Goal: Task Accomplishment & Management: Manage account settings

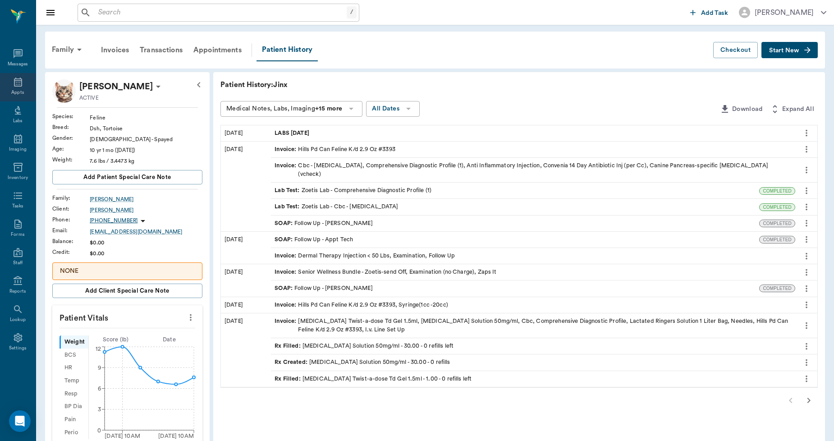
click at [22, 88] on div "Appts" at bounding box center [18, 87] width 36 height 28
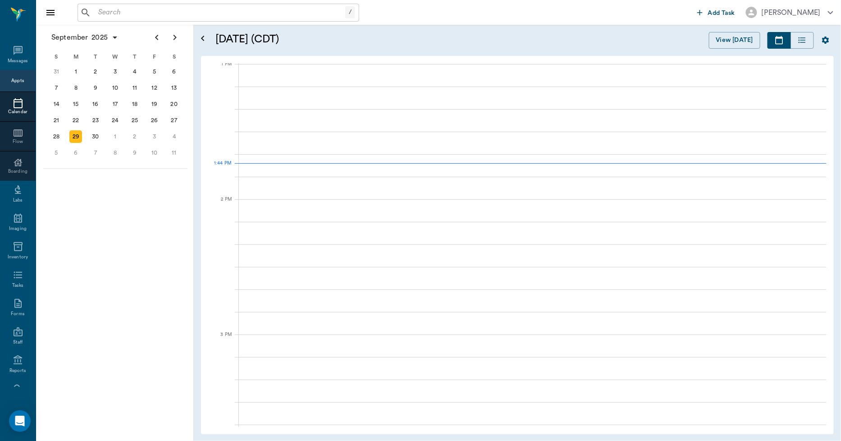
scroll to position [678, 0]
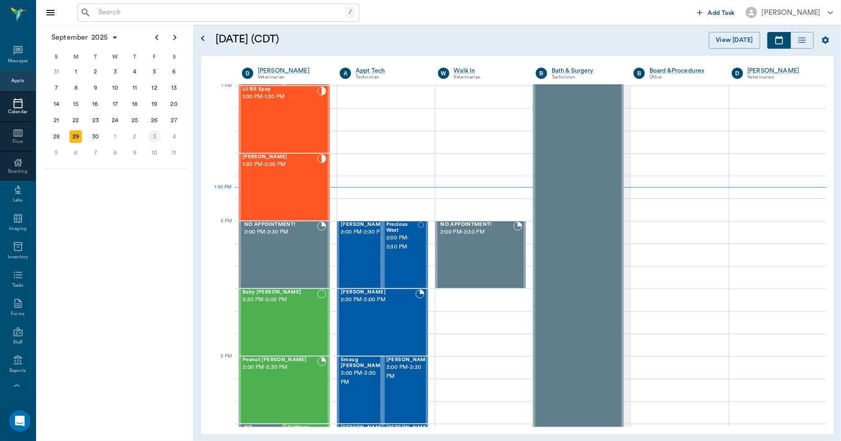
click at [158, 132] on div "3" at bounding box center [154, 136] width 13 height 13
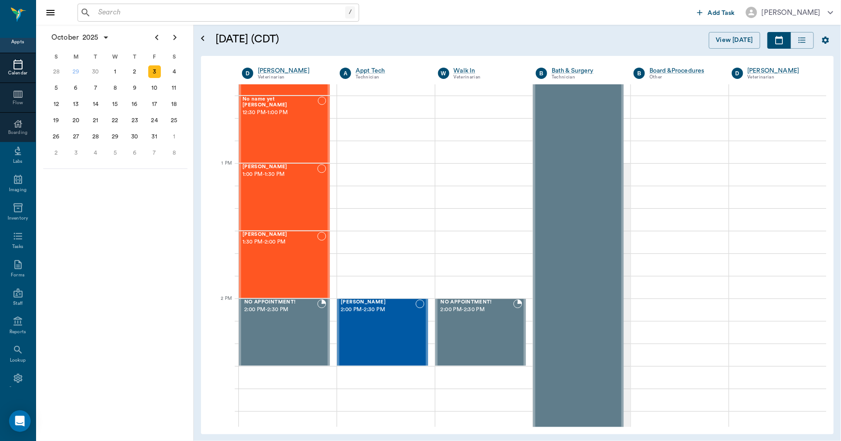
scroll to position [52, 0]
click at [11, 116] on div "Boarding" at bounding box center [18, 119] width 36 height 7
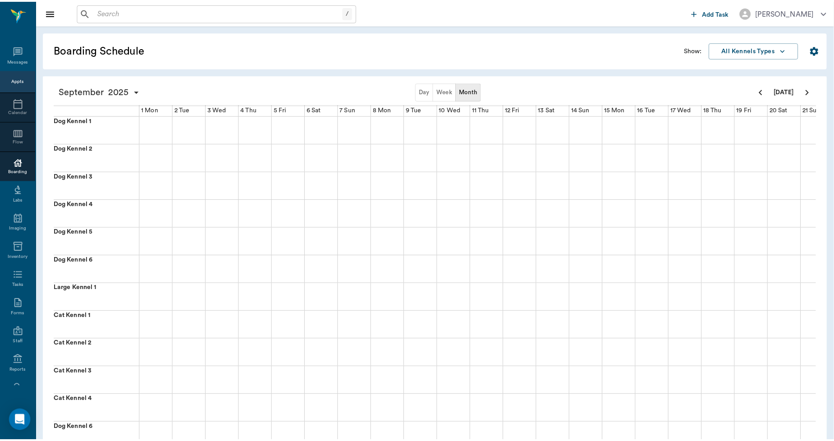
scroll to position [52, 0]
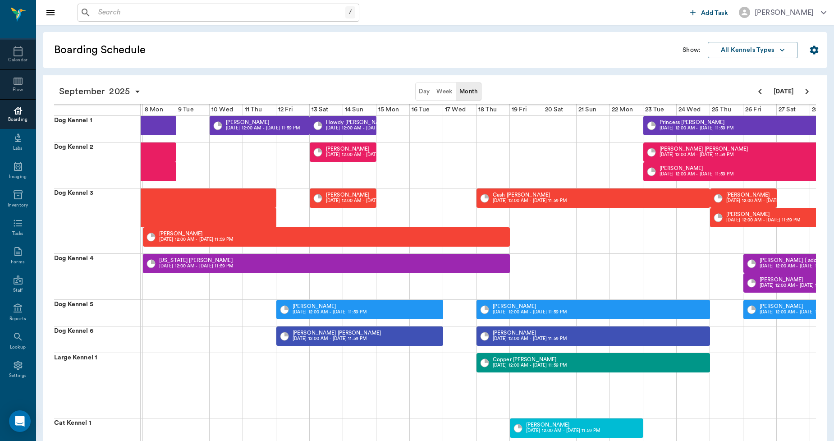
click at [444, 87] on button "Week" at bounding box center [444, 91] width 23 height 18
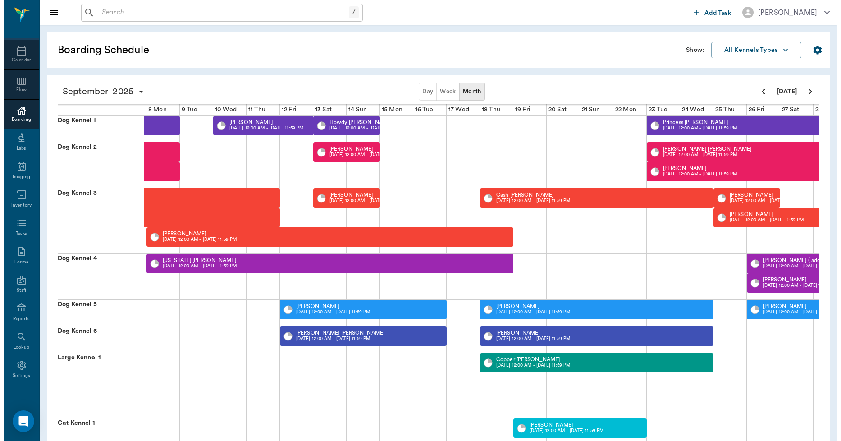
scroll to position [0, 0]
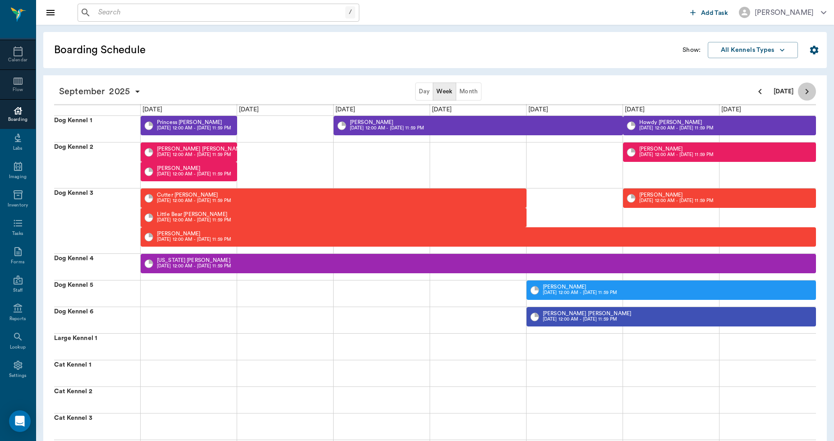
click at [810, 91] on icon "Next page" at bounding box center [806, 91] width 11 height 11
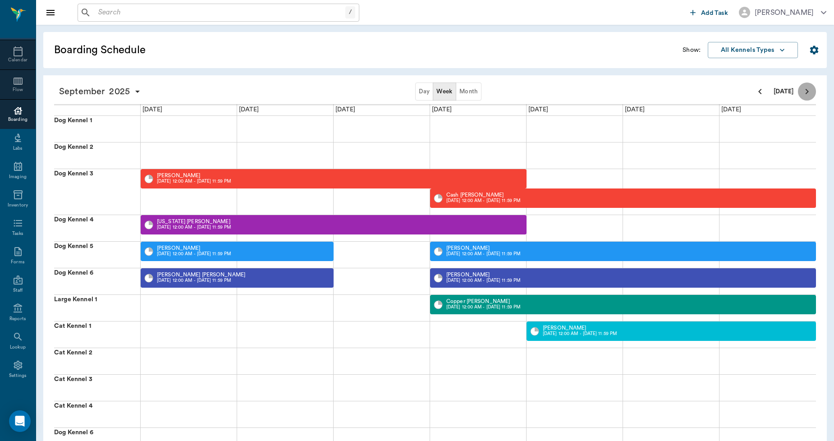
click at [810, 91] on icon "Next page" at bounding box center [806, 91] width 11 height 11
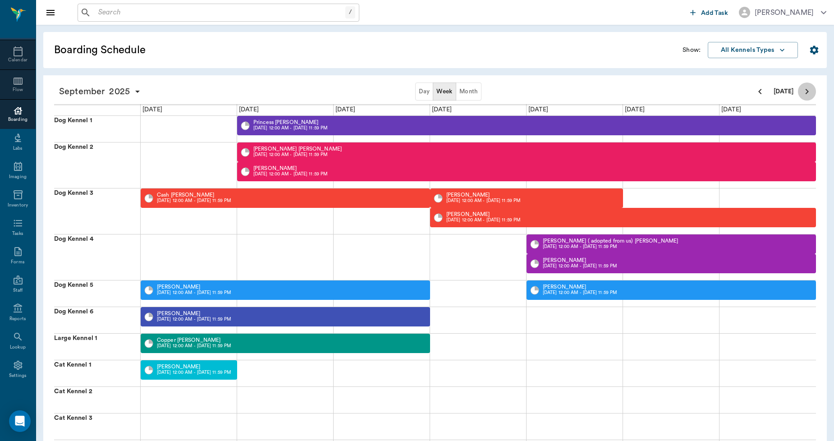
click at [810, 91] on icon "Next page" at bounding box center [806, 91] width 11 height 11
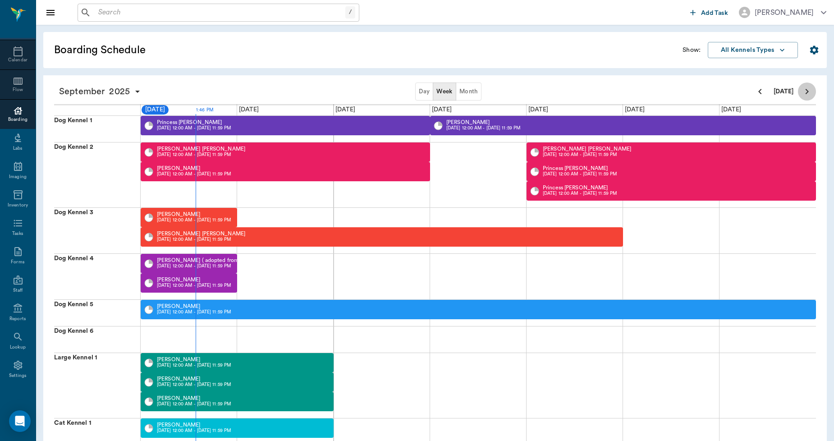
click at [810, 91] on icon "Next page" at bounding box center [806, 91] width 11 height 11
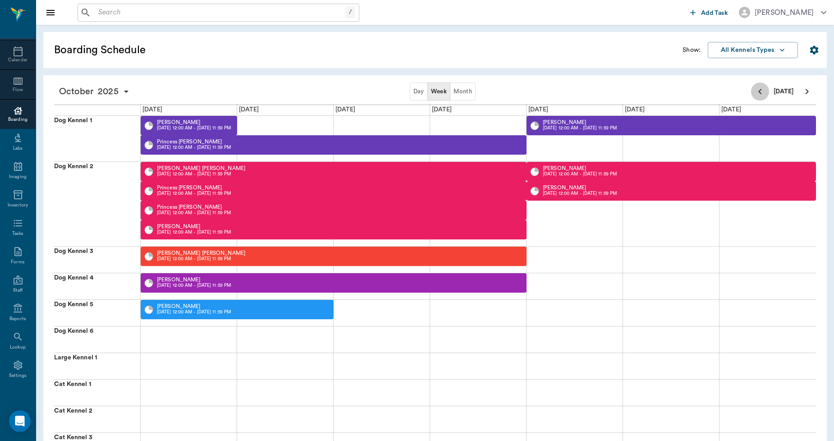
click at [762, 97] on button "Previous page" at bounding box center [760, 91] width 18 height 18
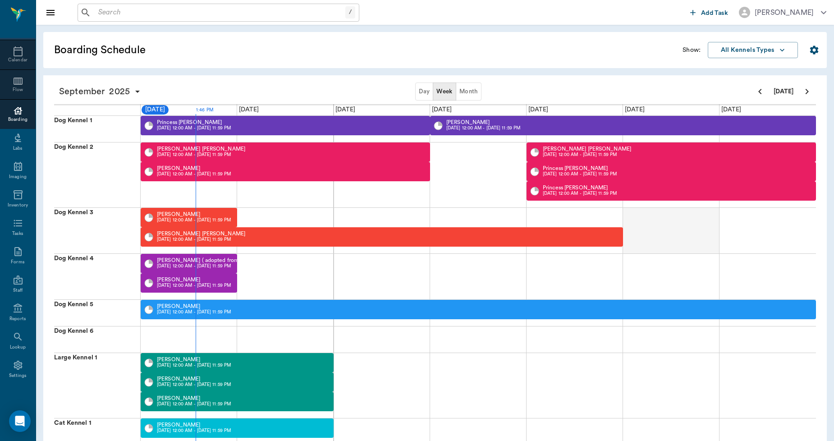
click at [691, 228] on div at bounding box center [671, 231] width 96 height 46
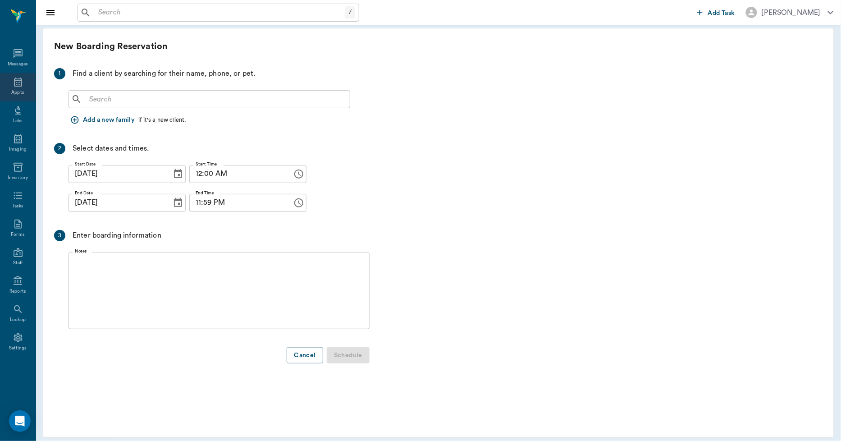
click at [17, 88] on div "Appts" at bounding box center [18, 87] width 36 height 28
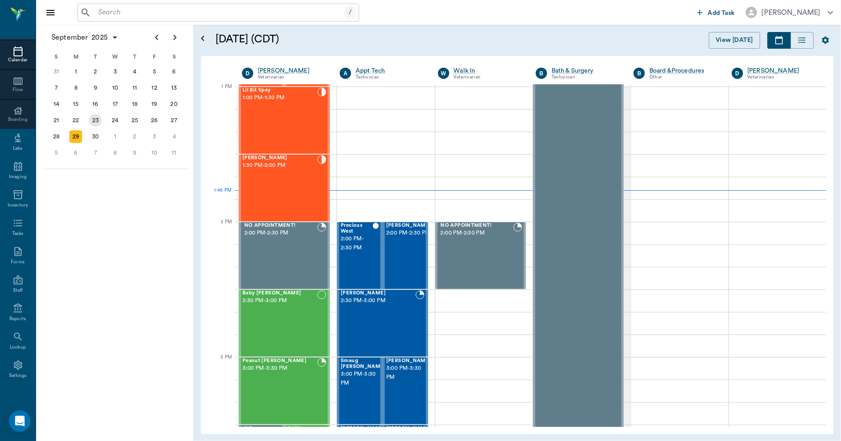
scroll to position [677, 0]
click at [155, 134] on div "3" at bounding box center [154, 136] width 13 height 13
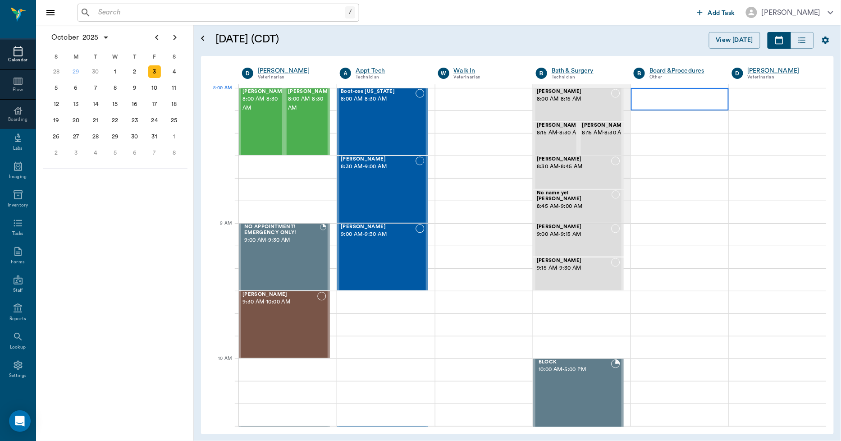
click at [667, 102] on div at bounding box center [679, 99] width 97 height 23
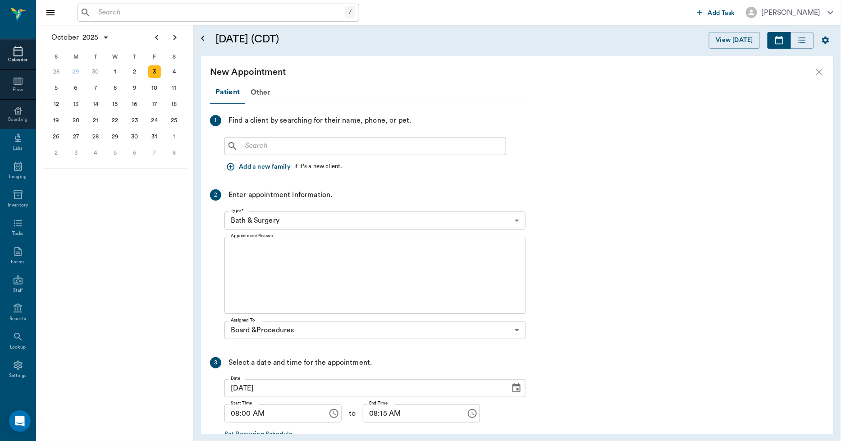
click at [260, 87] on div "New Appointment" at bounding box center [517, 72] width 633 height 32
click at [260, 91] on div "Other" at bounding box center [260, 93] width 31 height 22
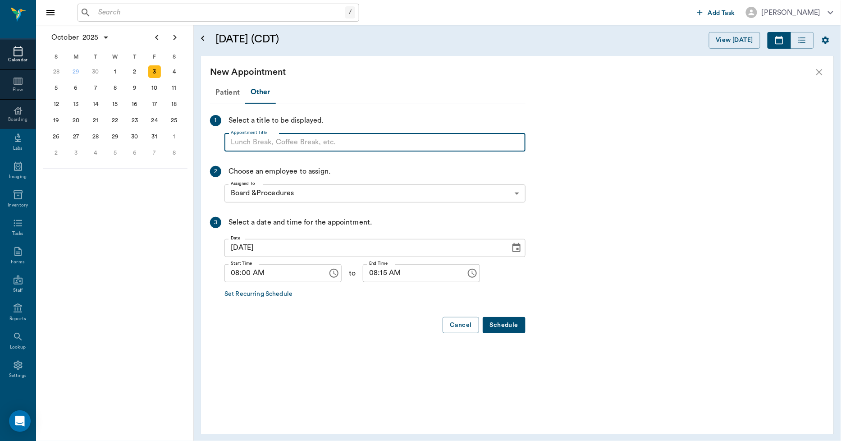
click at [289, 142] on input "Appointment Title" at bounding box center [374, 142] width 301 height 18
type input "n"
type input "NO NEW BOARDERS FOR OVER THE WEEKEND 4TH & 5TH"
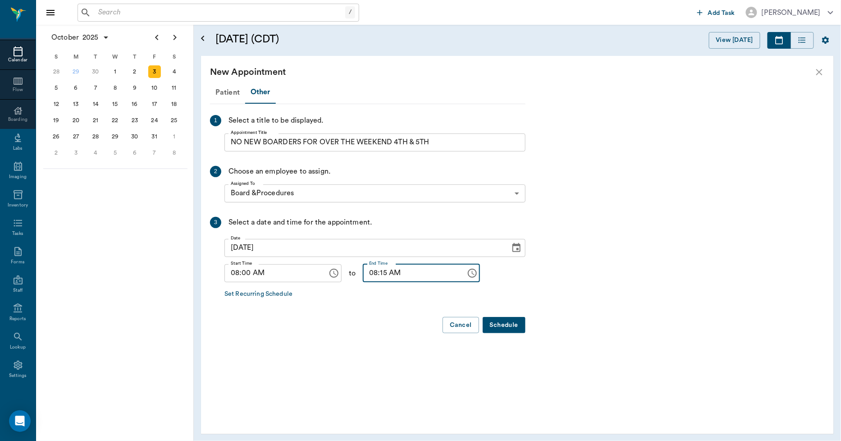
click at [367, 278] on input "08:15 AM" at bounding box center [411, 273] width 97 height 18
type input "09:00 AM"
click at [491, 324] on button "Schedule" at bounding box center [504, 325] width 43 height 17
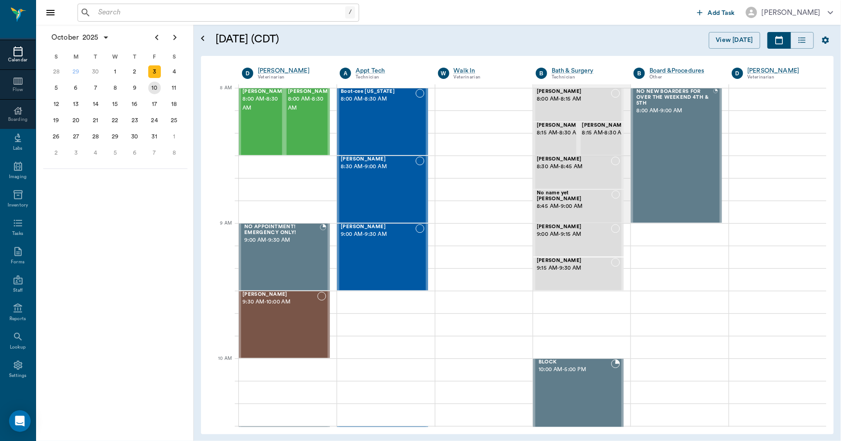
click at [156, 87] on div "10" at bounding box center [154, 88] width 13 height 13
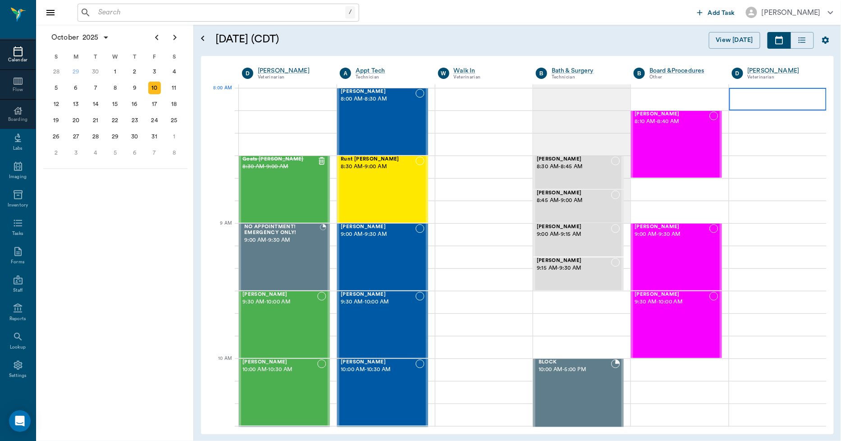
click at [736, 96] on div at bounding box center [777, 99] width 97 height 23
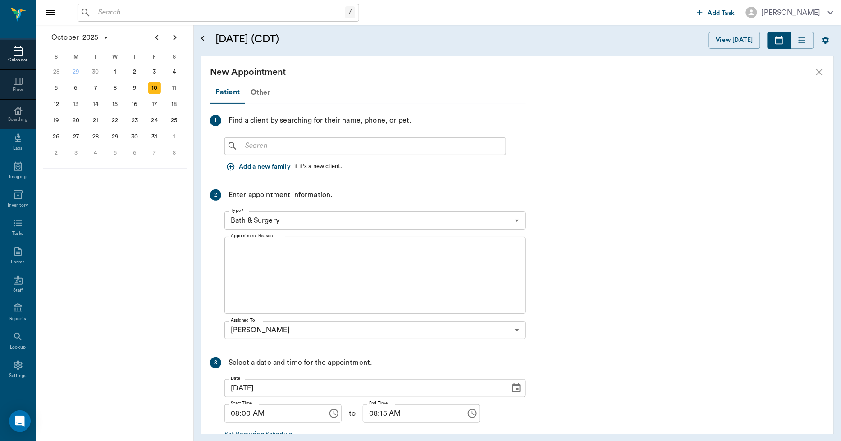
click at [253, 88] on div "Other" at bounding box center [260, 93] width 31 height 22
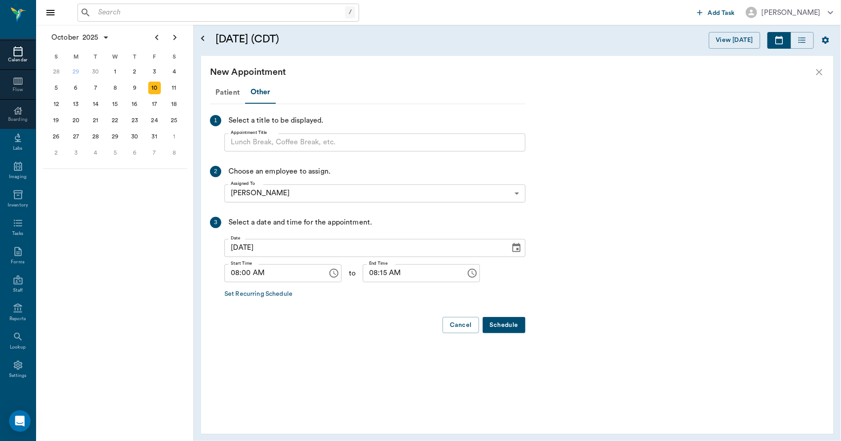
click at [259, 140] on input "Appointment Title" at bounding box center [374, 142] width 301 height 18
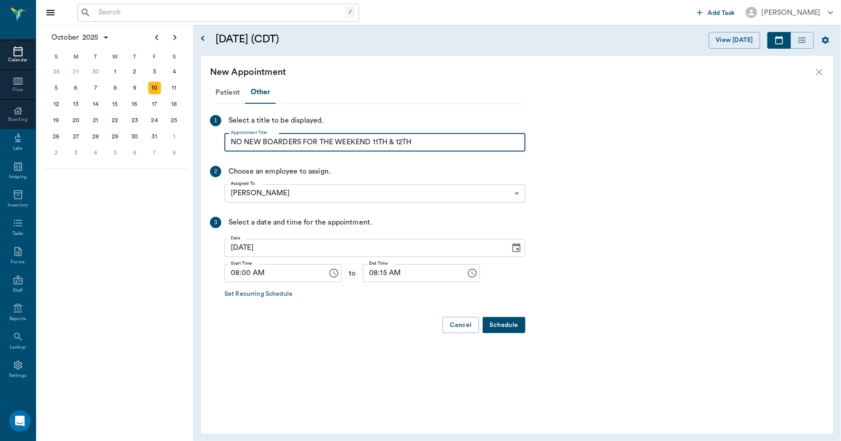
type input "NO NEW BOARDERS FOR THE WEEKEND 11TH & 12TH"
click at [375, 274] on input "08:15 AM" at bounding box center [411, 273] width 97 height 18
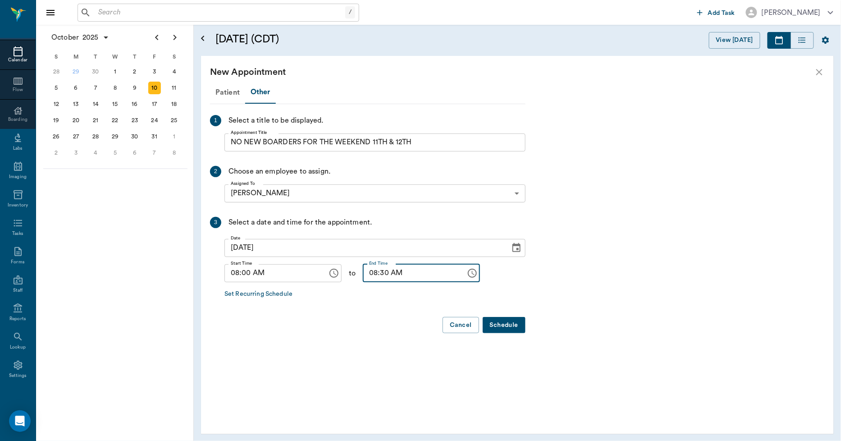
type input "08:30 AM"
click at [505, 328] on button "Schedule" at bounding box center [504, 325] width 43 height 17
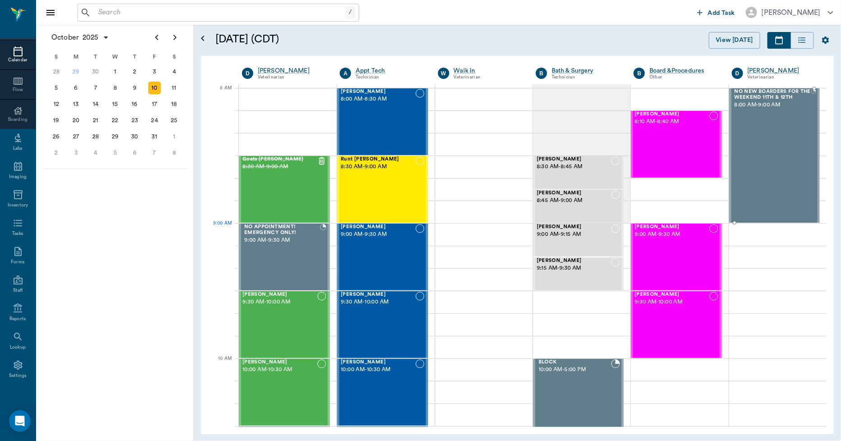
drag, startPoint x: 762, startPoint y: 154, endPoint x: 773, endPoint y: 224, distance: 71.2
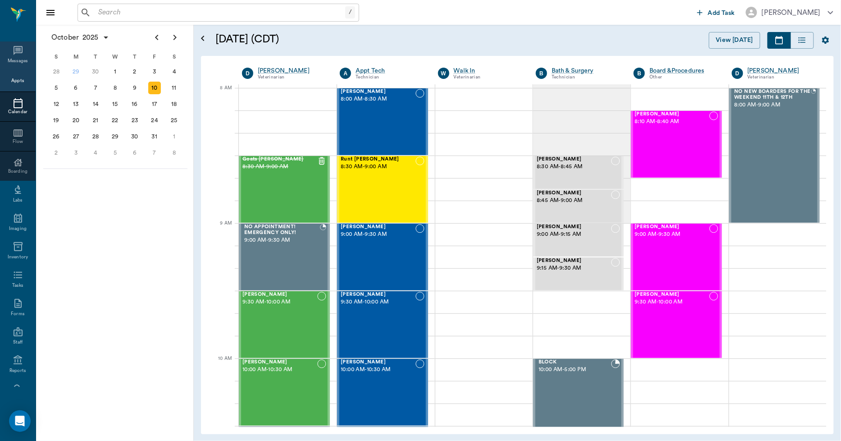
click at [14, 48] on icon at bounding box center [18, 50] width 9 height 9
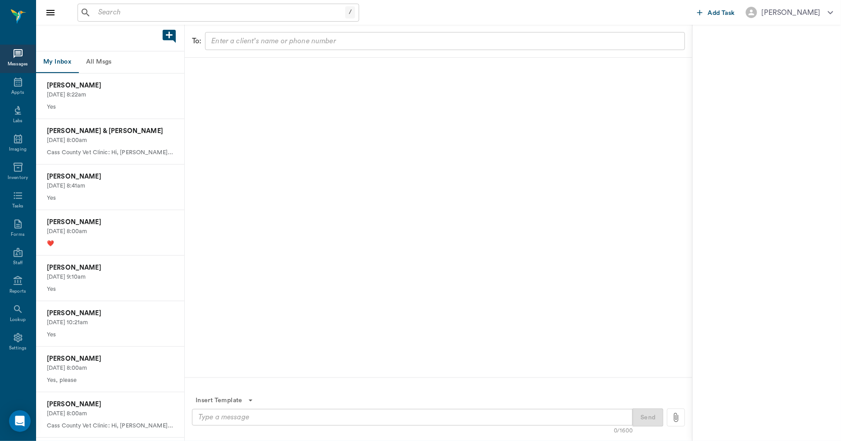
click at [108, 59] on button "All Msgs" at bounding box center [98, 62] width 41 height 22
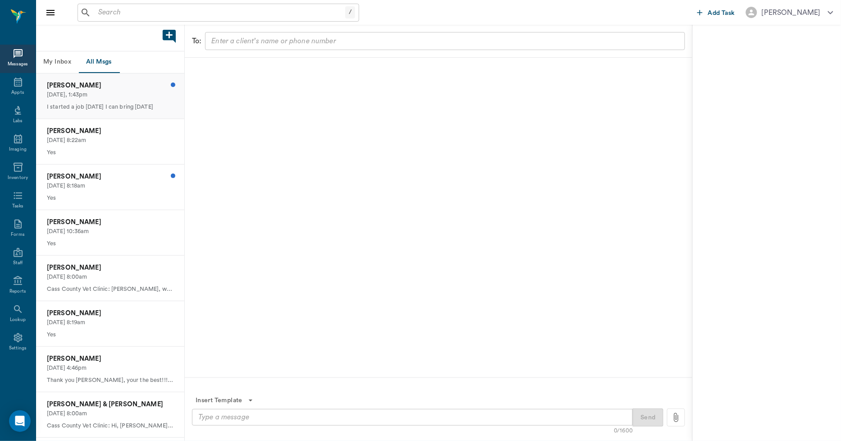
click at [111, 91] on p "Today, 1:43pm" at bounding box center [110, 95] width 127 height 9
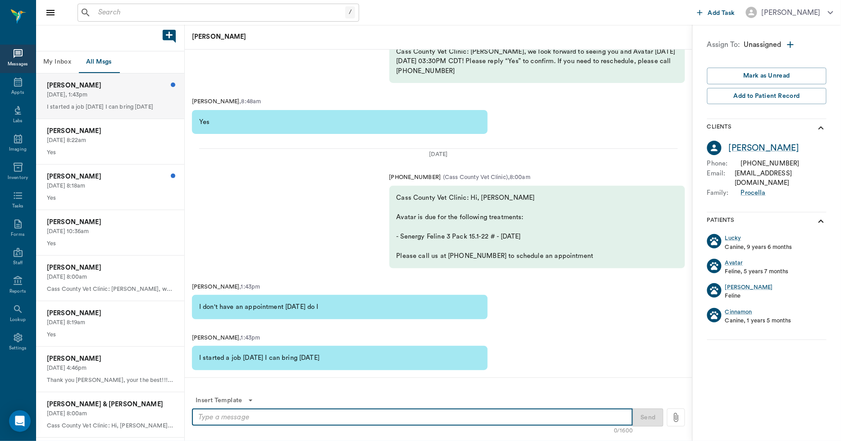
click at [333, 417] on textarea at bounding box center [412, 417] width 428 height 10
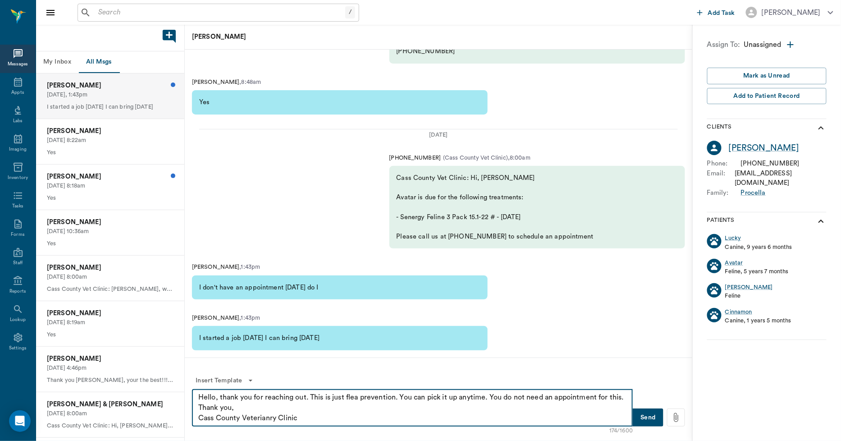
click at [269, 420] on textarea "Hello, thank you for reaching out. This is just flea prevention. You can pick i…" at bounding box center [412, 407] width 428 height 31
type textarea "Hello, thank you for reaching out. This is just flea prevention. You can pick i…"
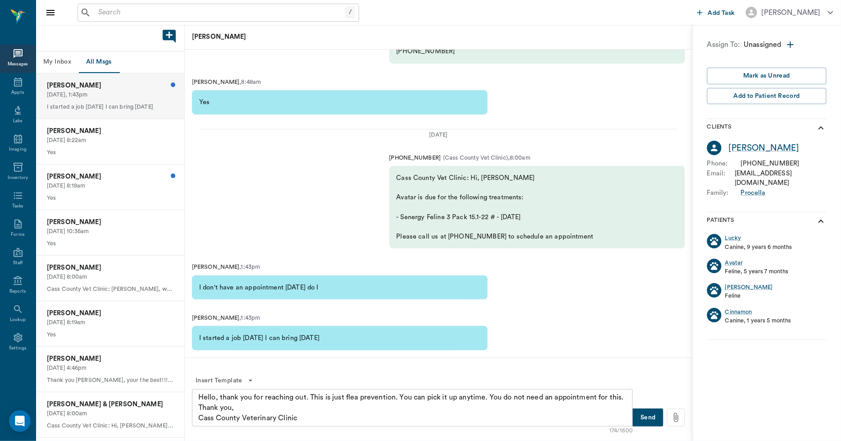
click at [647, 415] on button "Send" at bounding box center [648, 417] width 31 height 18
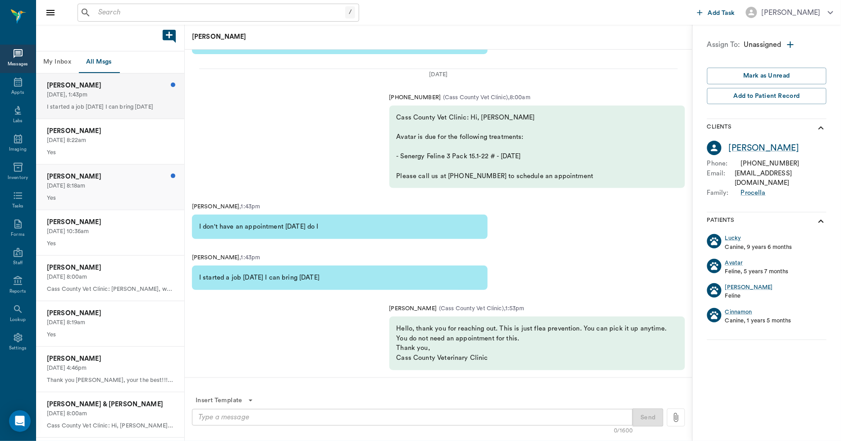
click at [113, 177] on p "Dale Swint" at bounding box center [110, 177] width 127 height 10
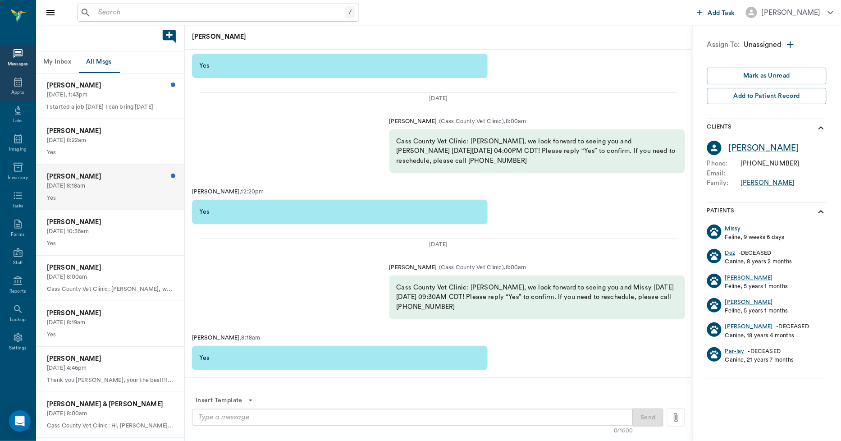
click at [17, 88] on div "Appts" at bounding box center [18, 87] width 36 height 28
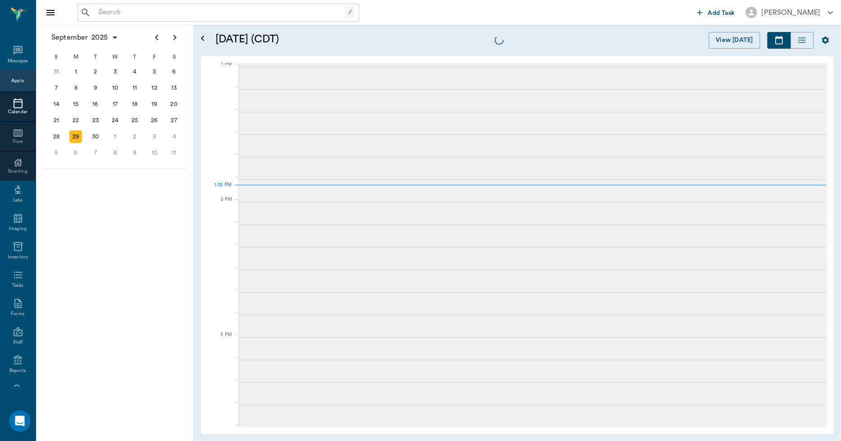
scroll to position [677, 0]
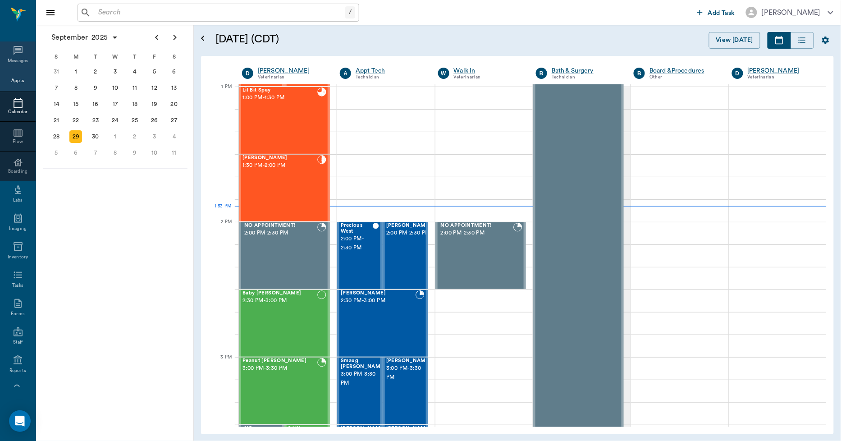
click at [15, 48] on icon at bounding box center [18, 50] width 9 height 9
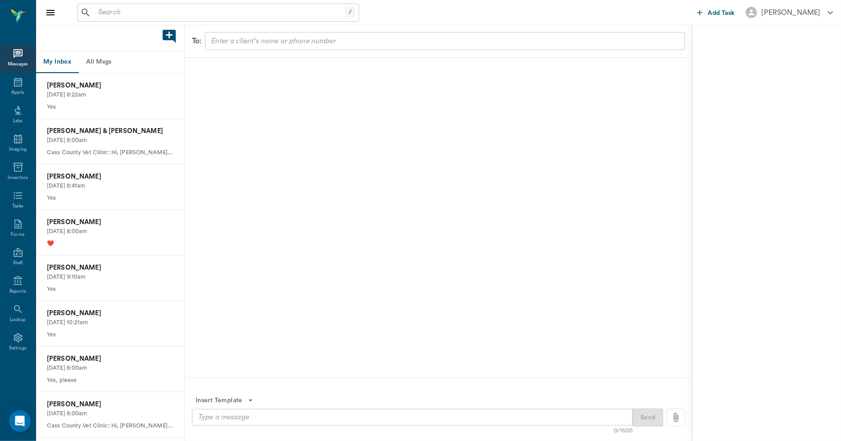
click at [91, 58] on button "All Msgs" at bounding box center [98, 62] width 41 height 22
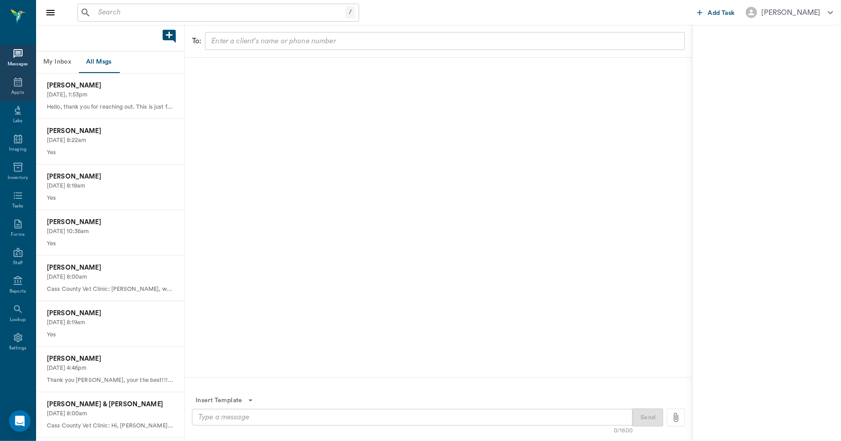
click at [11, 86] on div "Appts" at bounding box center [18, 87] width 36 height 28
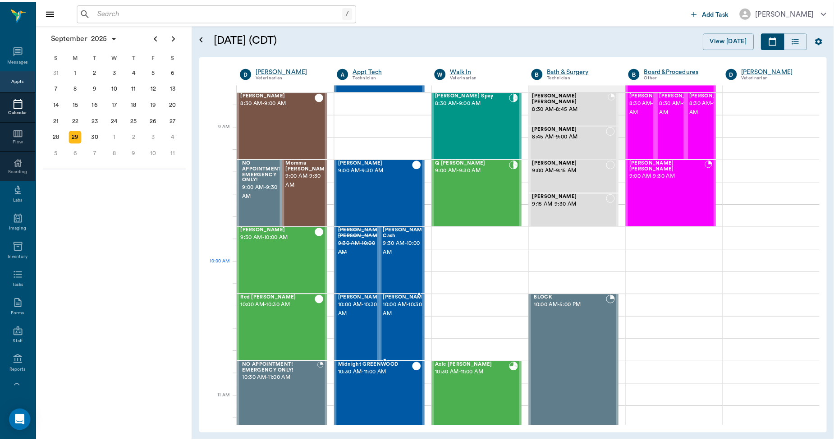
scroll to position [100, 0]
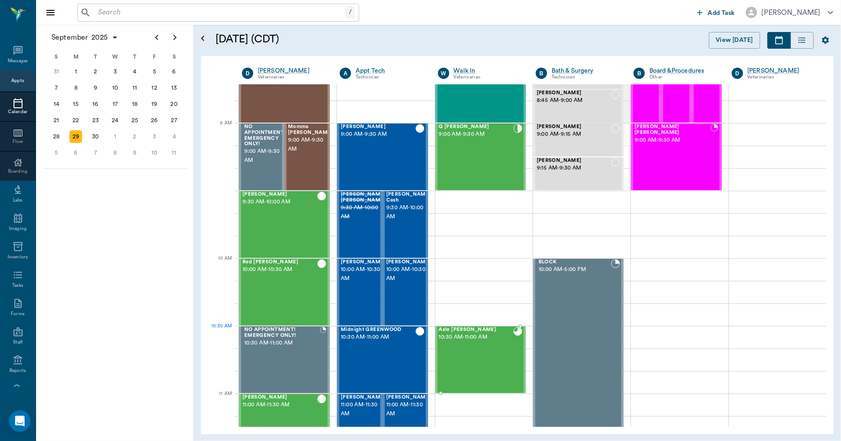
click at [475, 352] on div "Axle Bramwell 10:30 AM - 11:00 AM" at bounding box center [476, 360] width 74 height 66
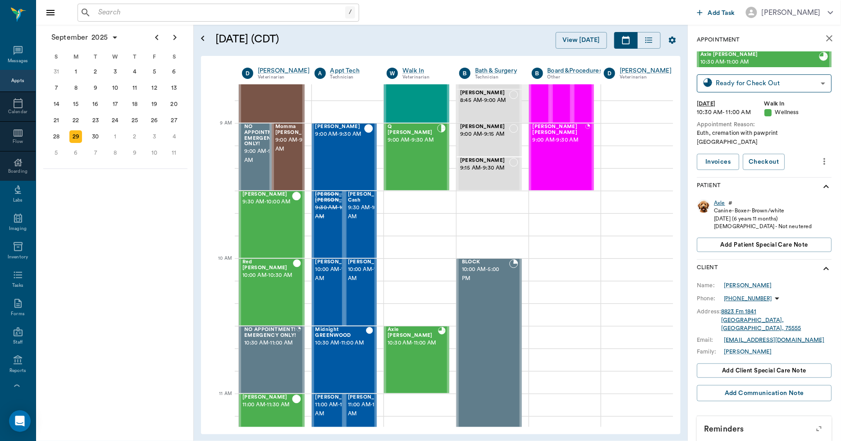
click at [718, 199] on div "Axle" at bounding box center [719, 203] width 11 height 8
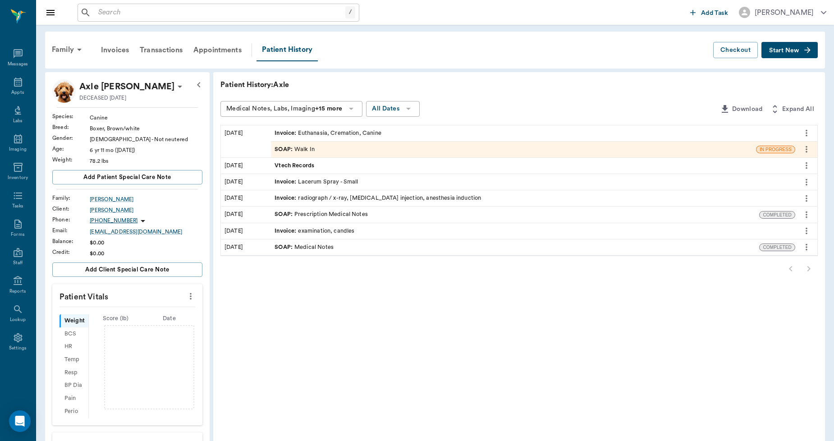
click at [324, 132] on div "Invoice : Euthanasia, Cremation, Canine" at bounding box center [327, 133] width 107 height 9
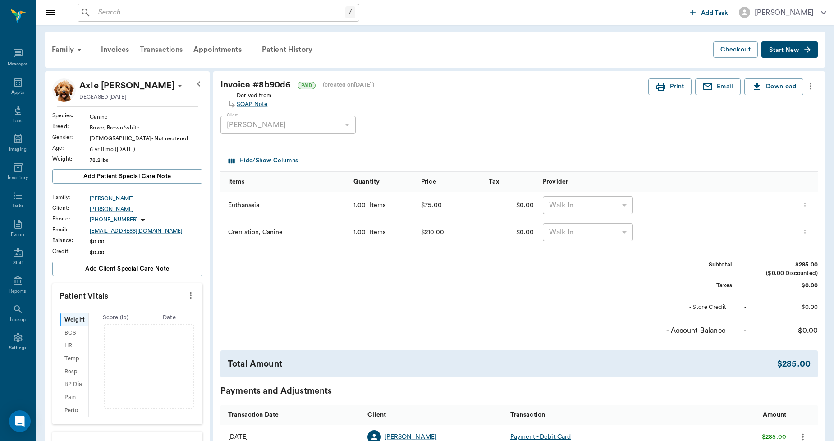
click at [173, 49] on div "Transactions" at bounding box center [161, 50] width 54 height 22
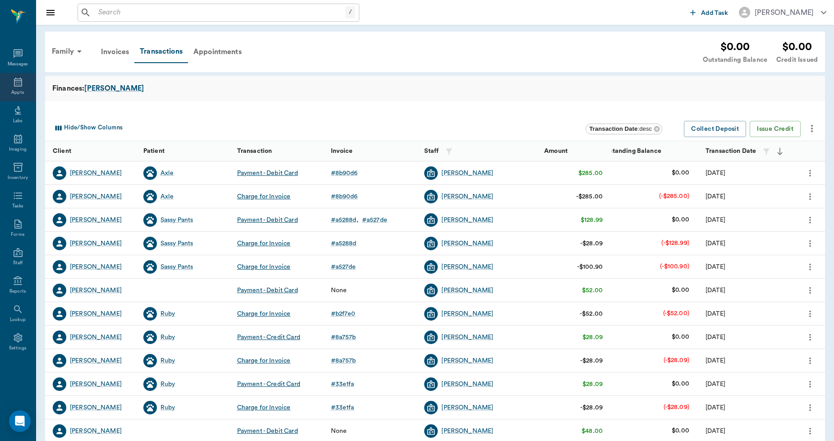
click at [17, 84] on icon at bounding box center [18, 82] width 8 height 9
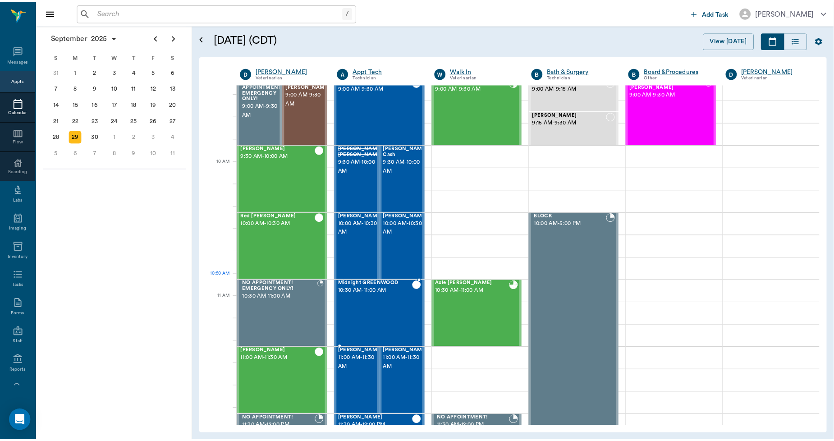
scroll to position [127, 0]
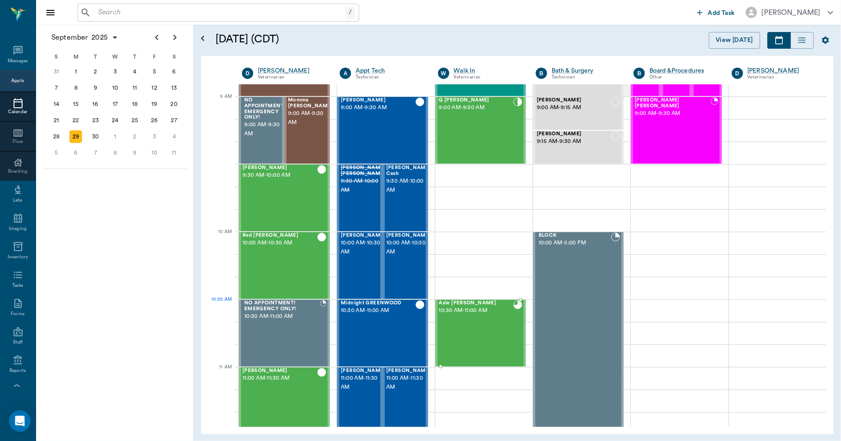
click at [475, 316] on div "Axle Bramwell 10:30 AM - 11:00 AM" at bounding box center [476, 333] width 74 height 66
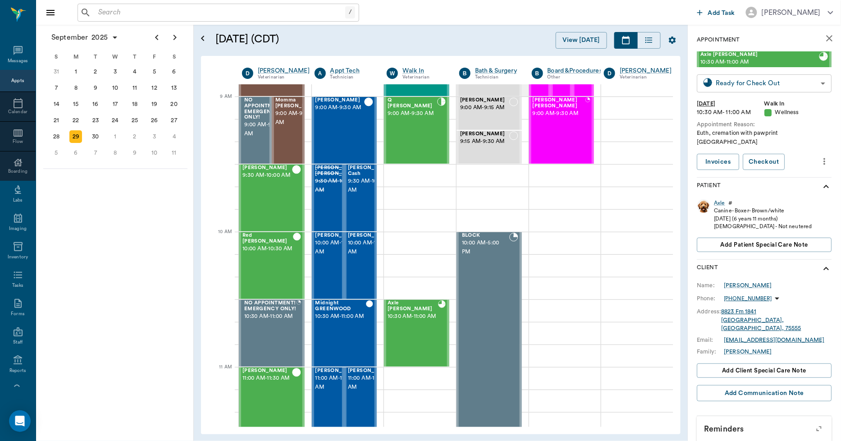
click at [754, 86] on body "/ ​ Add Task Dr. Bert Ellsworth Nectar Messages Appts Calendar Flow Boarding La…" at bounding box center [420, 220] width 841 height 441
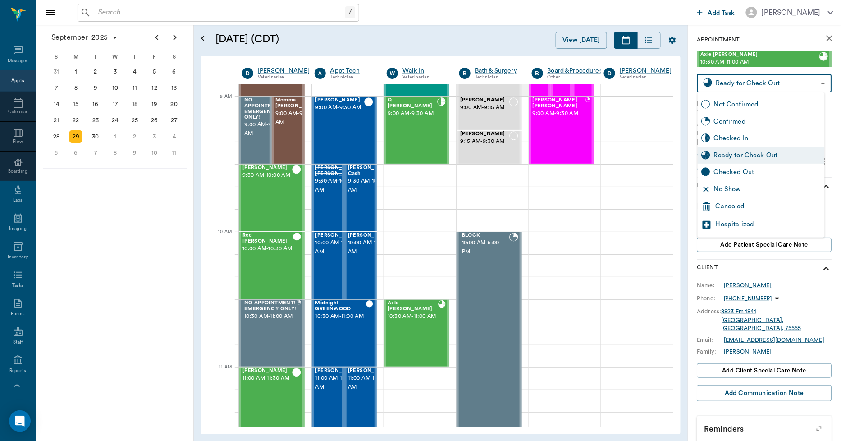
click at [726, 173] on div "Checked Out" at bounding box center [767, 172] width 107 height 10
type input "CHECKED_OUT"
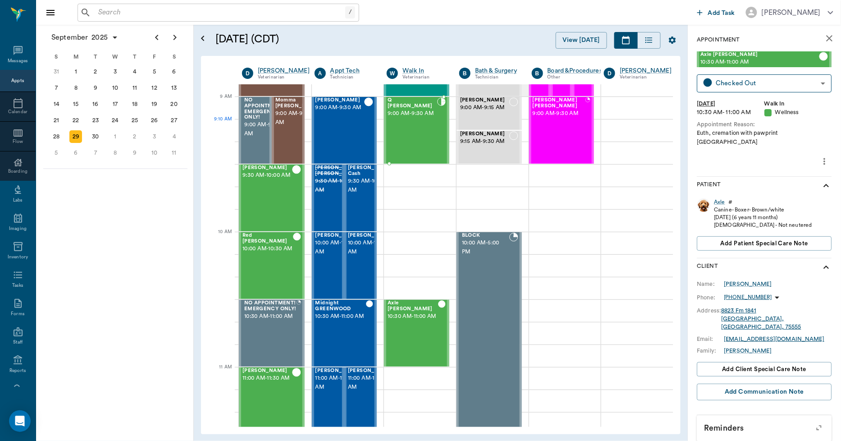
click at [423, 136] on div "Q Barnwell 9:00 AM - 9:30 AM" at bounding box center [412, 130] width 49 height 66
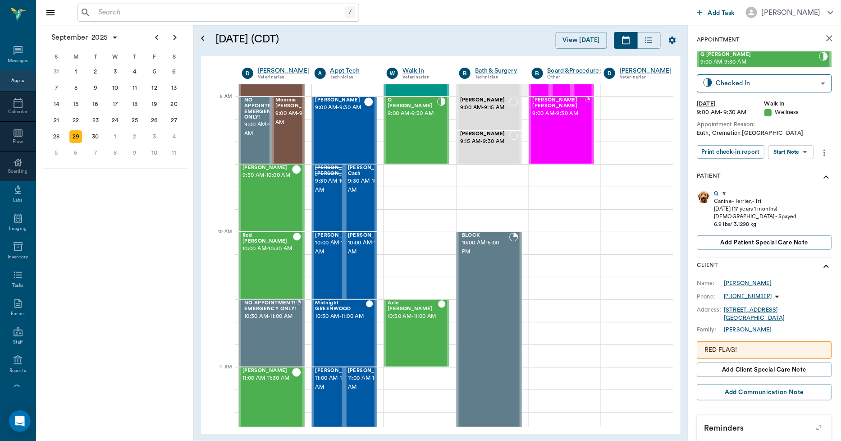
click at [718, 192] on div "Q" at bounding box center [716, 194] width 5 height 8
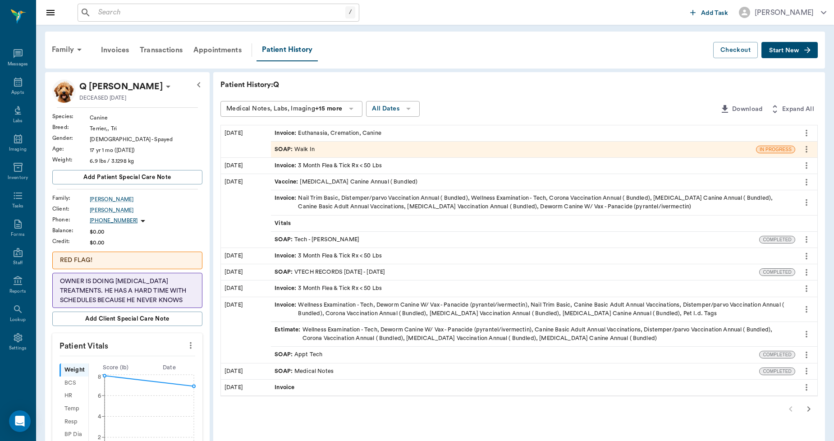
click at [344, 125] on div "Invoice : Euthanasia, Cremation, Canine" at bounding box center [533, 133] width 524 height 16
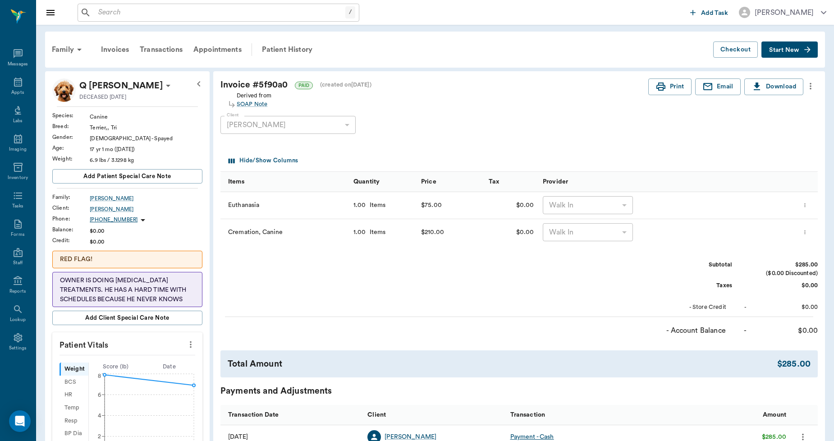
click at [265, 12] on input "text" at bounding box center [220, 12] width 251 height 13
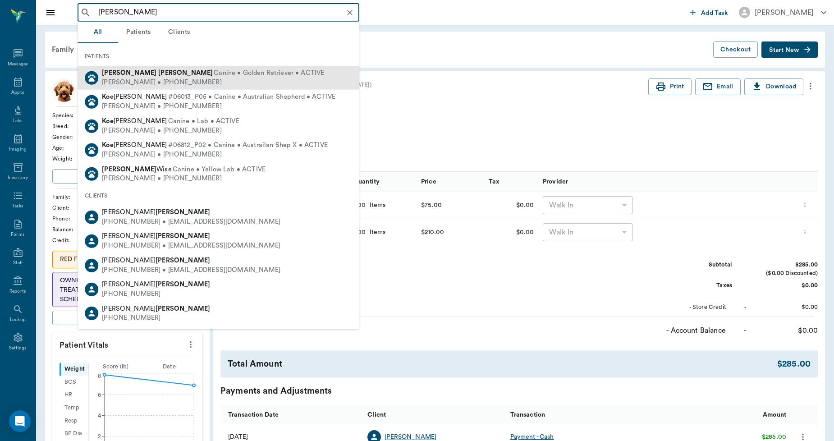
click at [196, 80] on div "Cecelia Koehler • (318) 918-5211" at bounding box center [213, 82] width 222 height 9
type input "goldie koe"
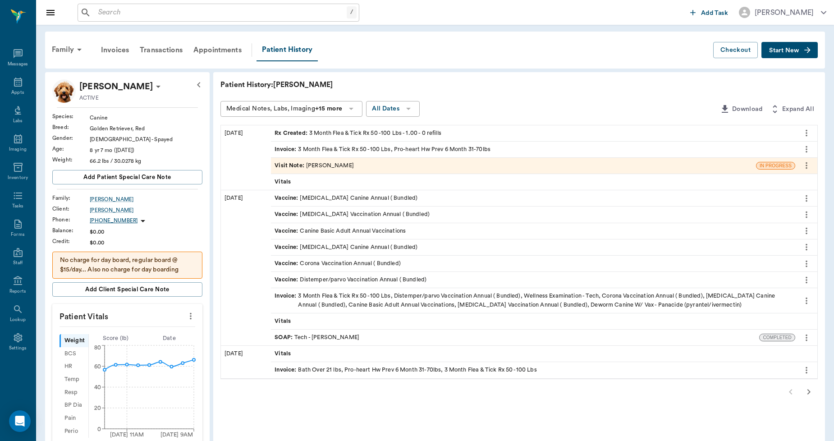
click at [165, 262] on p "No charge for day board, regular board @ $15/day... Also no charge for day boar…" at bounding box center [127, 265] width 135 height 19
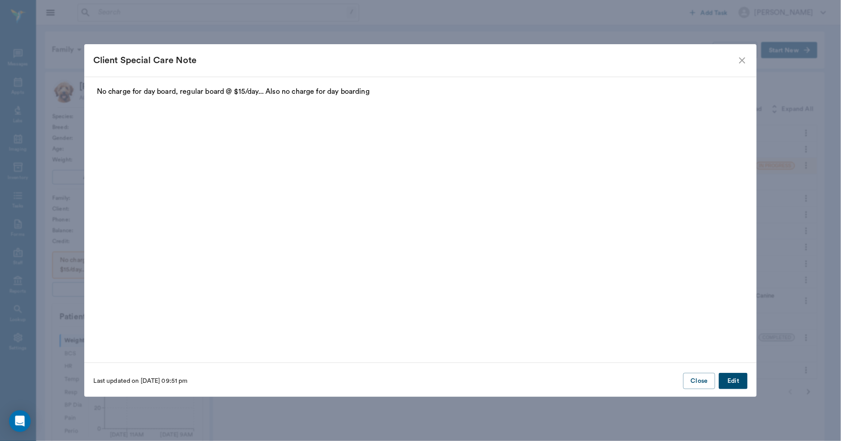
click at [731, 377] on button "Edit" at bounding box center [733, 381] width 29 height 17
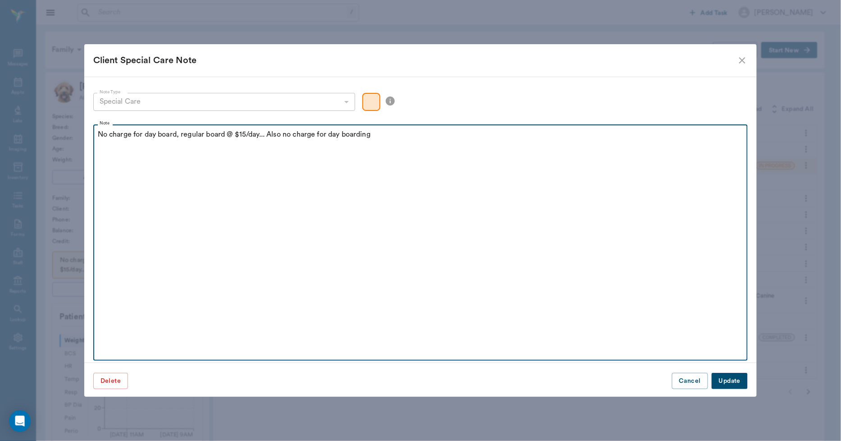
click at [388, 137] on p "No charge for day board, regular board @ $15/day... Also no charge for day boar…" at bounding box center [421, 134] width 646 height 11
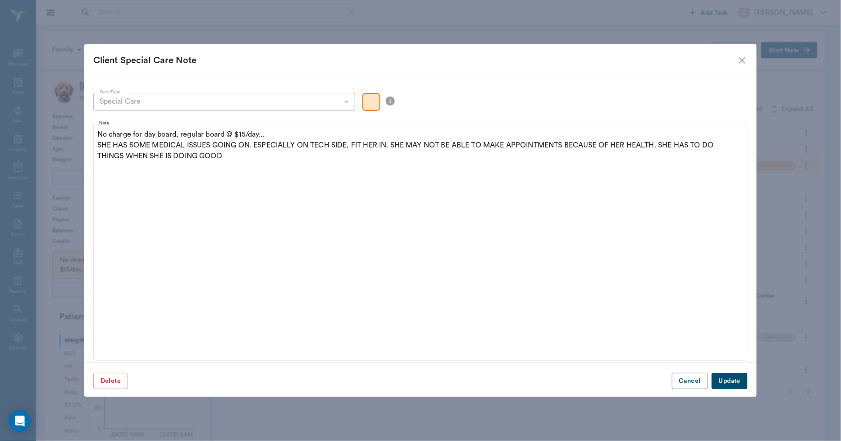
click at [734, 381] on button "Update" at bounding box center [730, 381] width 36 height 17
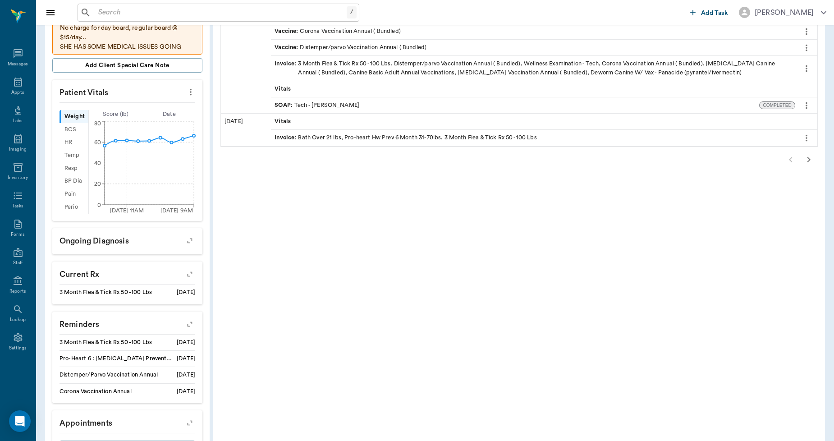
scroll to position [250, 0]
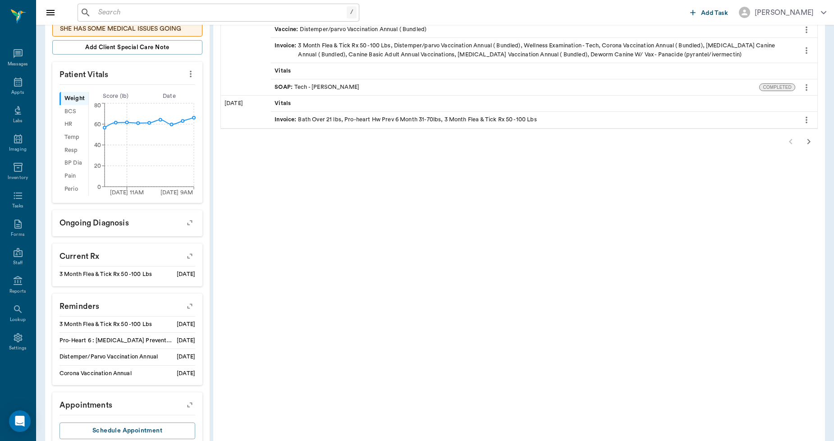
click at [187, 307] on icon "button" at bounding box center [189, 305] width 7 height 7
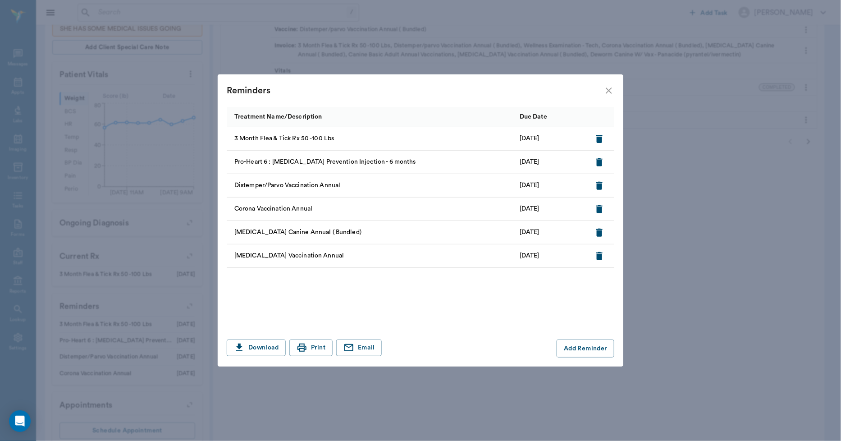
click at [607, 91] on icon "close" at bounding box center [609, 90] width 6 height 6
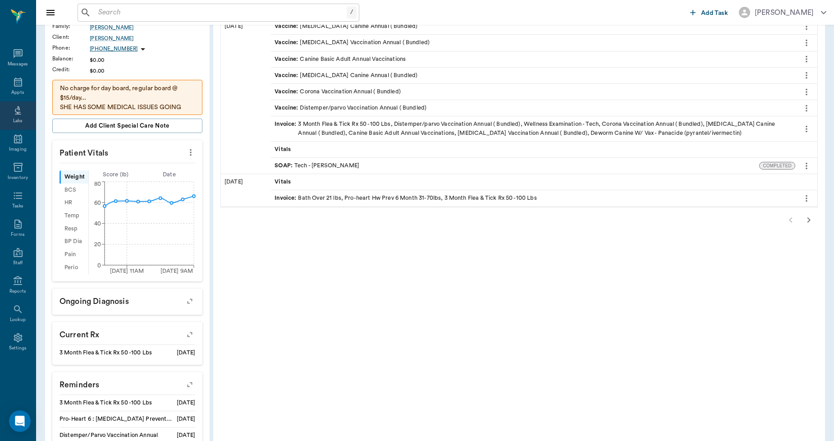
scroll to position [150, 0]
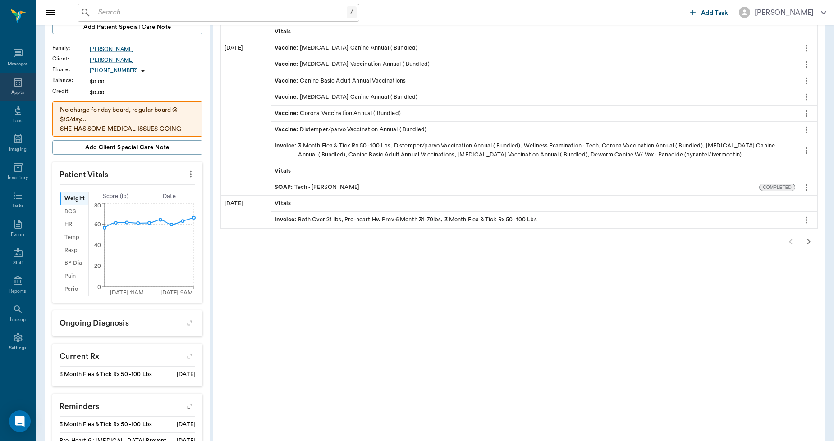
click at [13, 82] on icon at bounding box center [18, 82] width 11 height 11
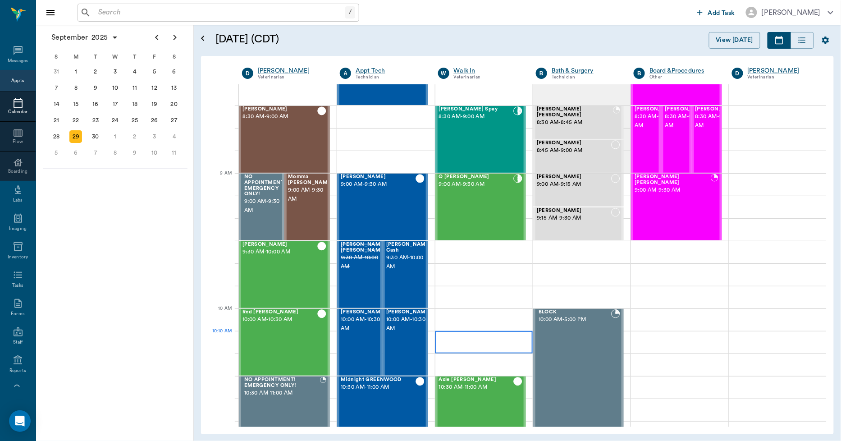
scroll to position [200, 0]
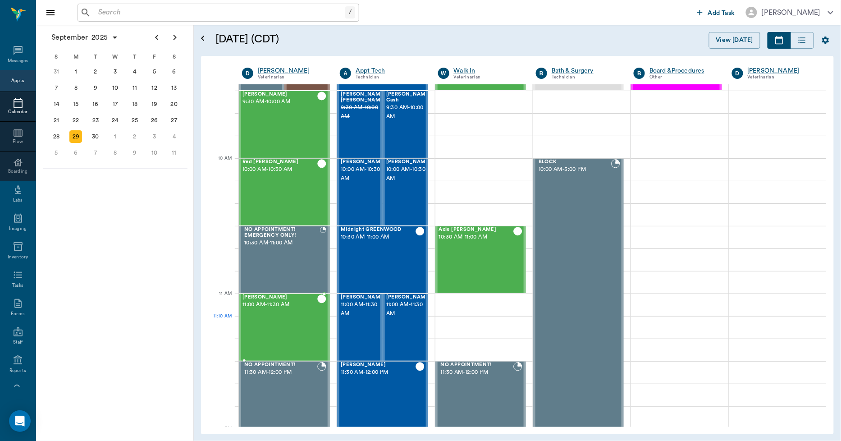
click at [303, 329] on div "ARLO TEMPLETON 11:00 AM - 11:30 AM" at bounding box center [279, 327] width 75 height 66
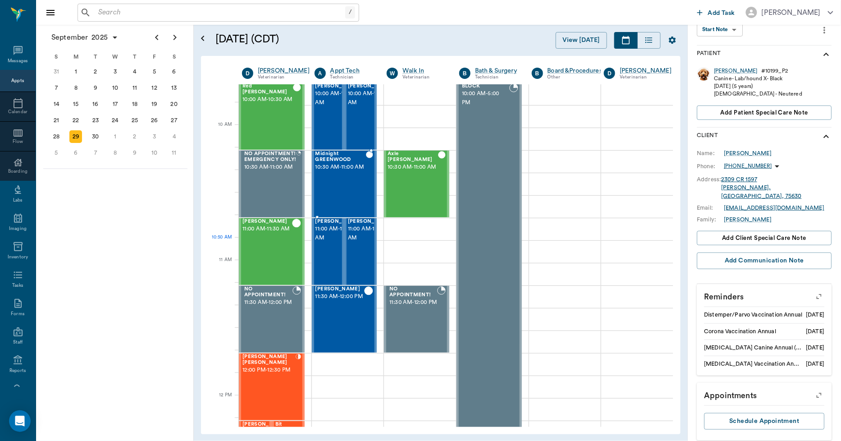
scroll to position [300, 0]
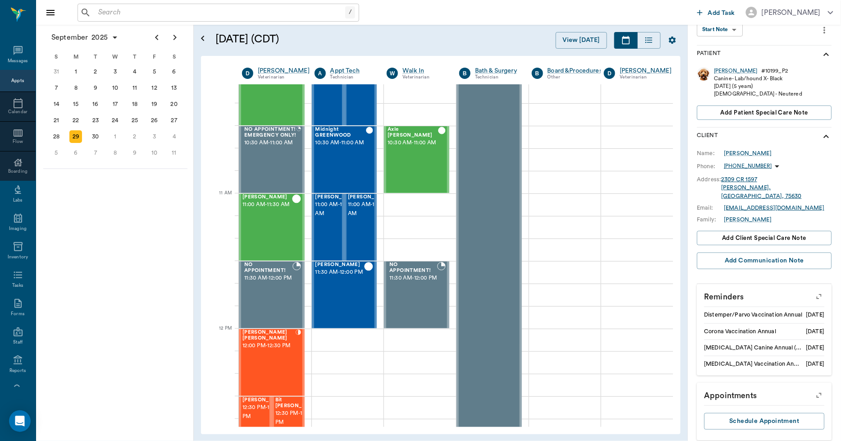
click at [227, 20] on div "/ ​" at bounding box center [219, 13] width 282 height 18
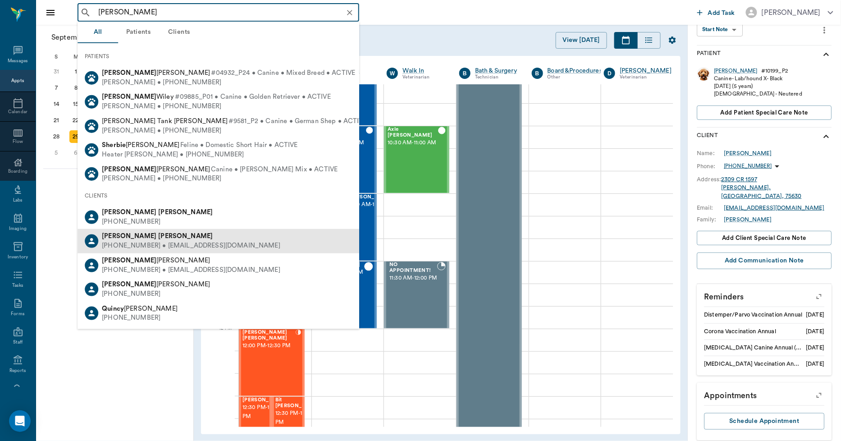
click at [150, 241] on div "(903) 244-7872 • SLD0960@aol.com" at bounding box center [191, 245] width 178 height 9
type input "SHER QUIN"
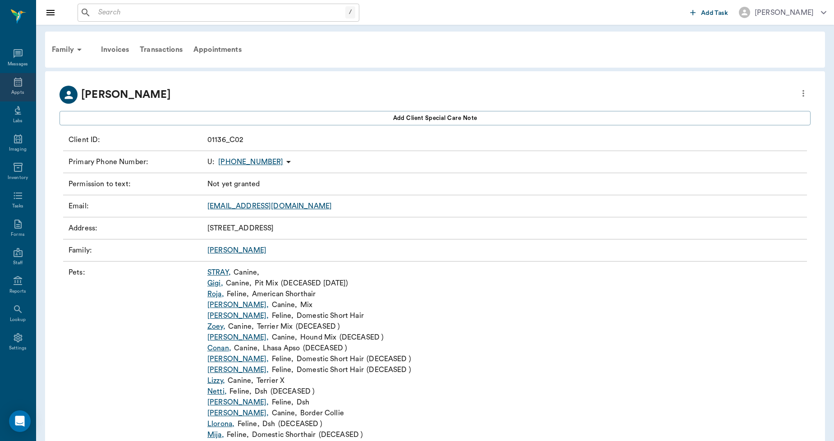
click at [20, 90] on div "Appts" at bounding box center [17, 92] width 13 height 7
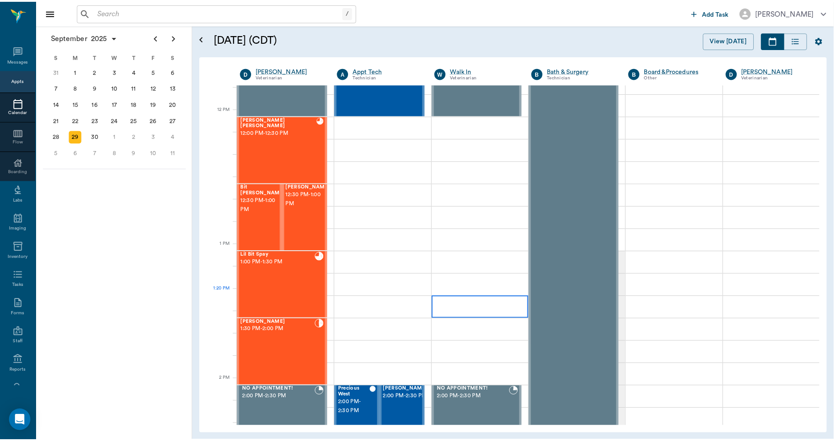
scroll to position [563, 0]
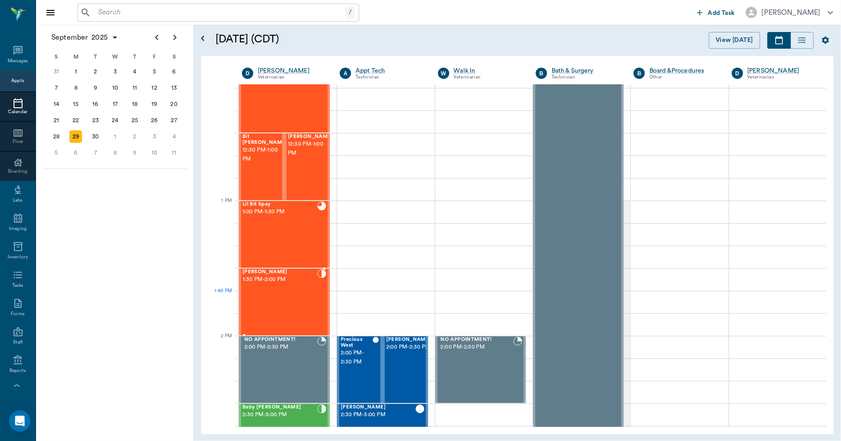
click at [280, 305] on div "Tex LUNSFORD 1:30 PM - 2:00 PM" at bounding box center [279, 302] width 75 height 66
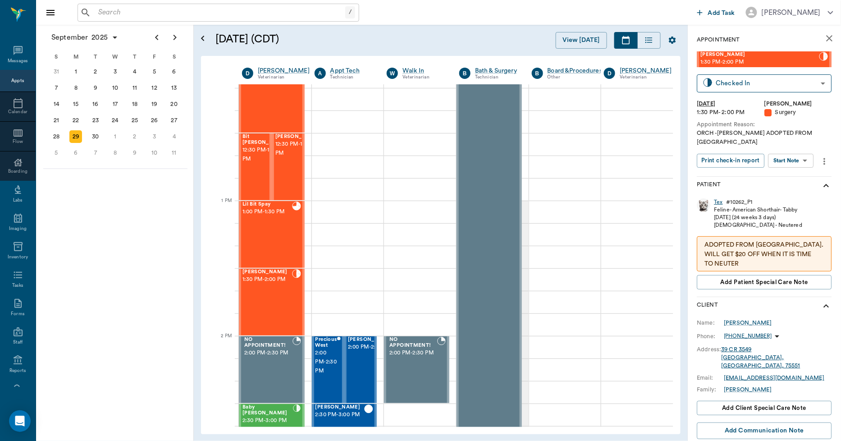
click at [722, 198] on div "Tex" at bounding box center [718, 202] width 9 height 8
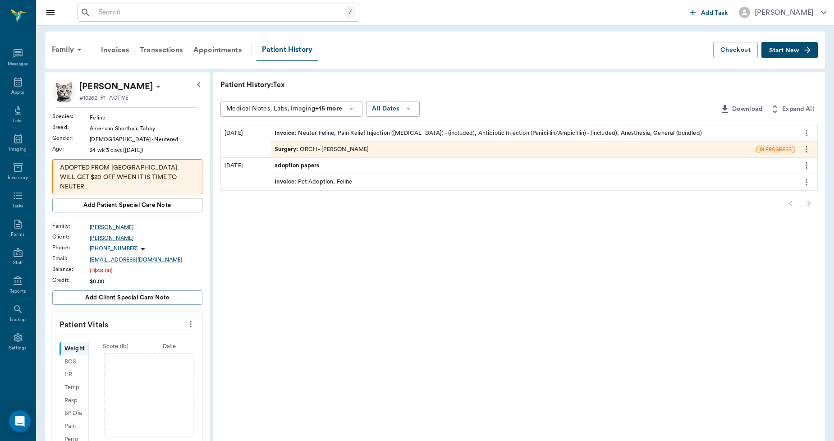
click at [450, 134] on div "Invoice : Neuter Feline, Pain Relief Injection (meloxicam) - (included), Antibi…" at bounding box center [487, 133] width 427 height 9
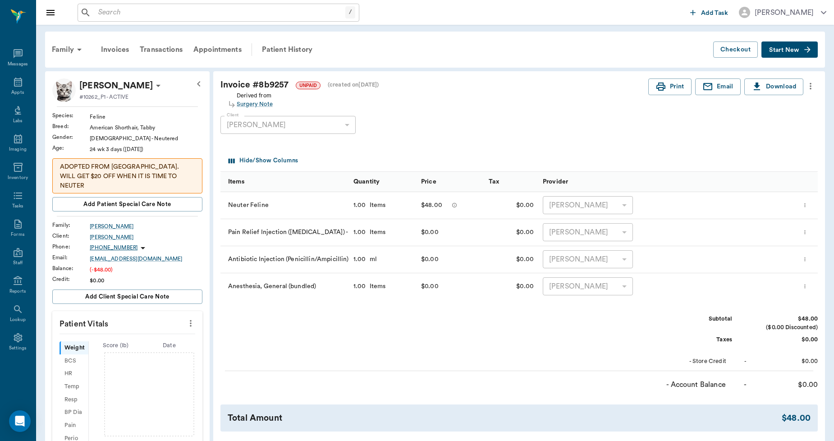
click at [813, 84] on icon "more" at bounding box center [810, 86] width 10 height 11
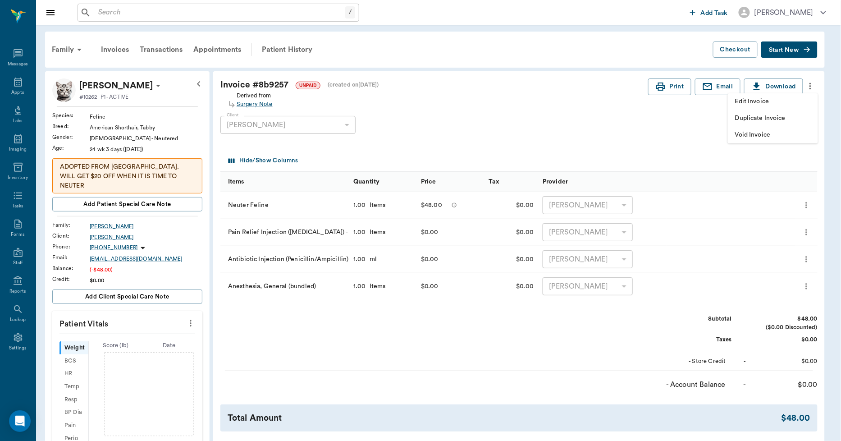
click at [778, 97] on span "Edit Invoice" at bounding box center [773, 101] width 76 height 9
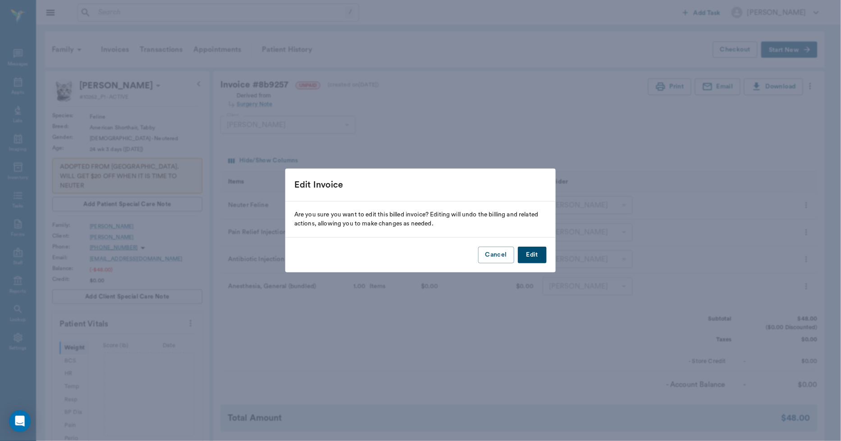
click at [528, 253] on button "Edit" at bounding box center [532, 255] width 29 height 17
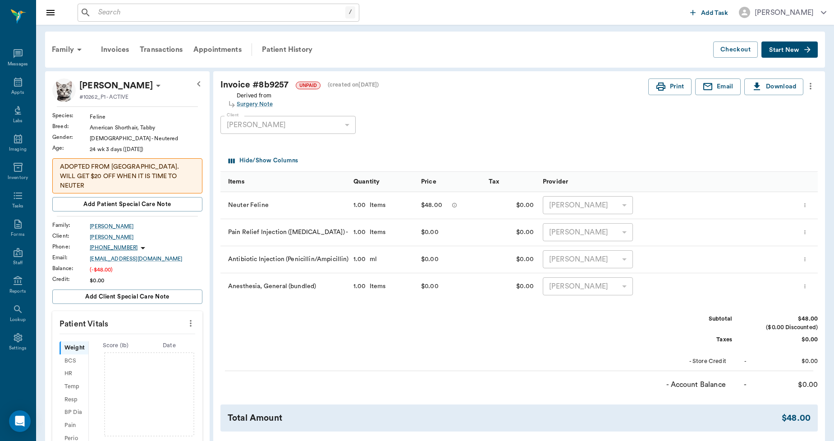
click at [814, 89] on icon "more" at bounding box center [810, 86] width 10 height 11
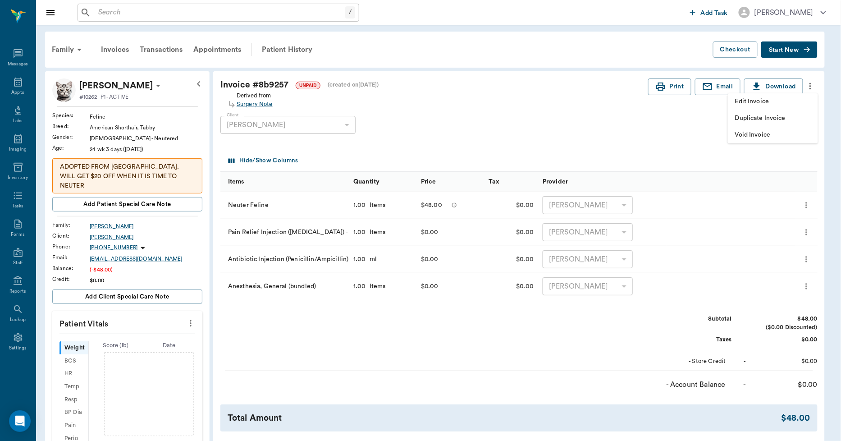
click at [780, 100] on span "Edit Invoice" at bounding box center [773, 101] width 76 height 9
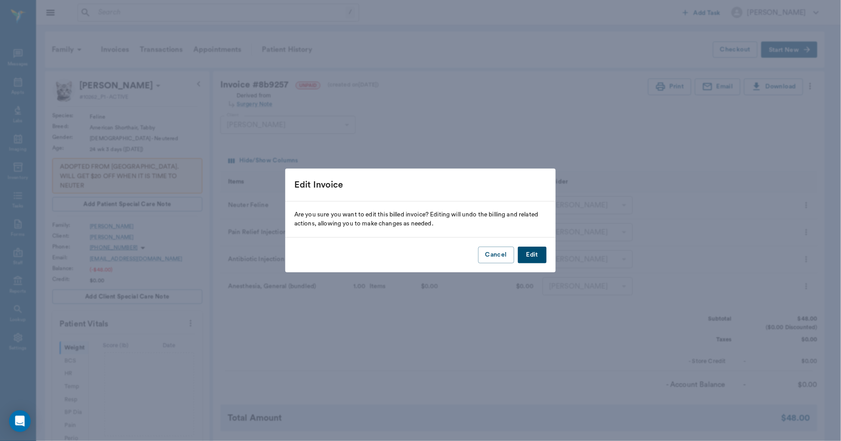
click at [533, 249] on button "Edit" at bounding box center [532, 255] width 29 height 17
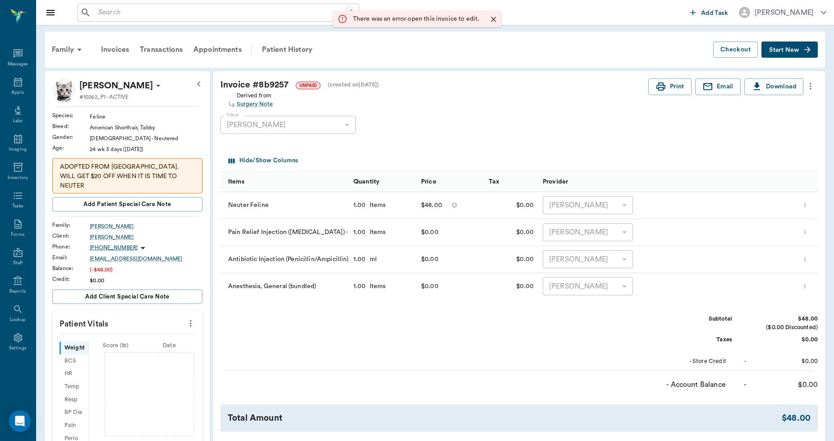
click at [774, 41] on button "Start New" at bounding box center [789, 49] width 56 height 17
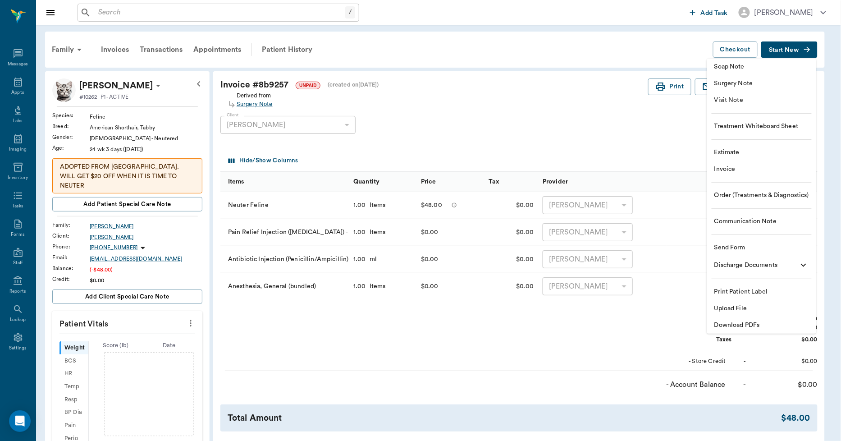
click at [740, 166] on span "Invoice" at bounding box center [761, 168] width 95 height 9
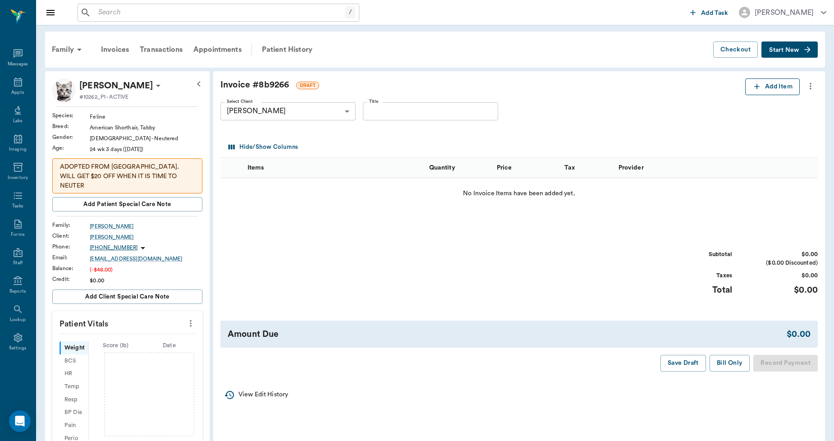
click at [770, 82] on button "Add Item" at bounding box center [772, 86] width 55 height 17
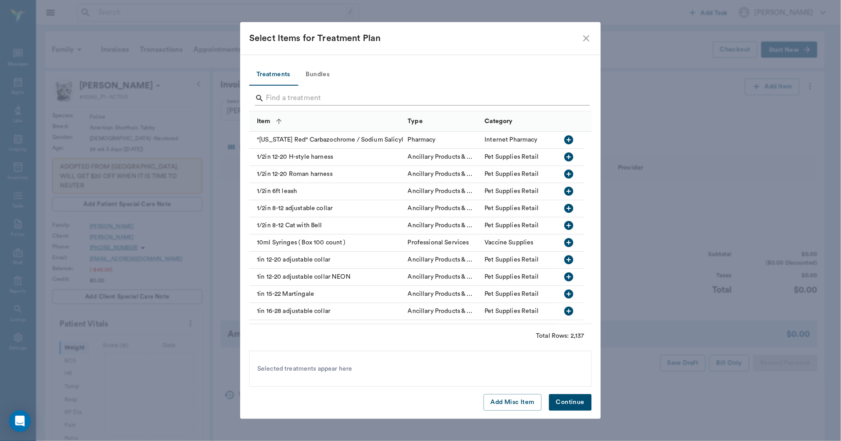
click at [305, 95] on input "Search" at bounding box center [421, 98] width 311 height 14
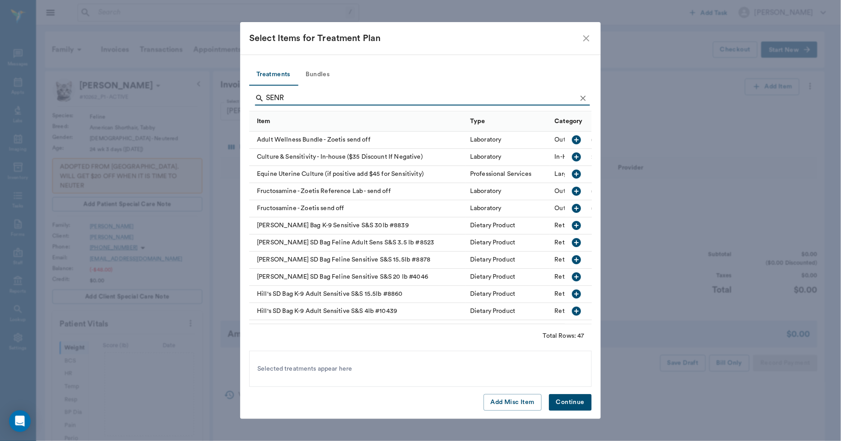
type input "SENRE"
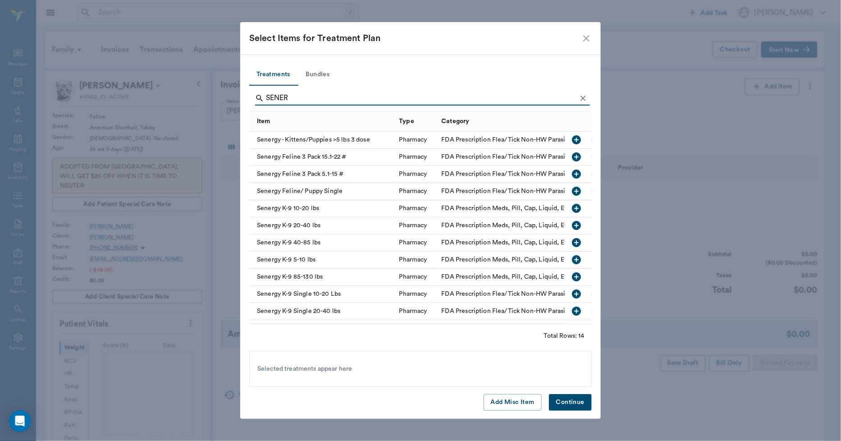
type input "SENER"
click at [336, 195] on div "Senergy Feline/ Puppy Single" at bounding box center [322, 191] width 146 height 17
click at [562, 400] on button "Continue" at bounding box center [570, 402] width 43 height 17
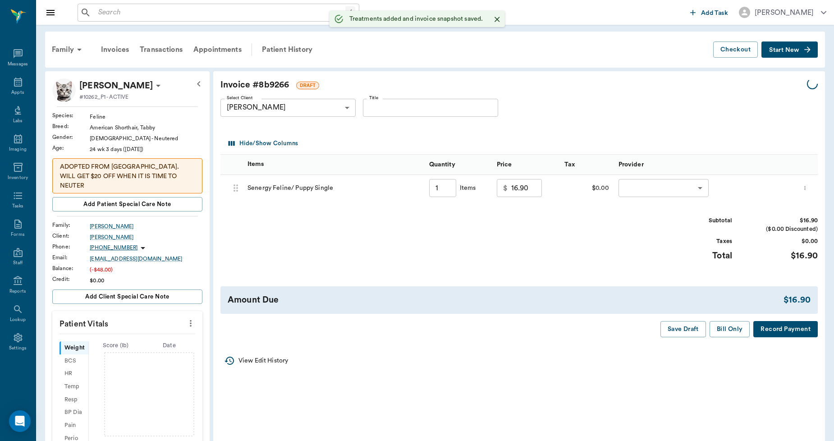
click at [672, 194] on body "/ ​ Add Task Dr. Bert Ellsworth Nectar Messages Appts Labs Imaging Inventory Ta…" at bounding box center [417, 317] width 834 height 635
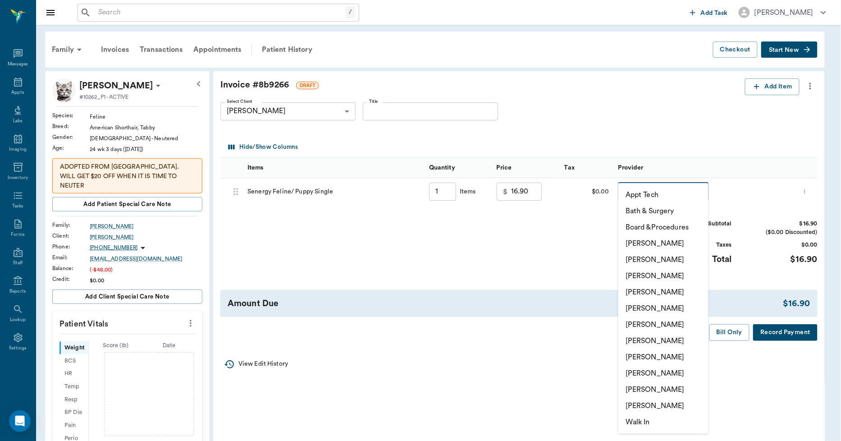
type input "1.00"
click at [656, 390] on li "Lorean Lingle" at bounding box center [663, 389] width 90 height 16
type input "none-63ec2ece52e12b0ba117cc90"
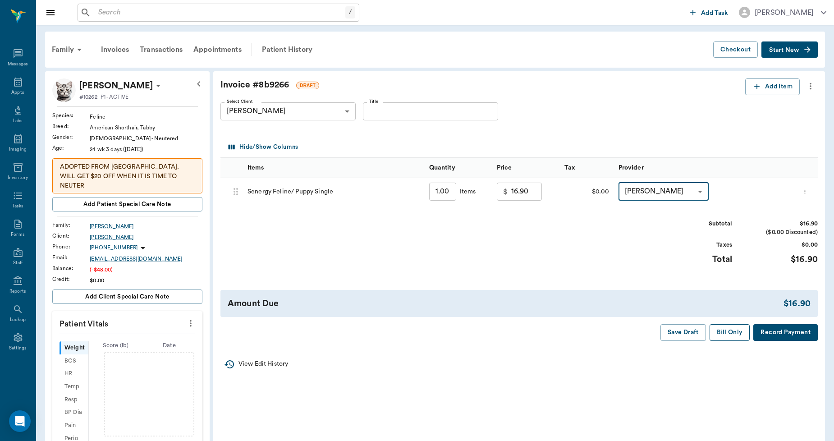
click at [735, 336] on button "Bill Only" at bounding box center [729, 332] width 41 height 17
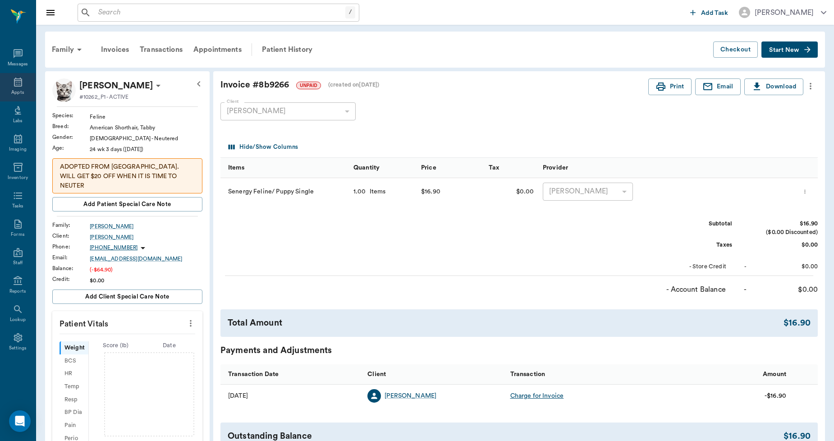
click at [22, 84] on icon at bounding box center [18, 82] width 11 height 11
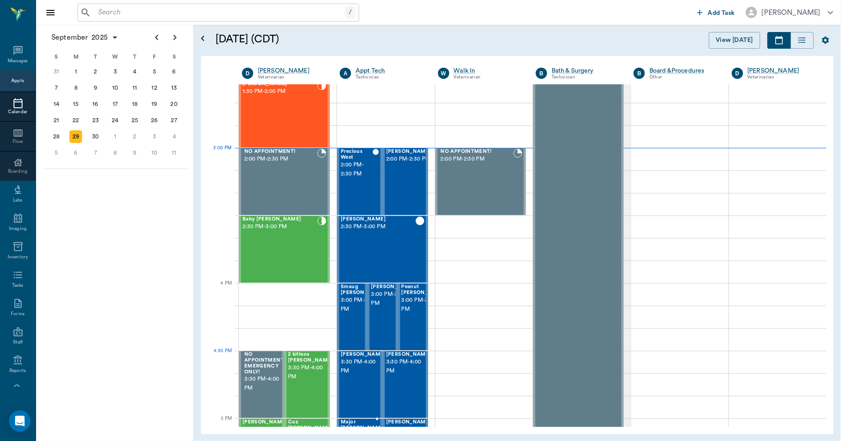
scroll to position [747, 0]
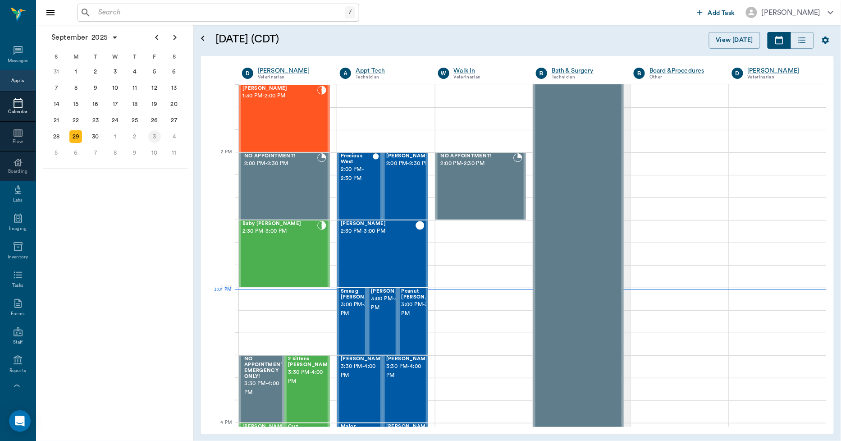
click at [153, 135] on div "3" at bounding box center [154, 136] width 13 height 13
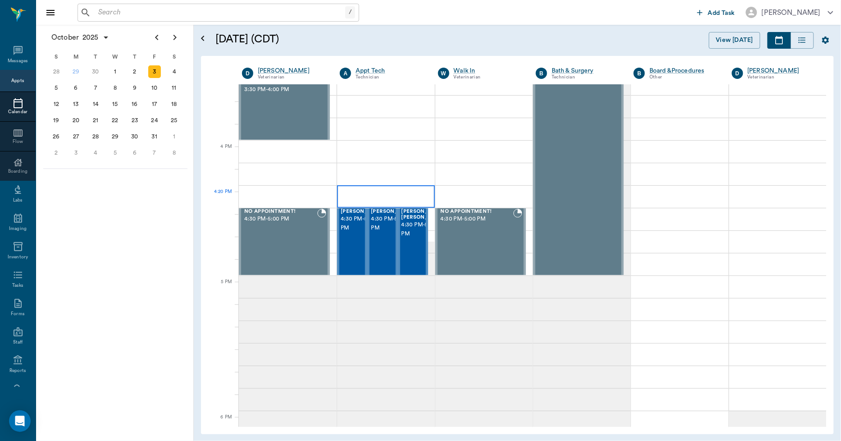
scroll to position [801, 0]
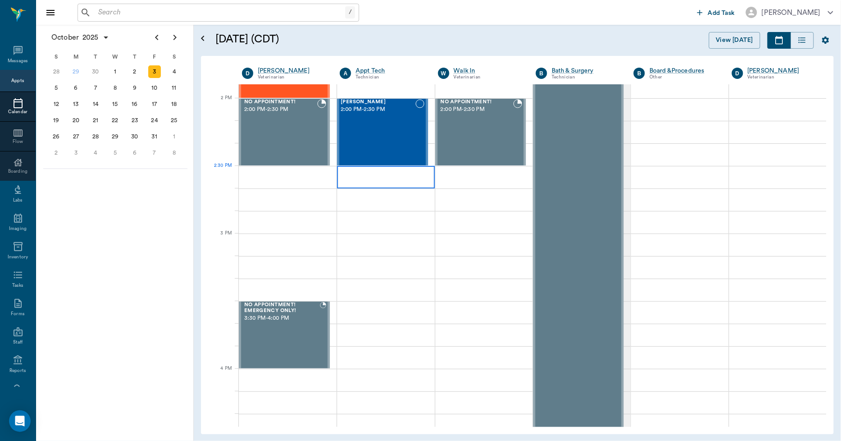
click at [386, 185] on div at bounding box center [385, 177] width 97 height 23
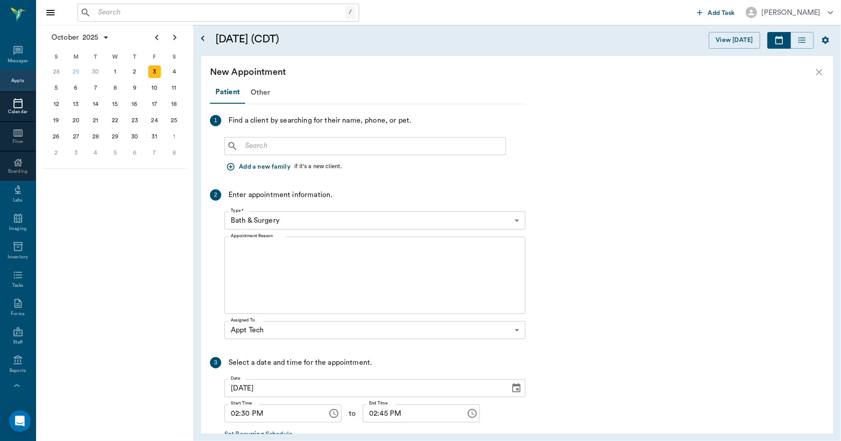
click at [253, 146] on input "text" at bounding box center [372, 146] width 260 height 13
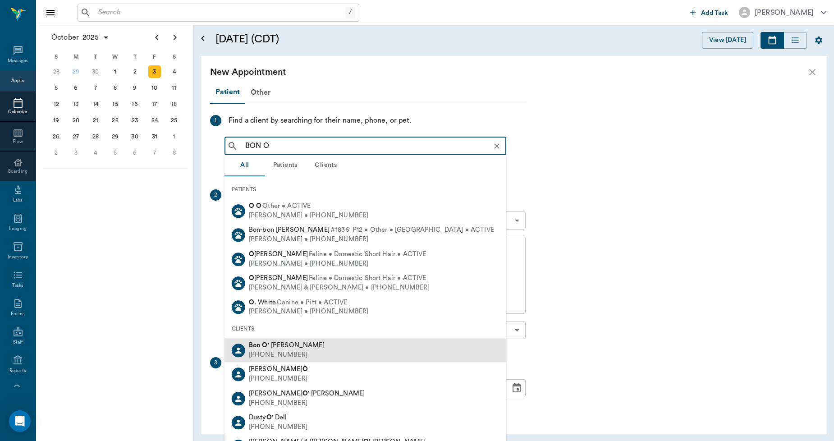
click at [314, 348] on div "Bon O ' Byrne (903) 650-0477" at bounding box center [365, 350] width 282 height 24
type input "BON O"
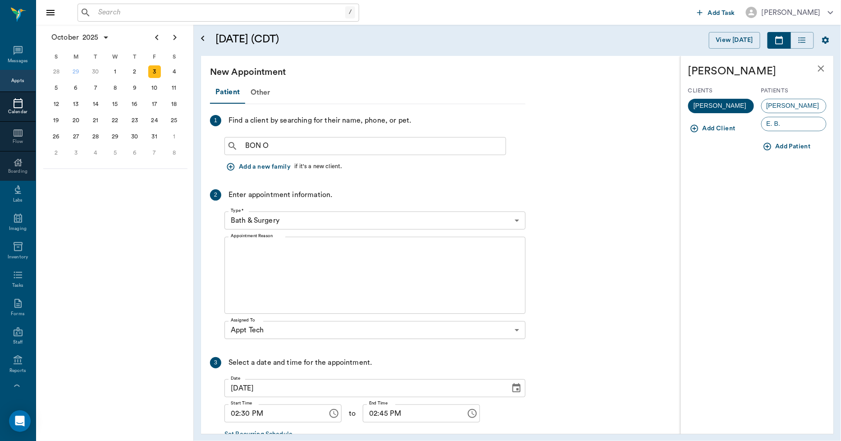
drag, startPoint x: 778, startPoint y: 101, endPoint x: 784, endPoint y: 98, distance: 7.1
click at [778, 101] on span "Henry" at bounding box center [793, 105] width 63 height 9
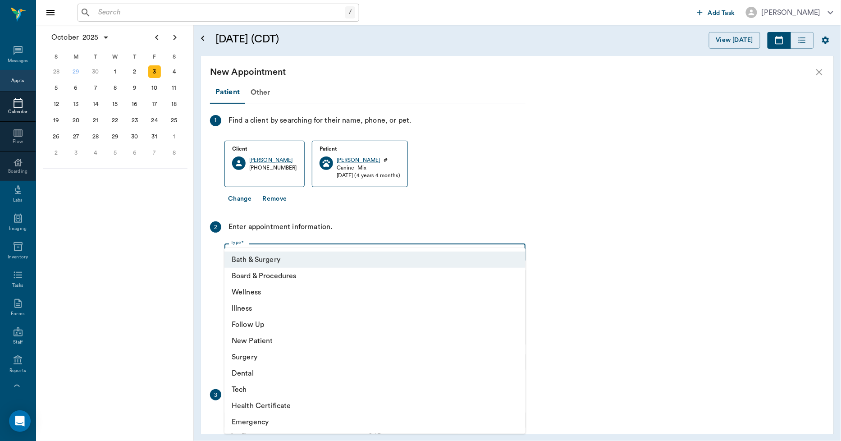
click at [325, 256] on body "/ ​ Add Task Dr. Bert Ellsworth Nectar Messages Appts Calendar Flow Boarding La…" at bounding box center [420, 220] width 841 height 441
click at [260, 387] on li "Tech" at bounding box center [374, 389] width 301 height 16
type input "65d2be4f46e3a538d89b8c1a"
type input "03:00 PM"
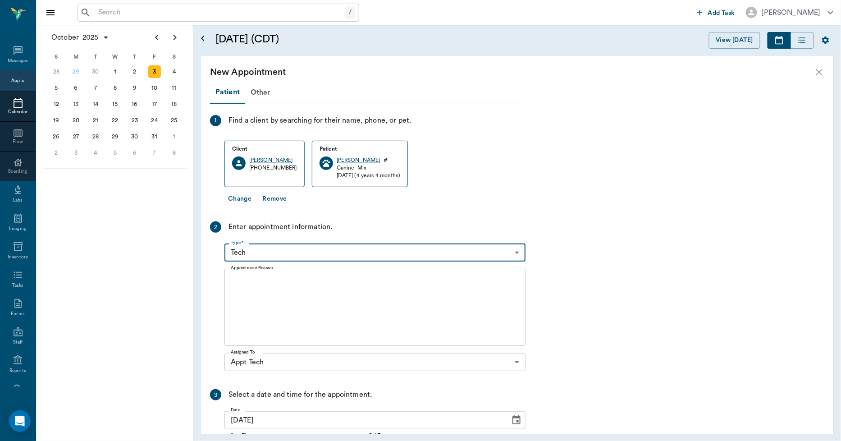
click at [300, 301] on textarea "Appointment Reason" at bounding box center [375, 307] width 288 height 62
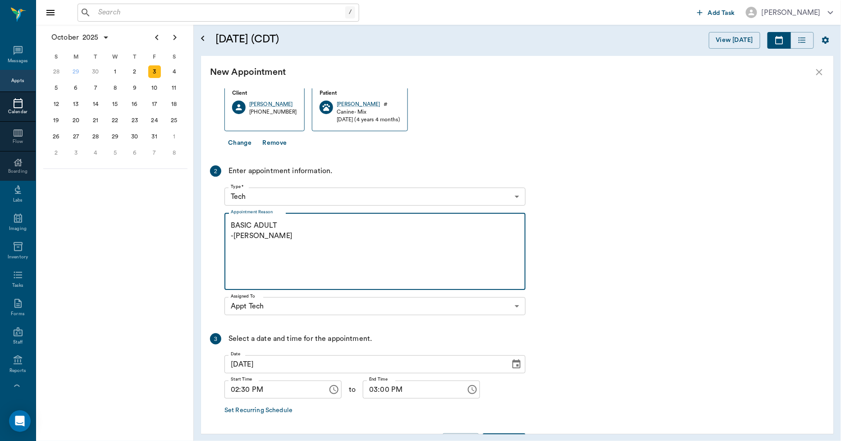
scroll to position [87, 0]
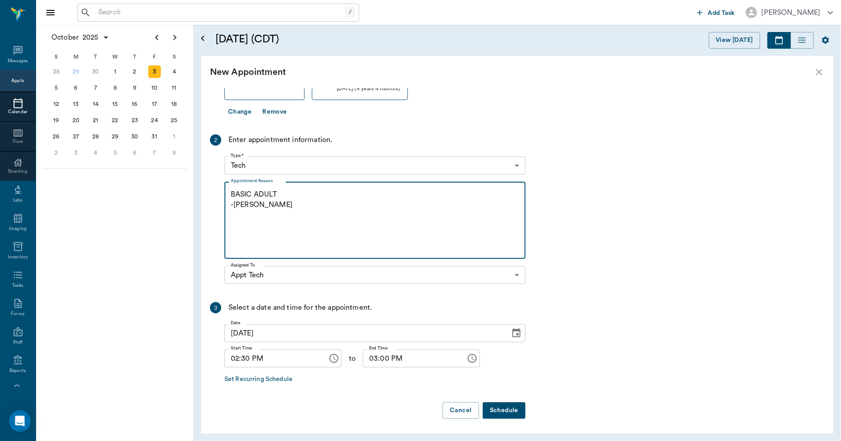
type textarea "BASIC ADULT -LORY"
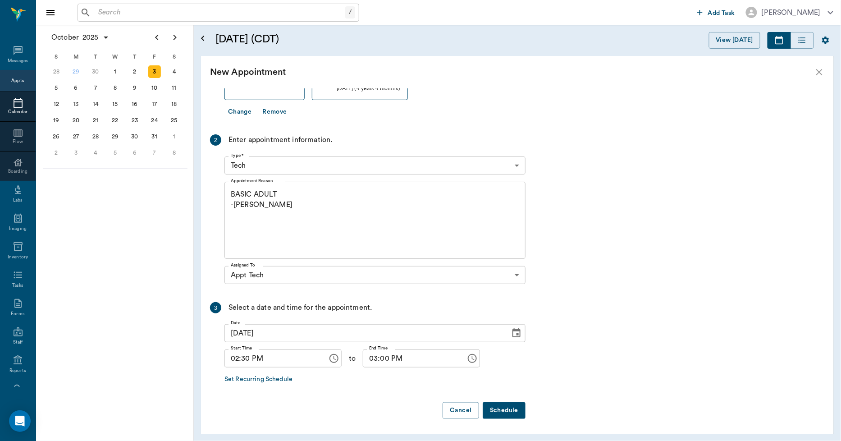
click at [511, 411] on button "Schedule" at bounding box center [504, 410] width 43 height 17
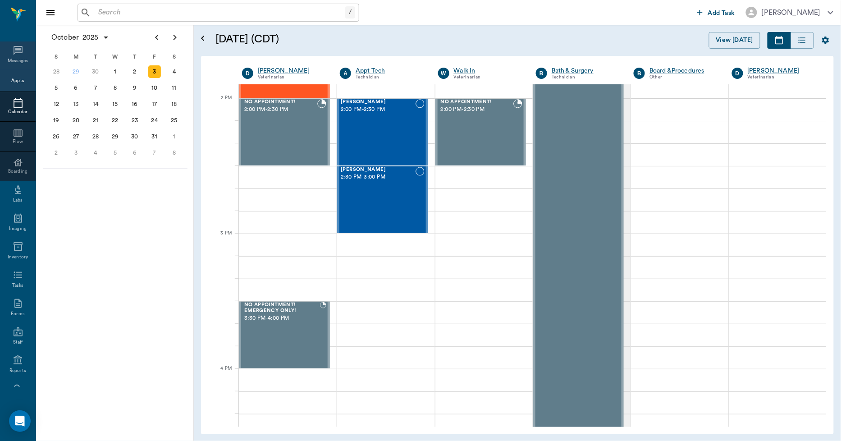
click at [6, 51] on div "Messages" at bounding box center [18, 55] width 36 height 28
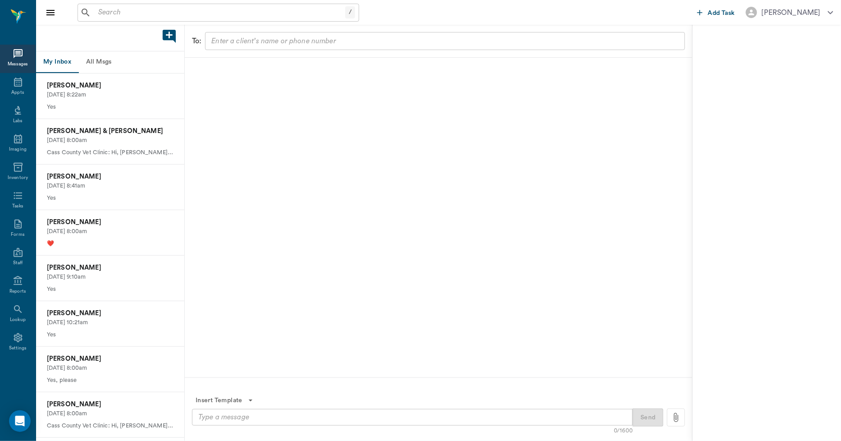
click at [110, 63] on button "All Msgs" at bounding box center [98, 62] width 41 height 22
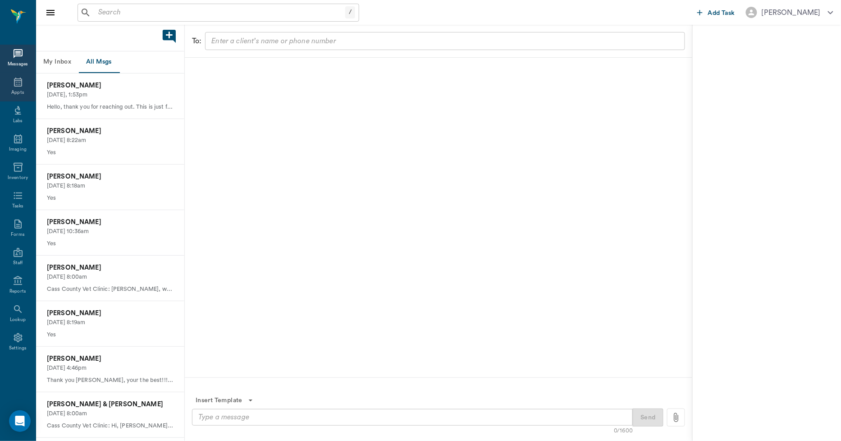
click at [20, 85] on icon at bounding box center [18, 82] width 11 height 11
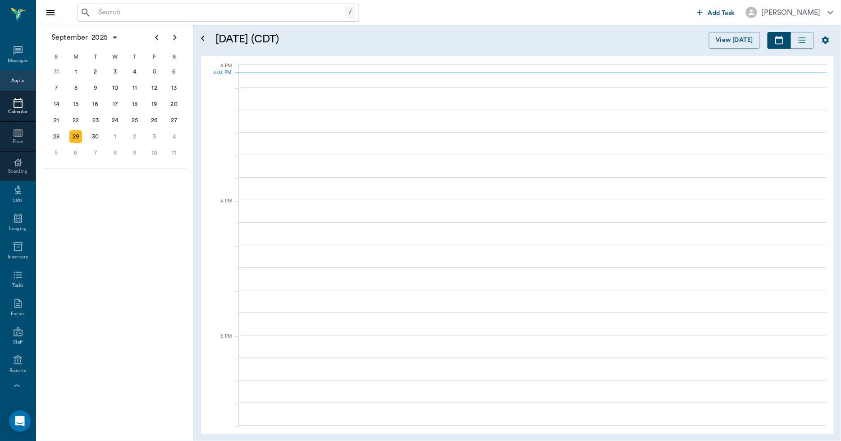
scroll to position [947, 0]
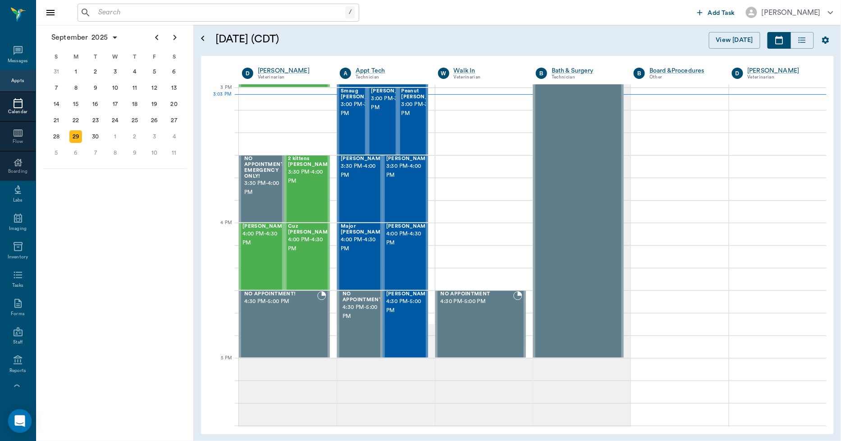
click at [14, 417] on div "Open Intercom Messenger" at bounding box center [20, 421] width 24 height 24
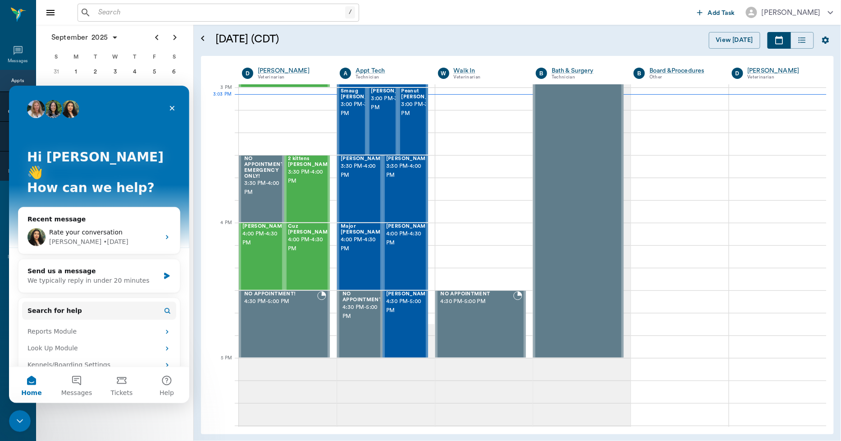
scroll to position [0, 0]
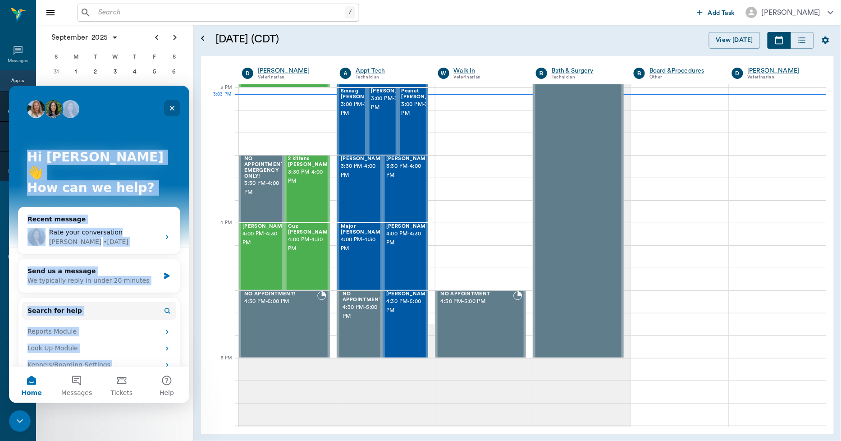
drag, startPoint x: 160, startPoint y: 105, endPoint x: 168, endPoint y: 105, distance: 7.2
click at [167, 105] on div "Hi Bert 👋 How can we help? Recent message Rate your conversation Lizbeth • 2d a…" at bounding box center [99, 241] width 180 height 313
click at [172, 105] on icon "Close" at bounding box center [172, 107] width 7 height 7
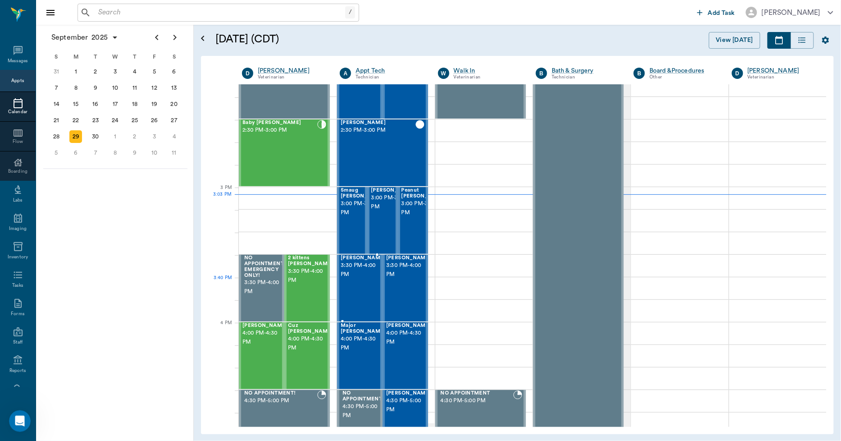
scroll to position [846, 0]
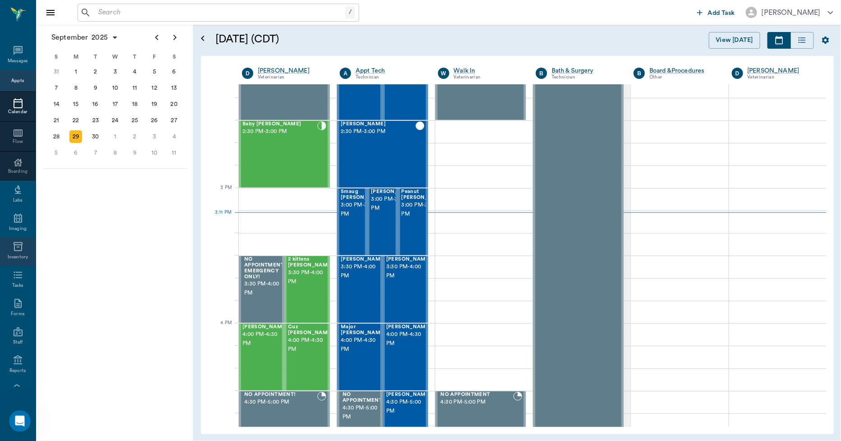
click at [6, 251] on div "Inventory" at bounding box center [18, 252] width 36 height 28
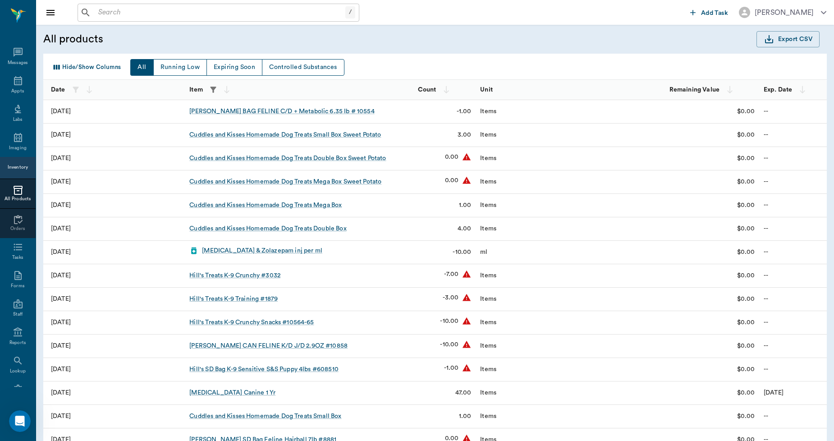
click at [210, 87] on icon "button" at bounding box center [213, 89] width 9 height 9
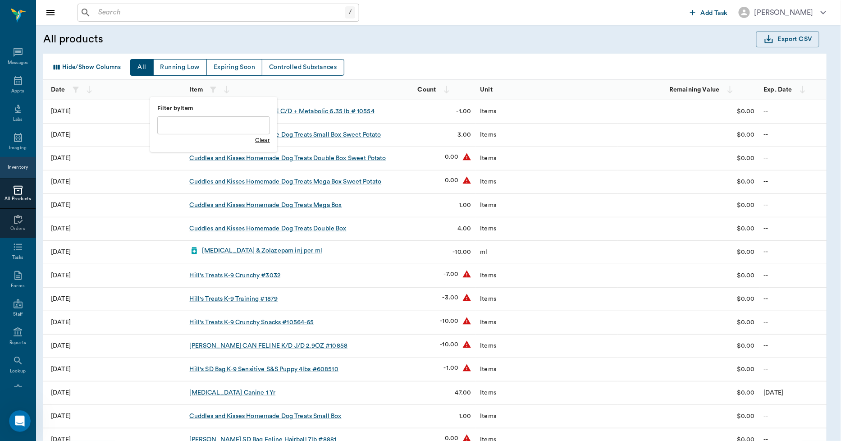
click at [204, 123] on input "text" at bounding box center [213, 125] width 113 height 18
type input "CUD"
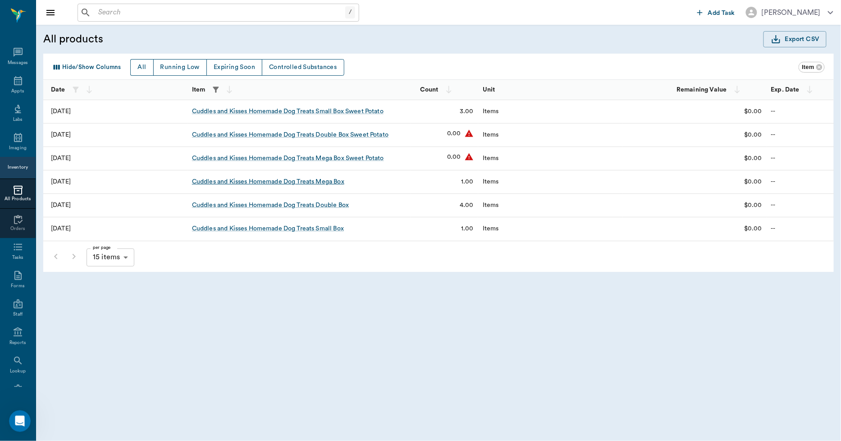
click at [296, 181] on div "Cuddles and Kisses Homemade Dog Treats Mega Box" at bounding box center [268, 181] width 152 height 9
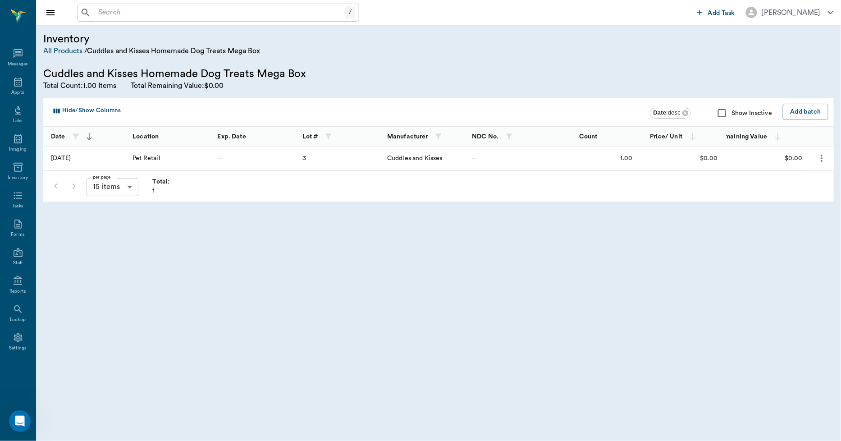
click at [822, 159] on icon "more" at bounding box center [822, 158] width 2 height 7
click at [796, 179] on p "Edit Batch" at bounding box center [795, 182] width 34 height 11
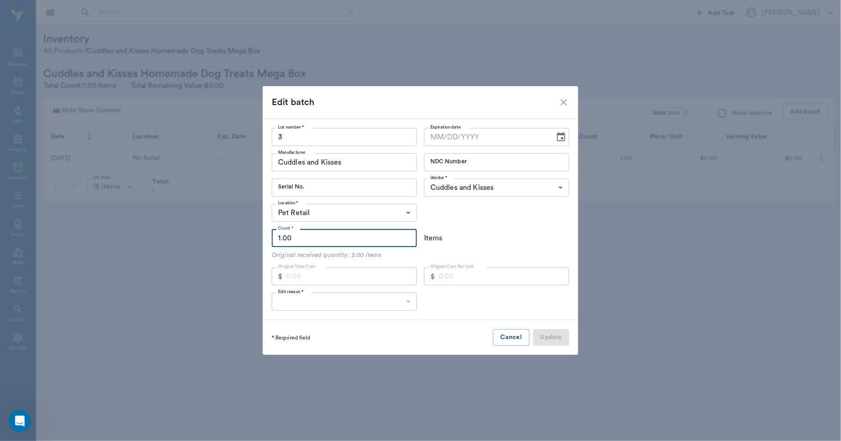
click at [310, 239] on input "1.00" at bounding box center [344, 238] width 145 height 18
type input "2"
click at [293, 302] on body "/ ​ Add Task Dr. Bert Ellsworth Nectar Messages Appts Labs Imaging Inventory Ta…" at bounding box center [420, 220] width 841 height 441
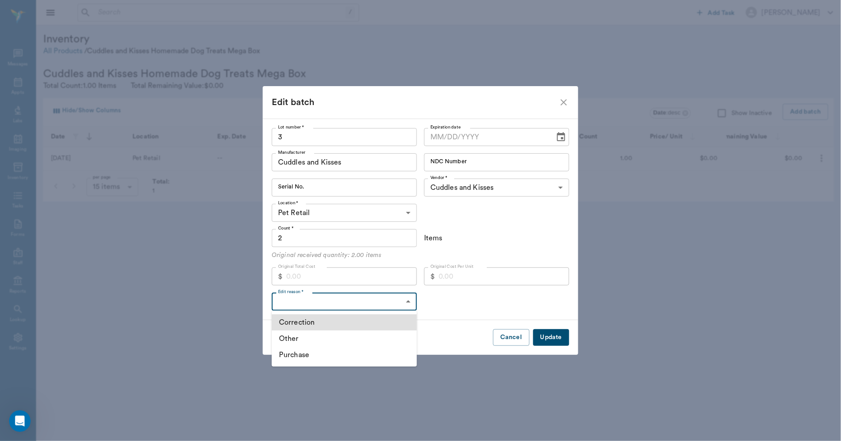
click at [292, 321] on li "Correction" at bounding box center [344, 322] width 145 height 16
type input "CORRECTION"
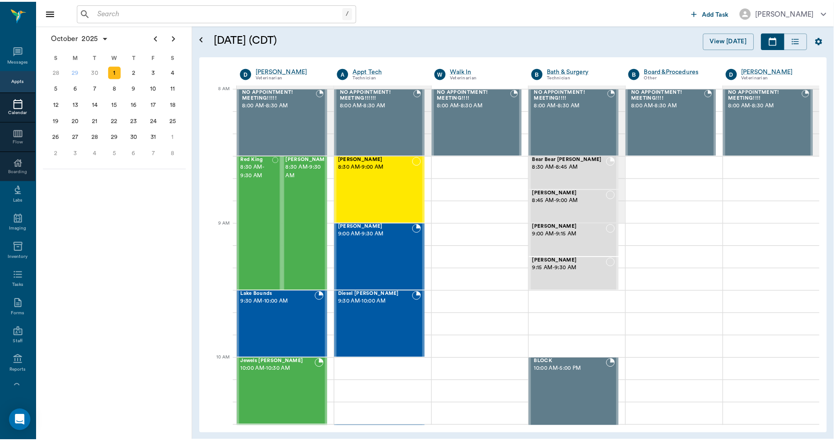
scroll to position [52, 0]
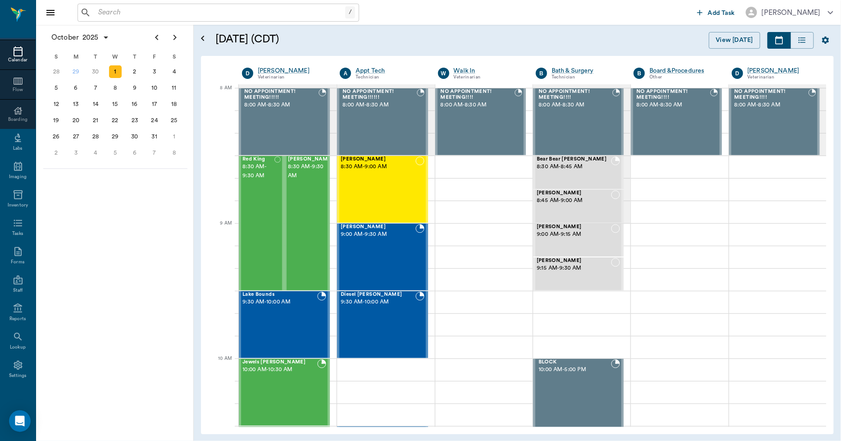
drag, startPoint x: 0, startPoint y: 0, endPoint x: 223, endPoint y: 20, distance: 224.0
click at [223, 20] on div "/ ​" at bounding box center [219, 13] width 282 height 18
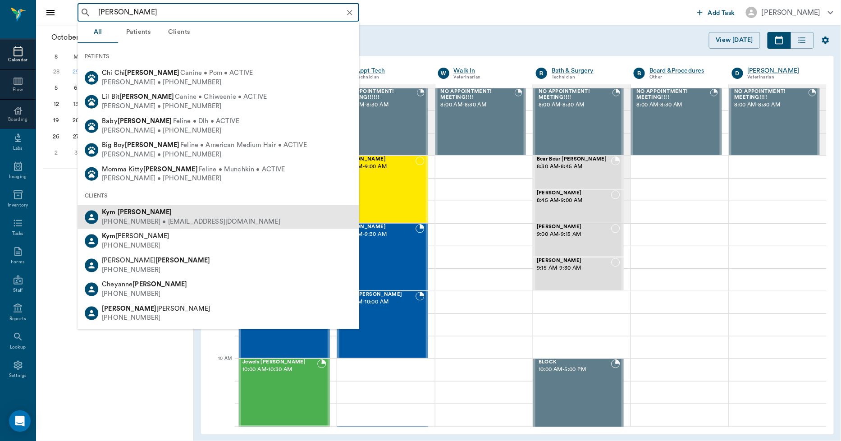
click at [128, 215] on div "Kym Kroll" at bounding box center [191, 212] width 178 height 9
type input "KYM KROL"
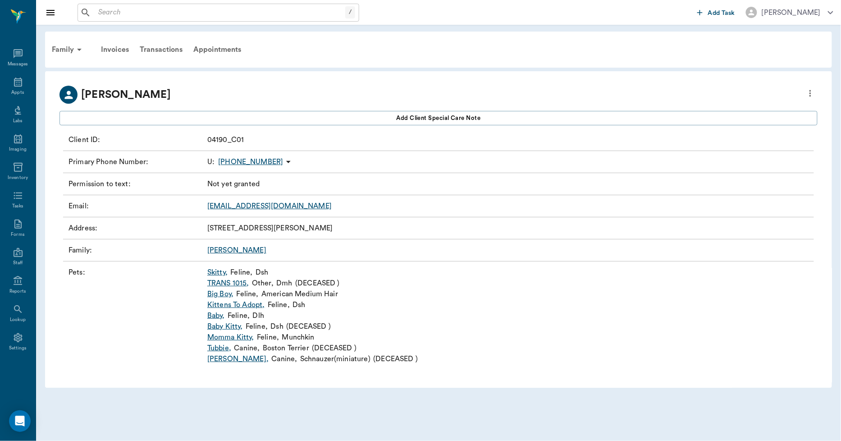
click at [219, 271] on link "Skitty ," at bounding box center [217, 272] width 20 height 11
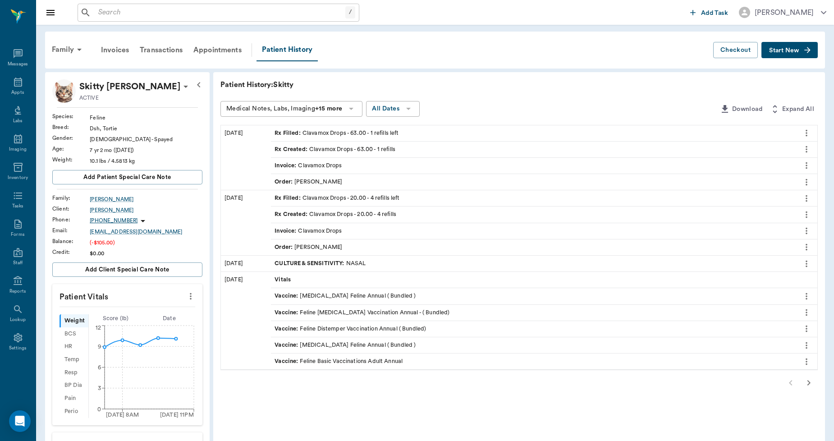
click at [808, 381] on icon "button" at bounding box center [808, 382] width 11 height 11
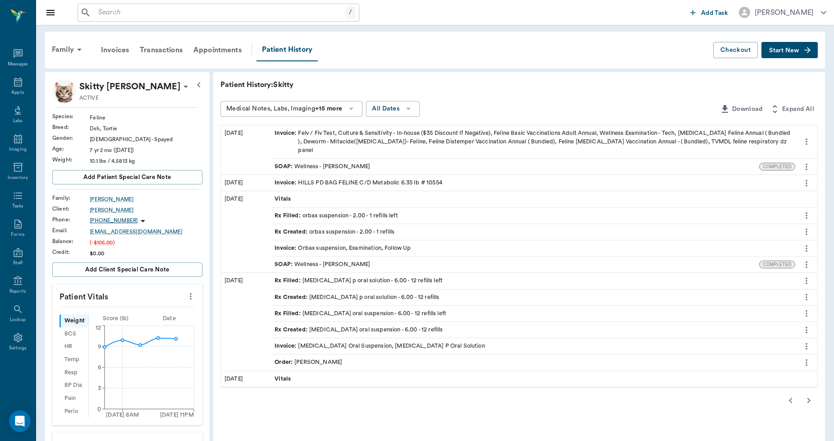
click at [381, 132] on div "Invoice : Felv / Fiv Test, Culture & Sensitivity - In-house ($35 Discount If Ne…" at bounding box center [532, 142] width 517 height 26
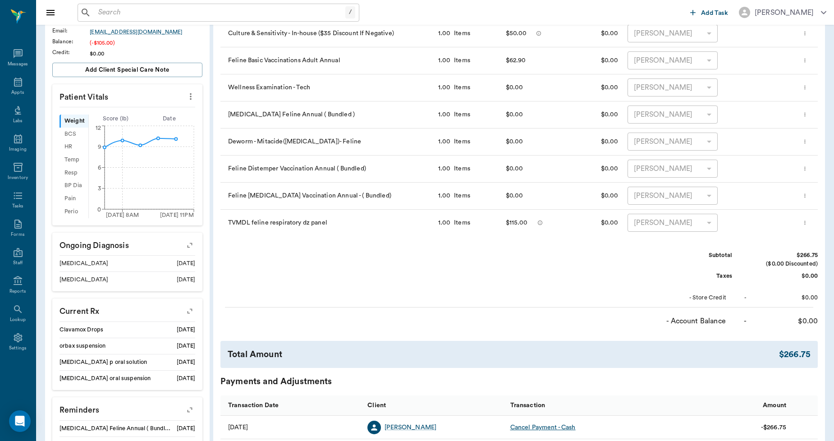
scroll to position [200, 0]
click at [807, 222] on icon "more" at bounding box center [805, 221] width 6 height 11
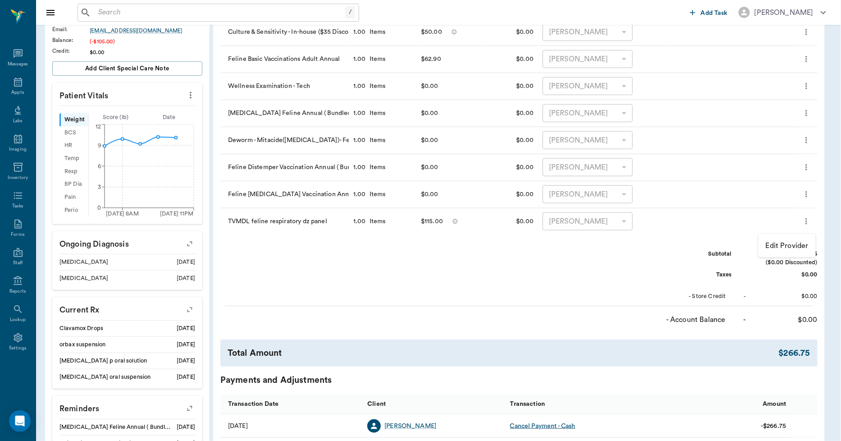
click at [580, 287] on div at bounding box center [420, 220] width 841 height 441
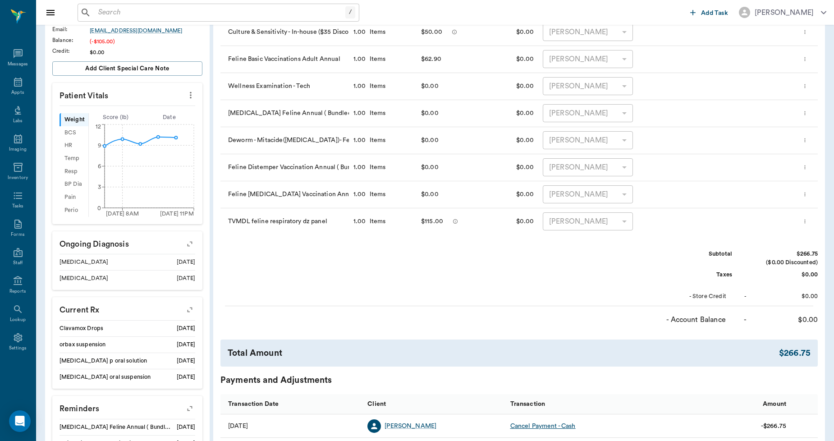
click at [808, 222] on icon "more" at bounding box center [805, 221] width 6 height 11
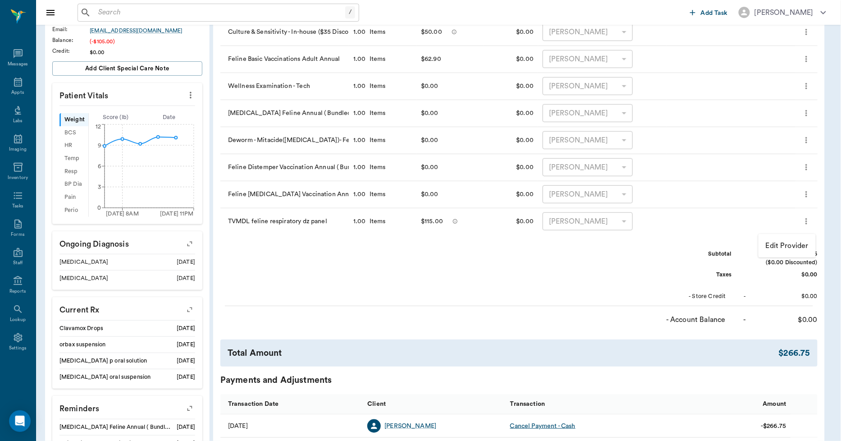
click at [607, 288] on div at bounding box center [420, 220] width 841 height 441
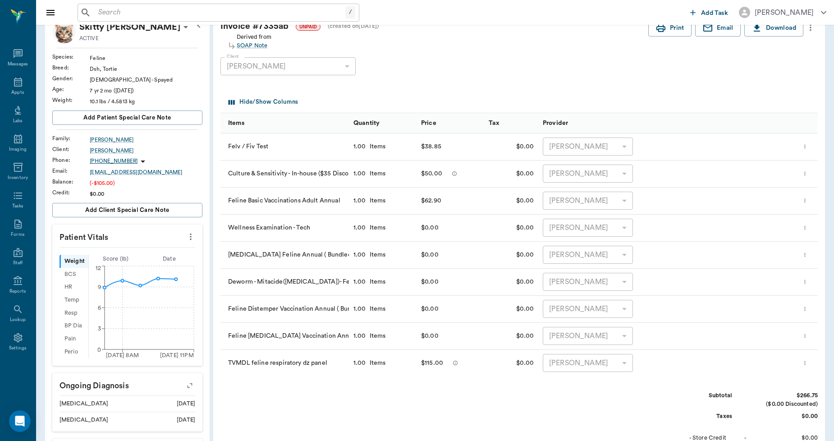
scroll to position [0, 0]
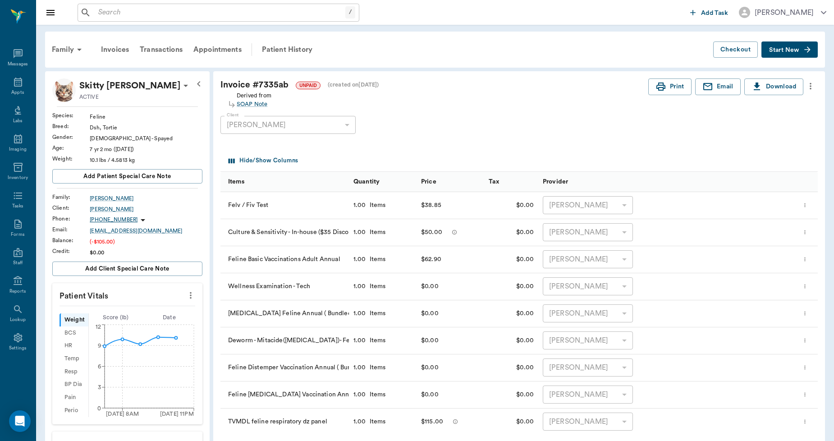
click at [810, 90] on icon "more" at bounding box center [810, 86] width 10 height 11
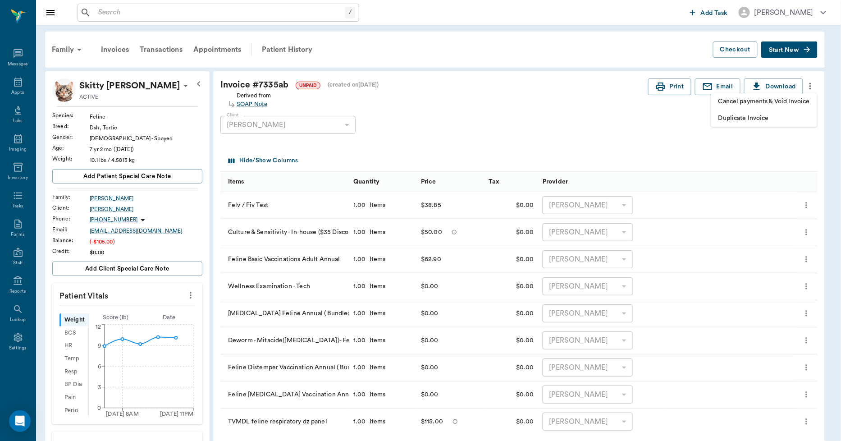
click at [631, 140] on div at bounding box center [420, 220] width 841 height 441
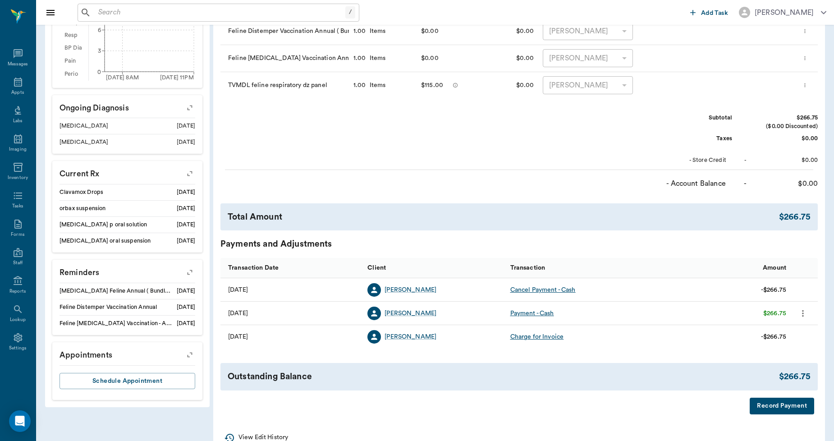
scroll to position [350, 0]
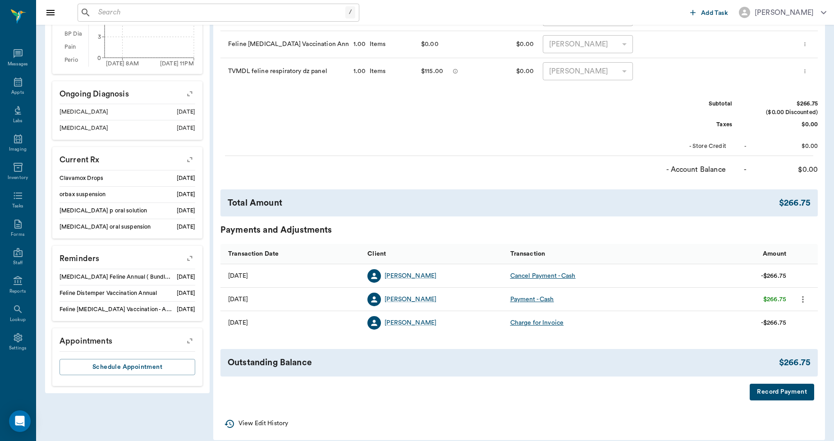
click at [804, 297] on icon "more" at bounding box center [803, 299] width 10 height 11
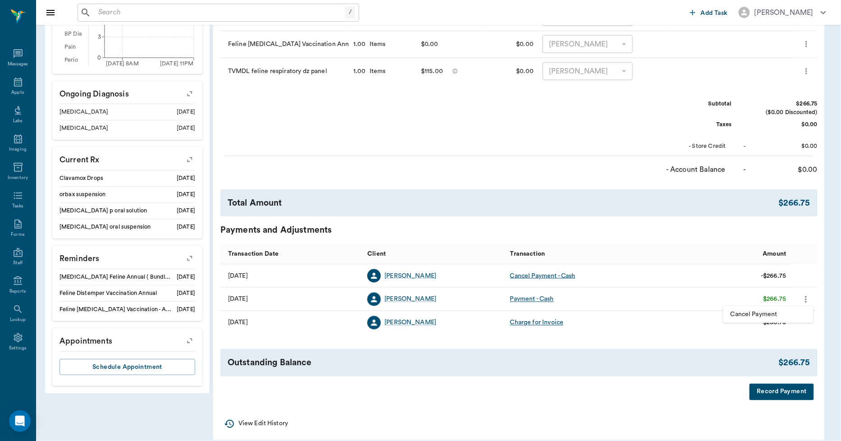
click at [697, 376] on div at bounding box center [420, 220] width 841 height 441
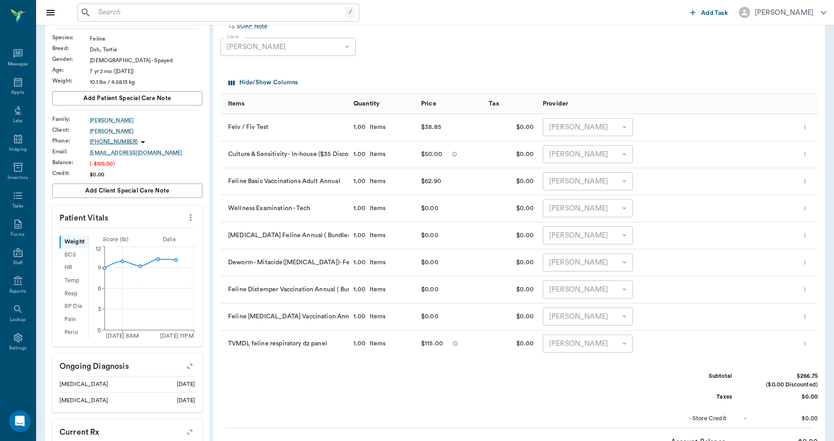
scroll to position [0, 0]
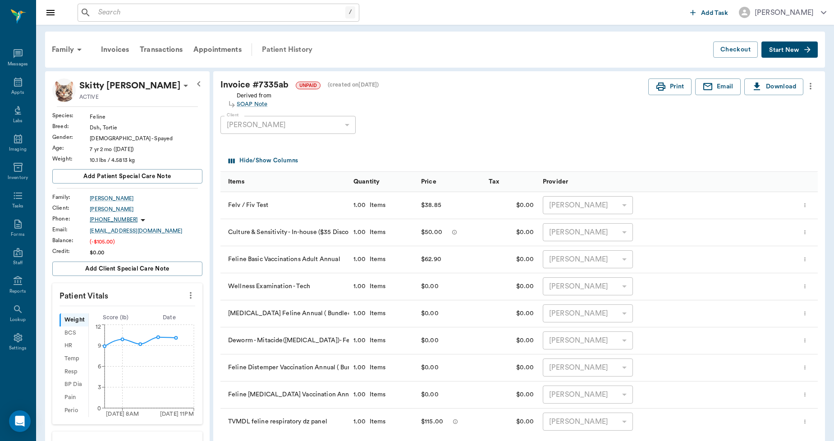
click at [291, 43] on div "Patient History" at bounding box center [286, 50] width 61 height 22
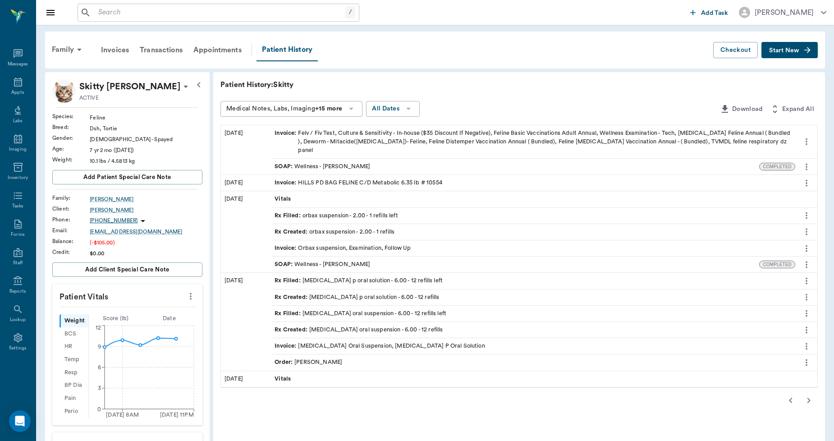
click at [789, 395] on icon "button" at bounding box center [790, 400] width 11 height 11
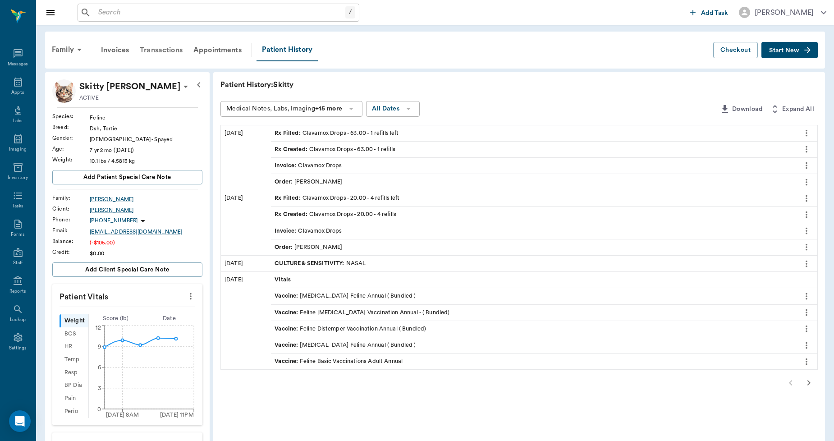
click at [165, 49] on div "Transactions" at bounding box center [161, 50] width 54 height 22
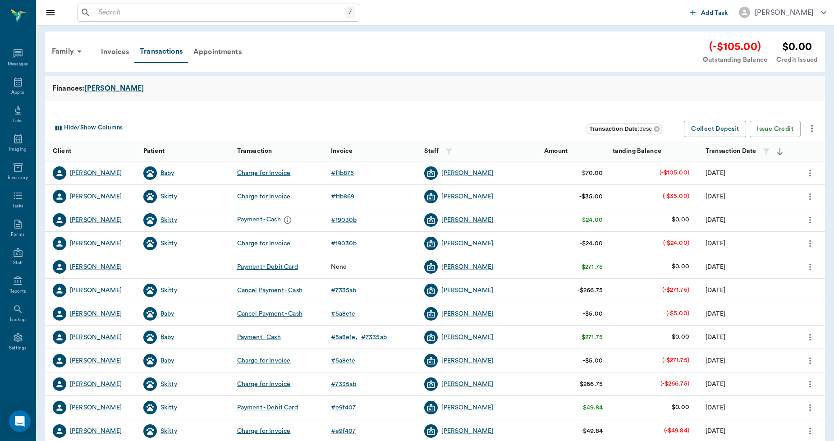
click at [810, 269] on icon "more" at bounding box center [810, 266] width 2 height 7
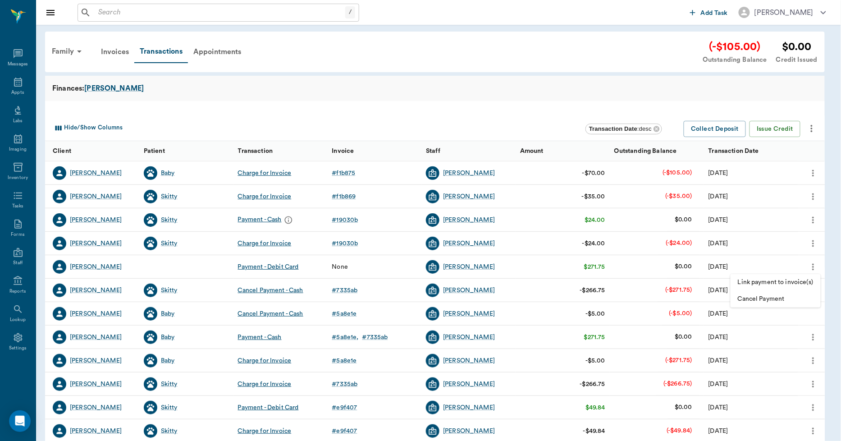
click at [792, 281] on span "Link payment to invoice(s)" at bounding box center [776, 282] width 76 height 9
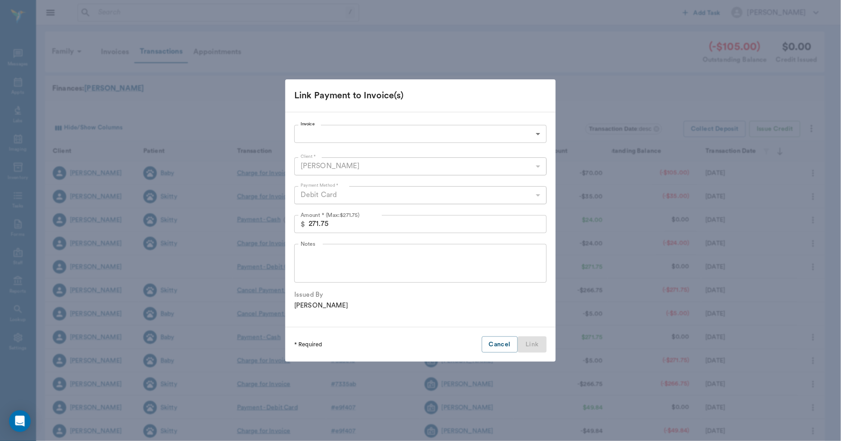
click at [389, 131] on body "/ ​ Add Task Dr. Bert Ellsworth Nectar Messages Appts Labs Imaging Inventory Ta…" at bounding box center [420, 277] width 841 height 554
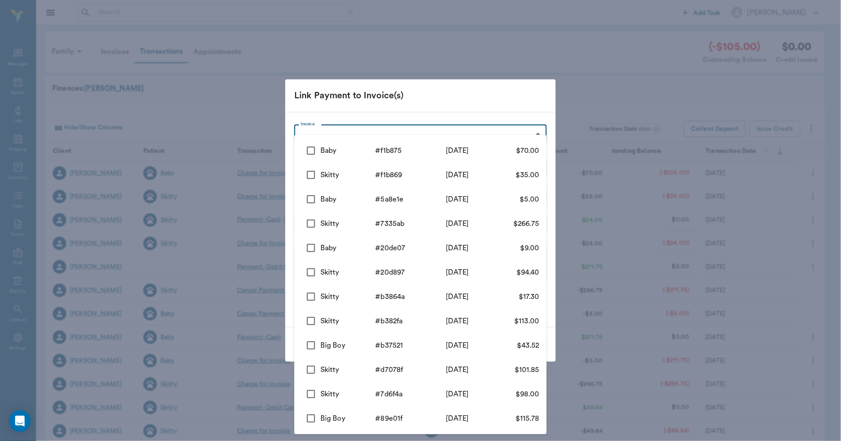
click at [311, 199] on input "checkbox" at bounding box center [310, 199] width 19 height 19
checkbox input "true"
type input "68a39c5d211daa391d5a8e1e"
type input "5.00"
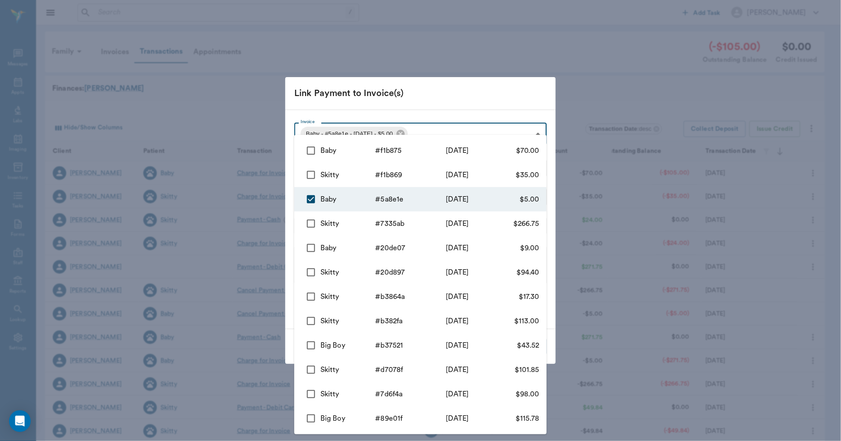
click at [311, 199] on input "checkbox" at bounding box center [310, 199] width 19 height 19
checkbox input "false"
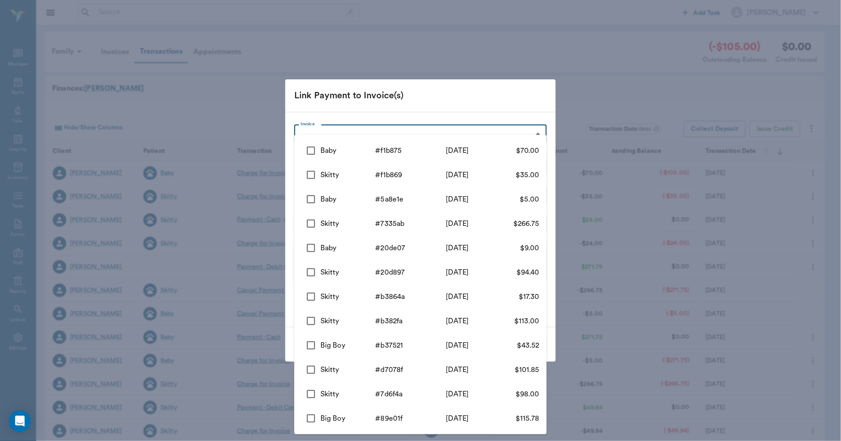
click at [312, 223] on input "checkbox" at bounding box center [310, 223] width 19 height 19
checkbox input "true"
type input "68a39b4ab812e83aaa7335ab"
type input "266.75"
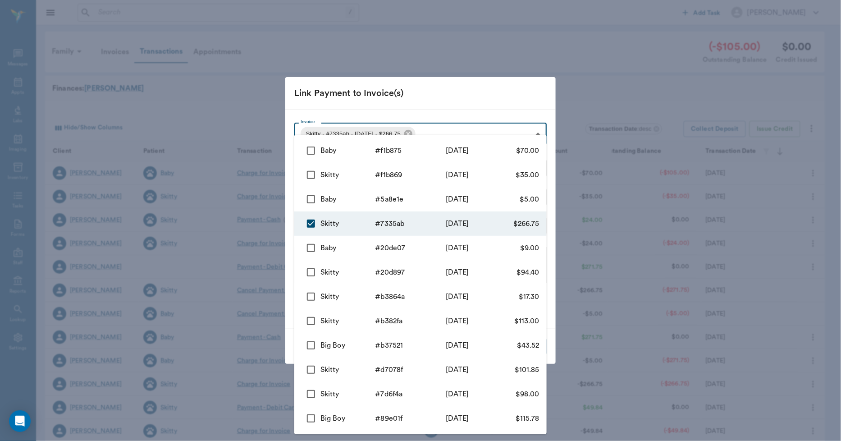
click at [437, 97] on div at bounding box center [420, 220] width 841 height 441
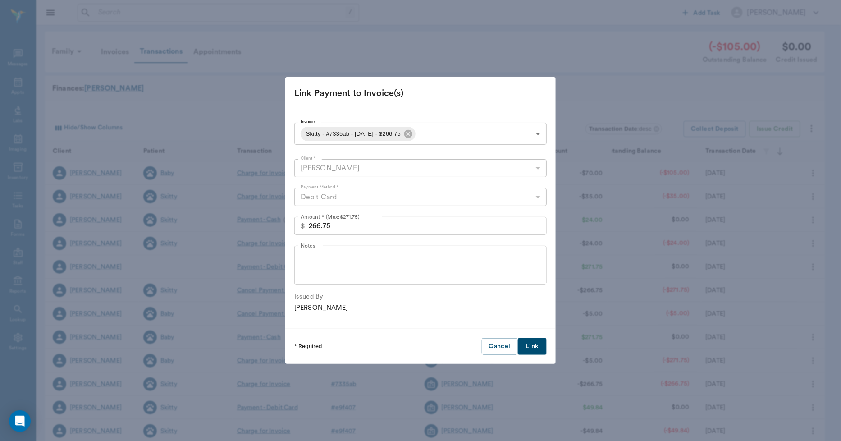
click at [531, 346] on button "Link" at bounding box center [532, 346] width 29 height 17
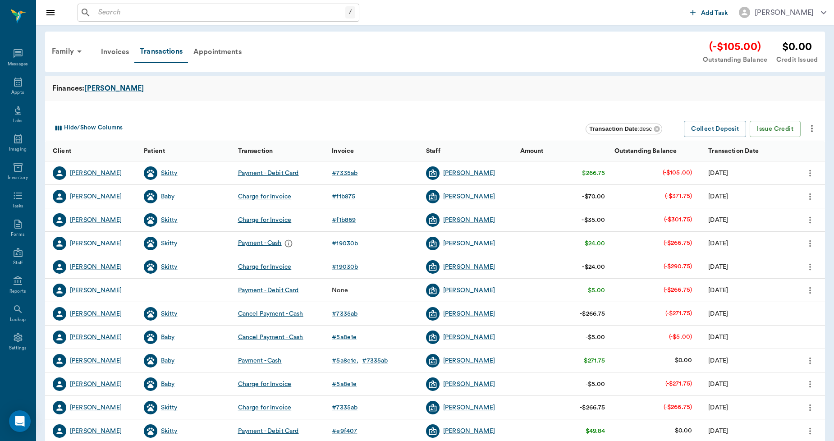
click at [345, 167] on div "# 7335ab" at bounding box center [374, 172] width 94 height 23
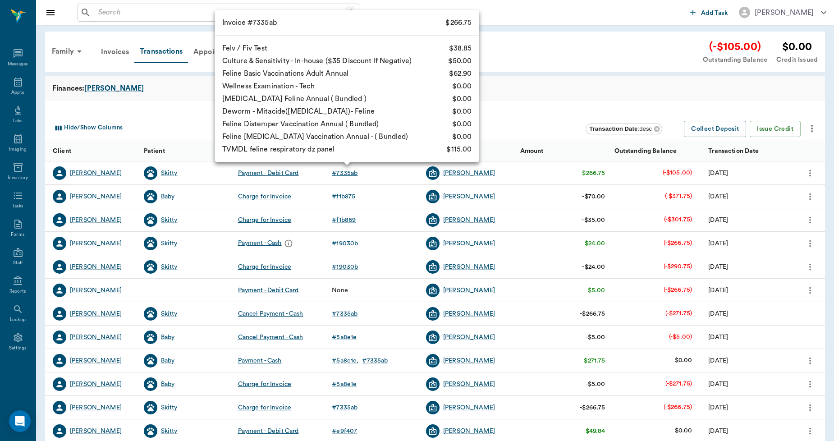
click at [345, 174] on div "# 7335ab" at bounding box center [345, 173] width 26 height 9
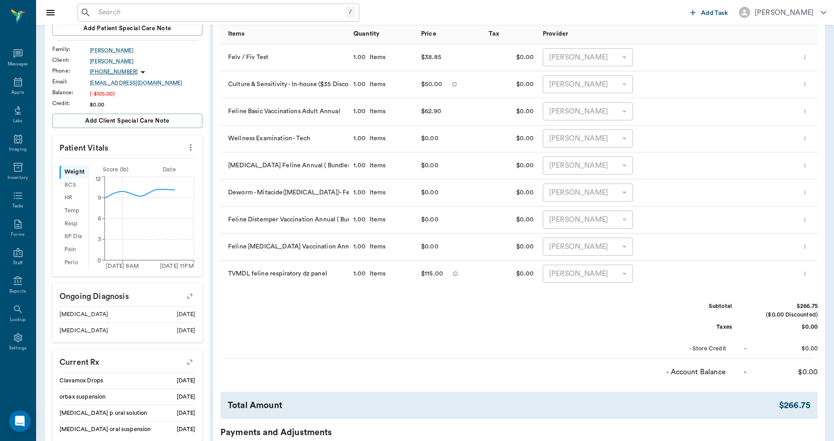
scroll to position [200, 0]
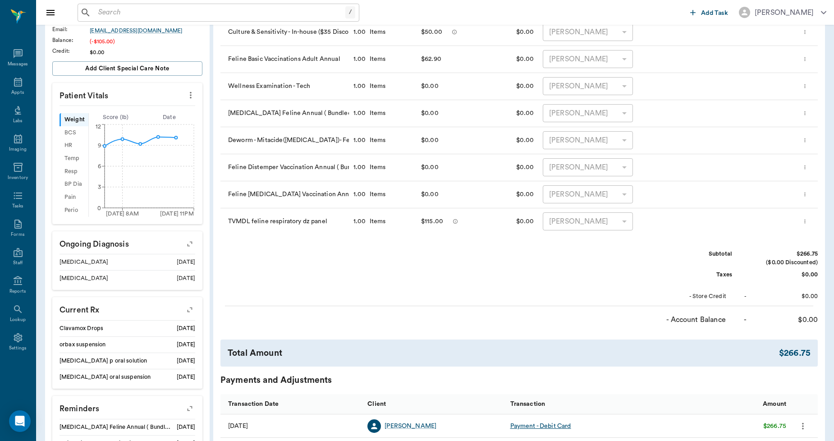
click at [808, 221] on icon "more" at bounding box center [805, 221] width 6 height 11
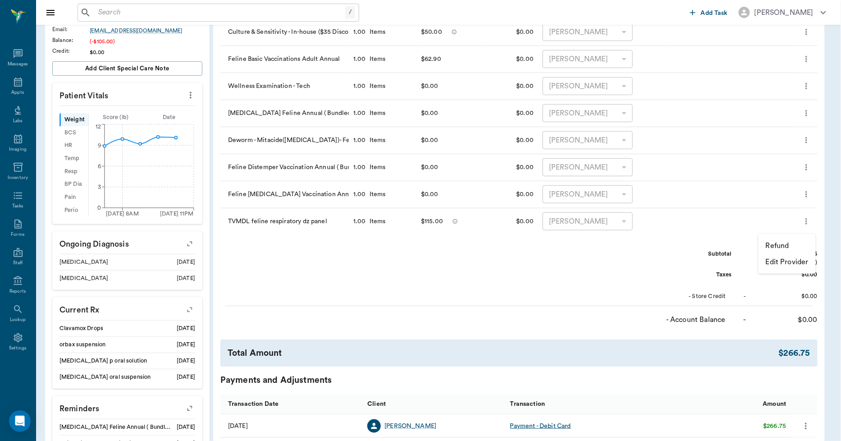
click at [787, 245] on p "Refund" at bounding box center [777, 245] width 23 height 11
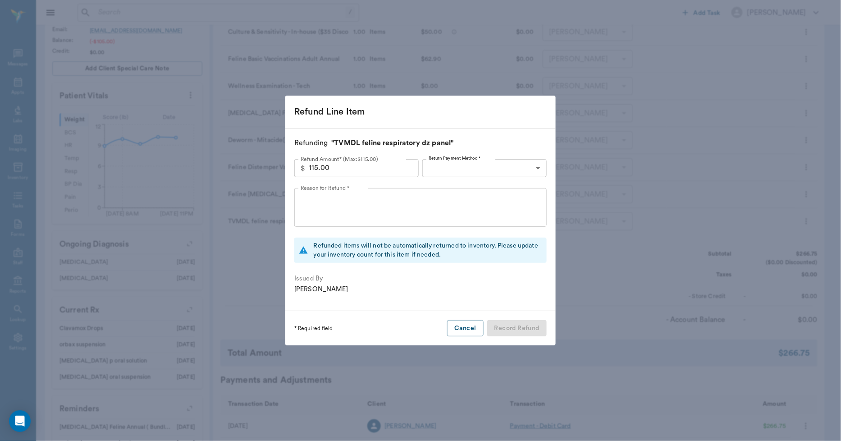
click at [502, 167] on body "/ ​ Add Task Dr. Bert Ellsworth Nectar Messages Appts Labs Imaging Inventory Ta…" at bounding box center [420, 203] width 841 height 807
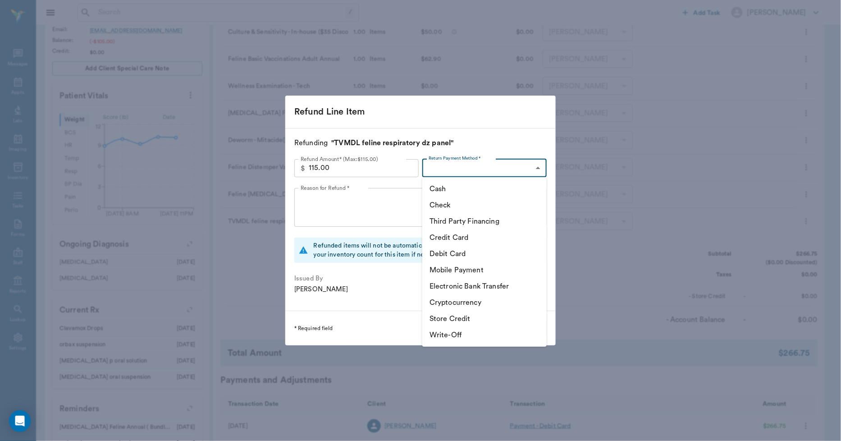
click at [452, 316] on li "Store Credit" at bounding box center [484, 319] width 124 height 16
type input "STORE_CREDIT"
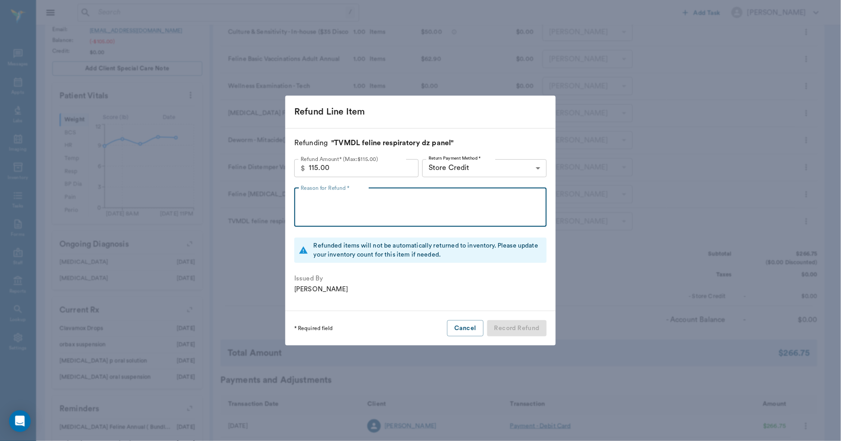
click at [407, 200] on textarea "Reason for Refund *" at bounding box center [421, 207] width 240 height 31
type textarea "D"
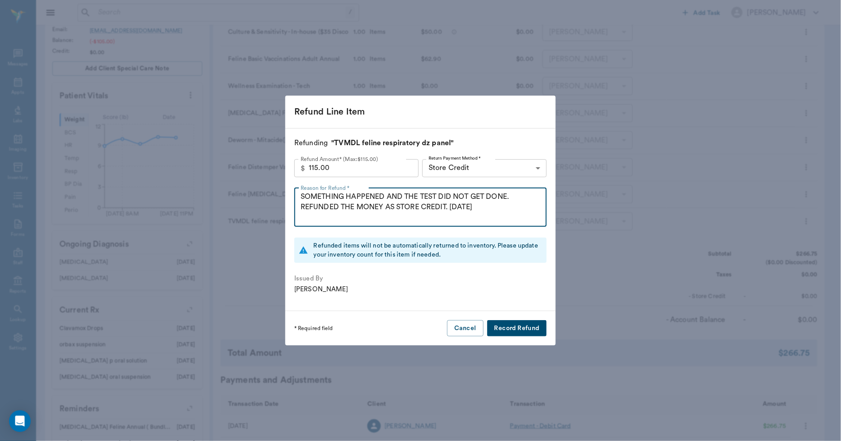
type textarea "SOMETHING HAPPENED AND THE TEST DID NOT GET DONE. REFUNDED THE MONEY AS STORE C…"
click at [525, 328] on button "Record Refund" at bounding box center [516, 328] width 59 height 17
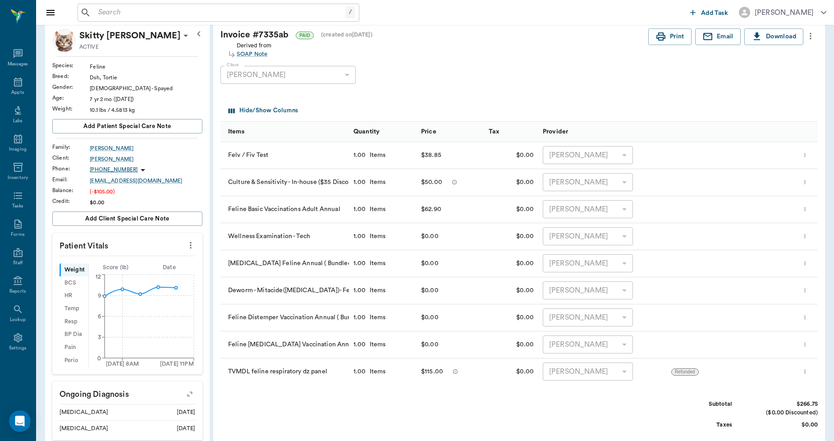
scroll to position [0, 0]
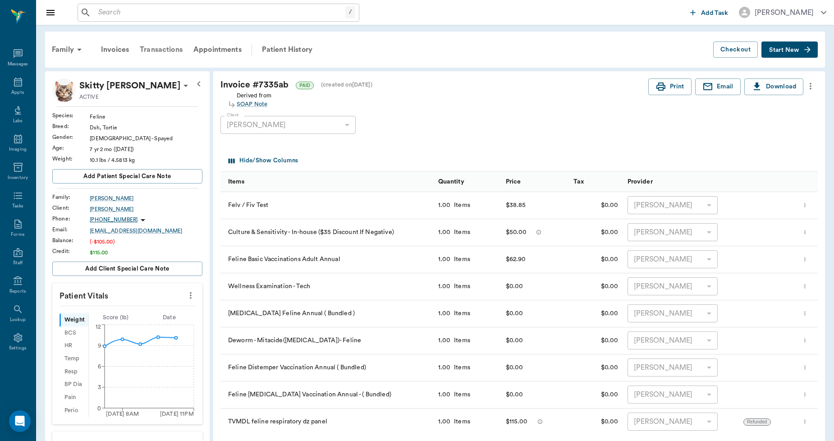
click at [168, 50] on div "Transactions" at bounding box center [161, 50] width 54 height 22
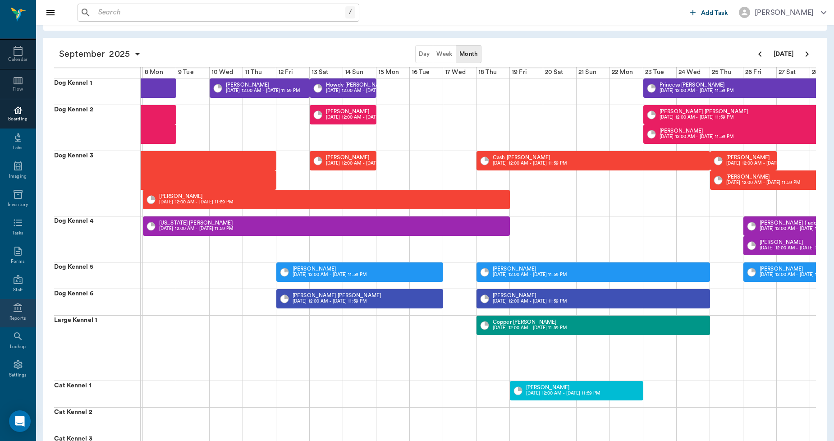
scroll to position [100, 0]
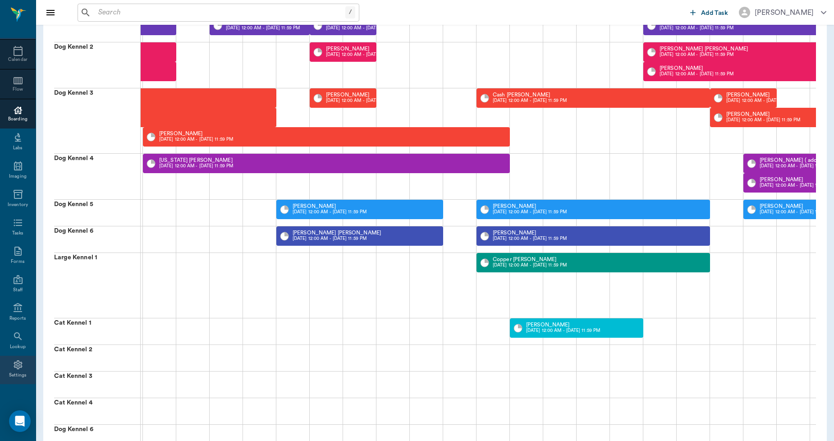
click at [22, 369] on div "Settings" at bounding box center [18, 370] width 36 height 28
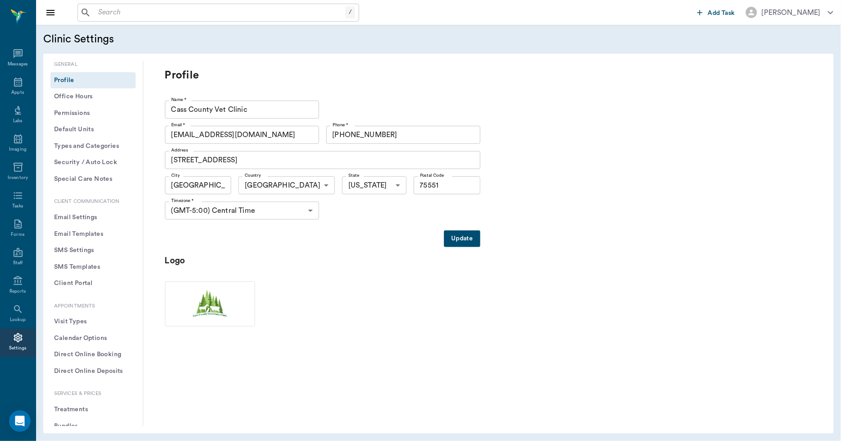
click at [68, 408] on button "Treatments" at bounding box center [92, 409] width 85 height 17
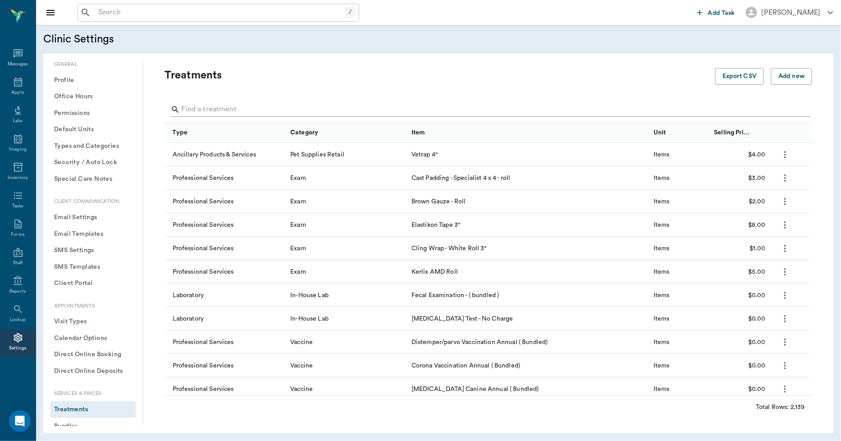
click at [224, 102] on input "Search" at bounding box center [489, 109] width 615 height 14
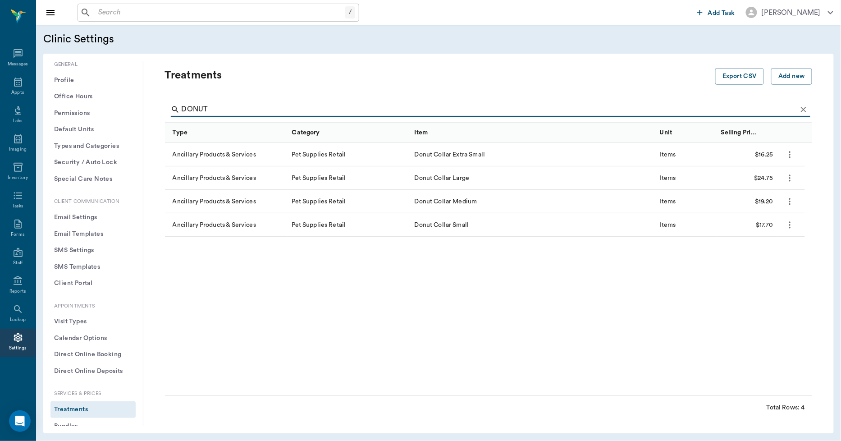
type input "DONUT"
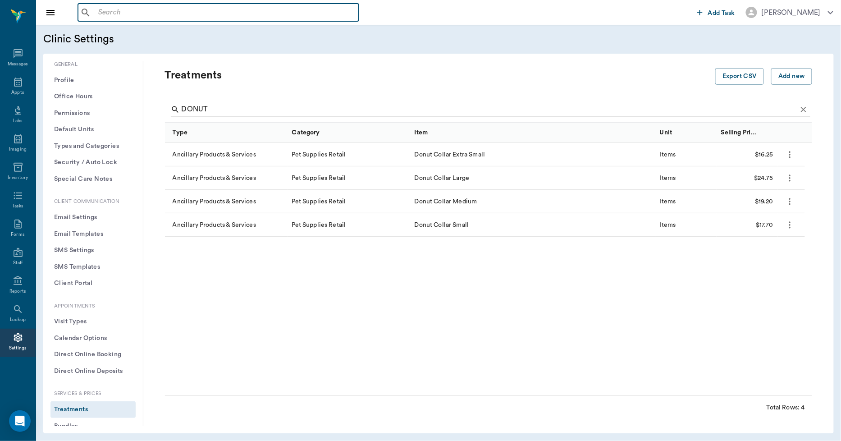
click at [104, 13] on input "text" at bounding box center [225, 12] width 260 height 13
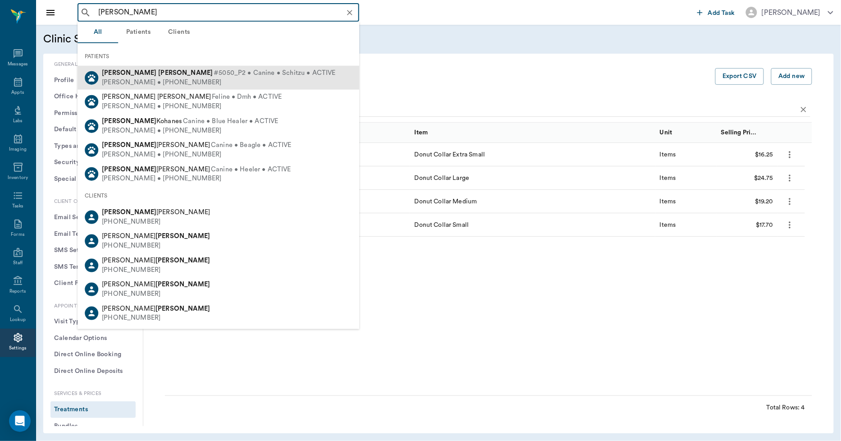
click at [214, 77] on span "#5050_P2 • Canine • Schitzu • ACTIVE" at bounding box center [275, 73] width 122 height 9
type input "HANK DAVIS"
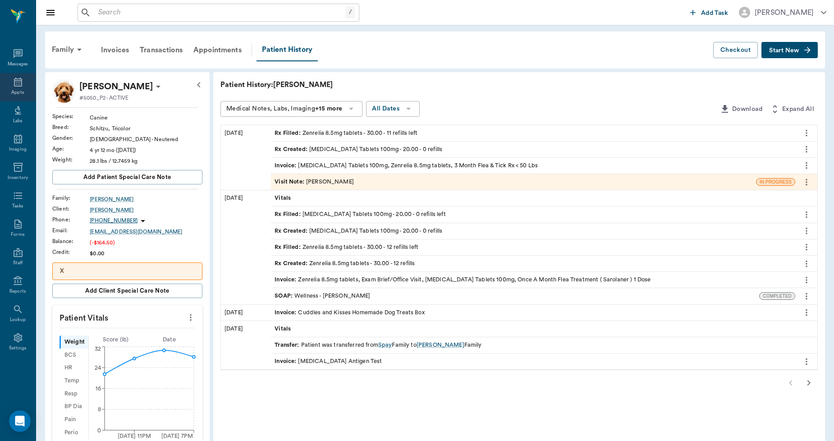
click at [13, 82] on icon at bounding box center [18, 82] width 11 height 11
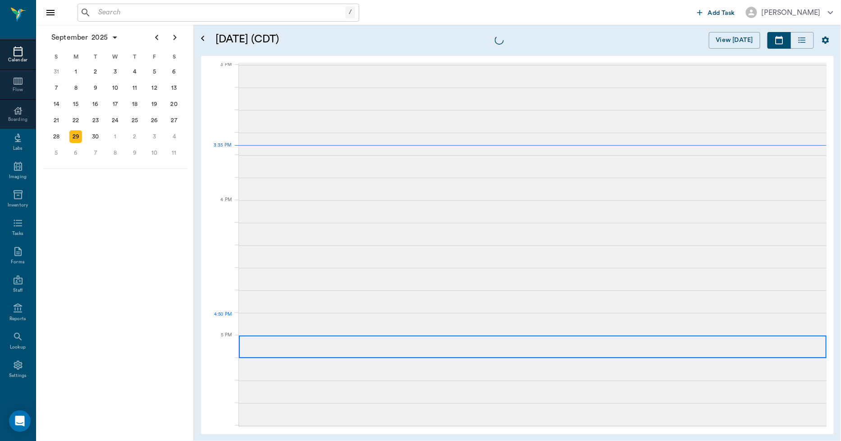
scroll to position [946, 0]
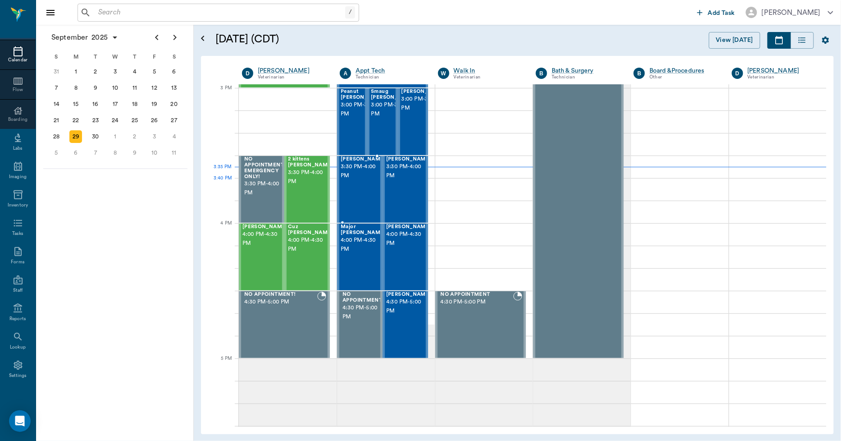
click at [357, 195] on div "JODY BROWN 3:30 PM - 4:00 PM" at bounding box center [363, 189] width 45 height 66
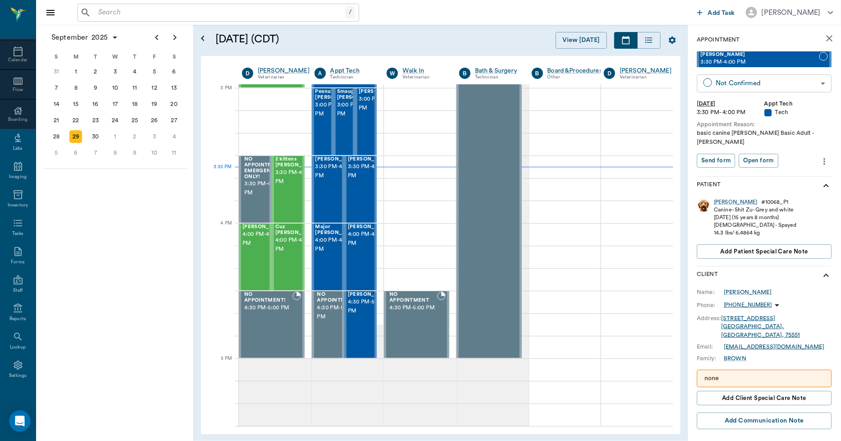
click at [718, 82] on body "/ ​ Add Task Dr. Bert Ellsworth Nectar Messages Appts Calendar Flow Boarding La…" at bounding box center [420, 220] width 841 height 441
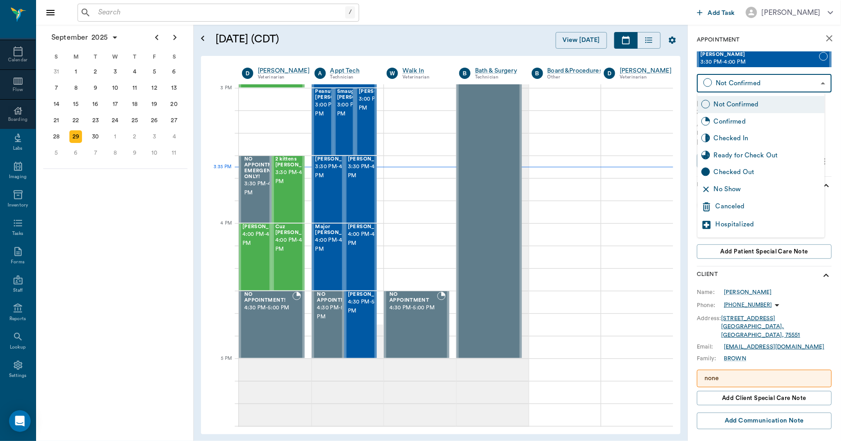
click at [731, 139] on div "Checked In" at bounding box center [767, 138] width 107 height 10
type input "CHECKED_IN"
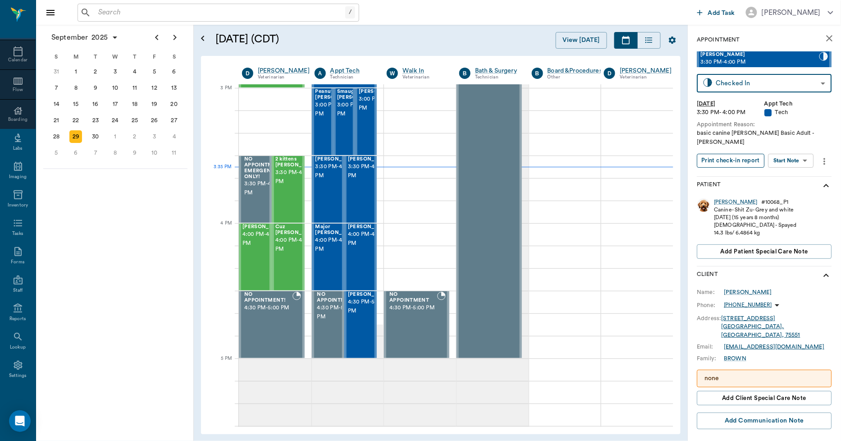
click at [730, 154] on button "Print check-in report" at bounding box center [731, 161] width 68 height 14
click at [364, 197] on div "FRANKIE BROWN 3:30 PM - 4:00 PM" at bounding box center [370, 189] width 45 height 66
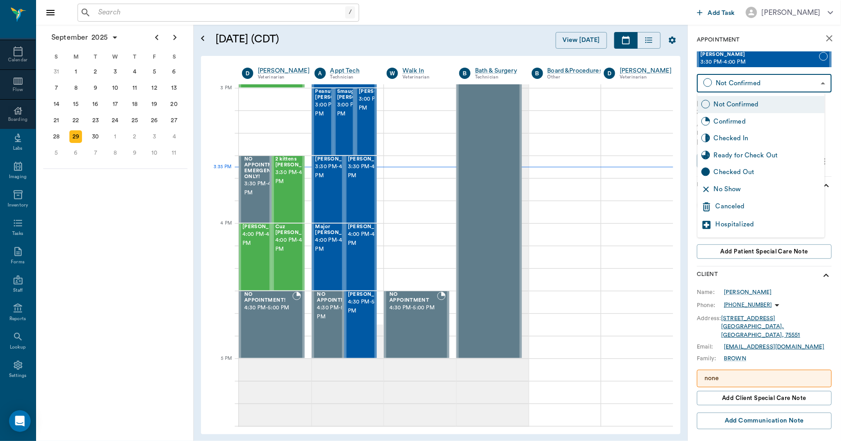
click at [724, 82] on body "/ ​ Add Task Dr. Bert Ellsworth Nectar Messages Appts Calendar Flow Boarding La…" at bounding box center [420, 220] width 841 height 441
click at [732, 139] on div "Checked In" at bounding box center [767, 138] width 107 height 10
type input "CHECKED_IN"
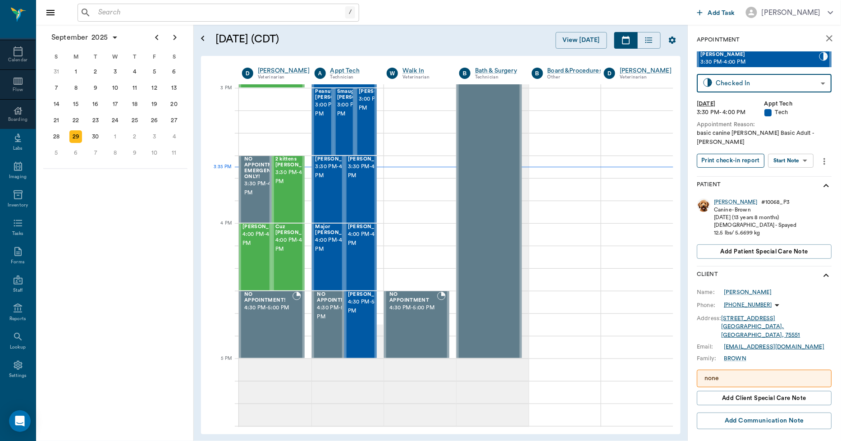
click at [731, 154] on button "Print check-in report" at bounding box center [731, 161] width 68 height 14
click at [101, 128] on div "30" at bounding box center [96, 136] width 20 height 16
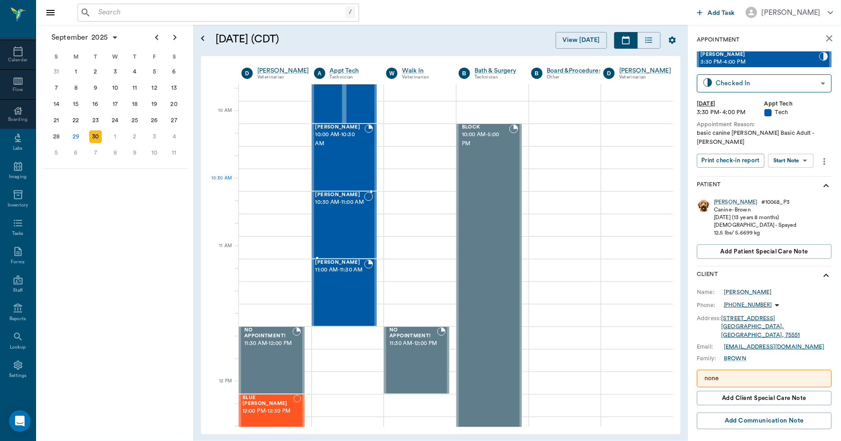
scroll to position [250, 0]
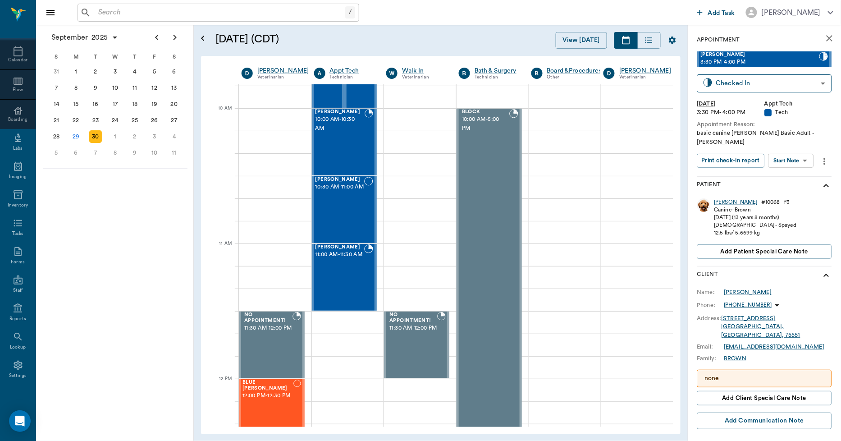
click at [714, 370] on div "none" at bounding box center [764, 379] width 135 height 18
click at [728, 374] on p "none" at bounding box center [764, 378] width 119 height 9
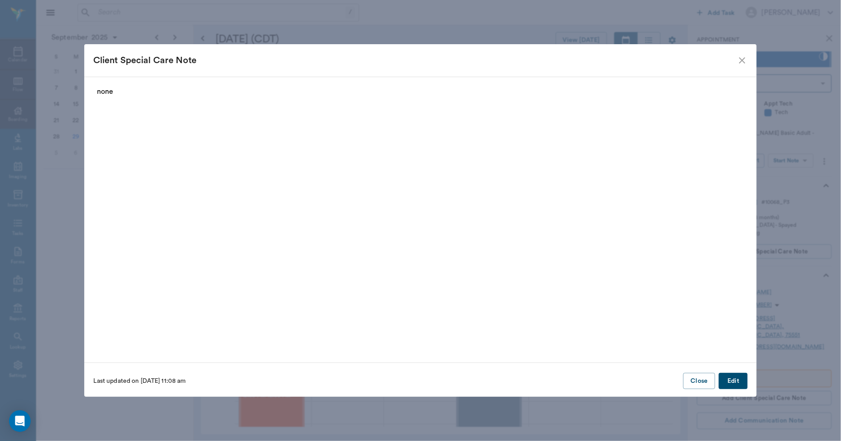
click at [733, 384] on button "Edit" at bounding box center [733, 381] width 29 height 17
click at [110, 381] on button "Delete" at bounding box center [110, 381] width 35 height 17
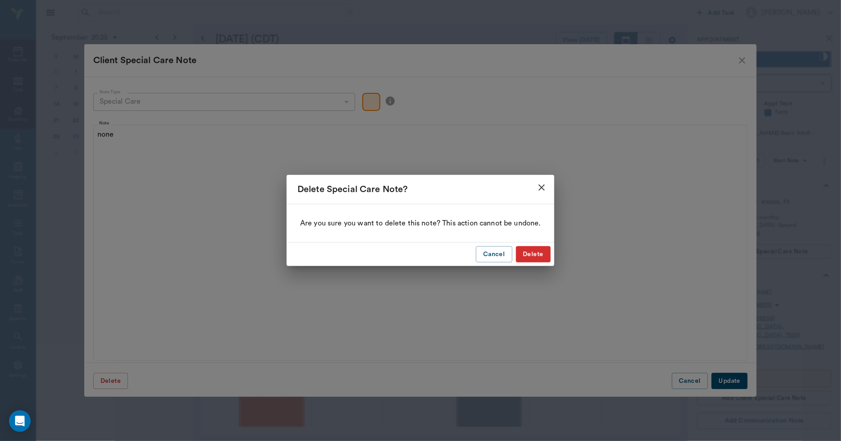
click at [522, 250] on button "Delete" at bounding box center [533, 254] width 35 height 17
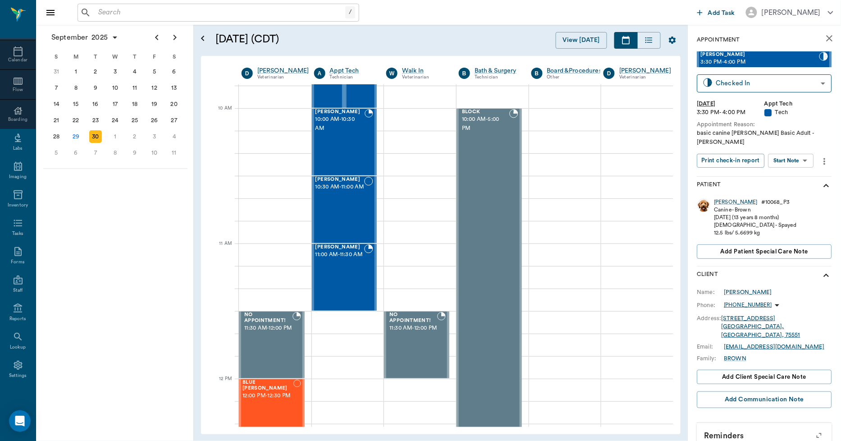
click at [827, 37] on icon "close" at bounding box center [830, 38] width 6 height 6
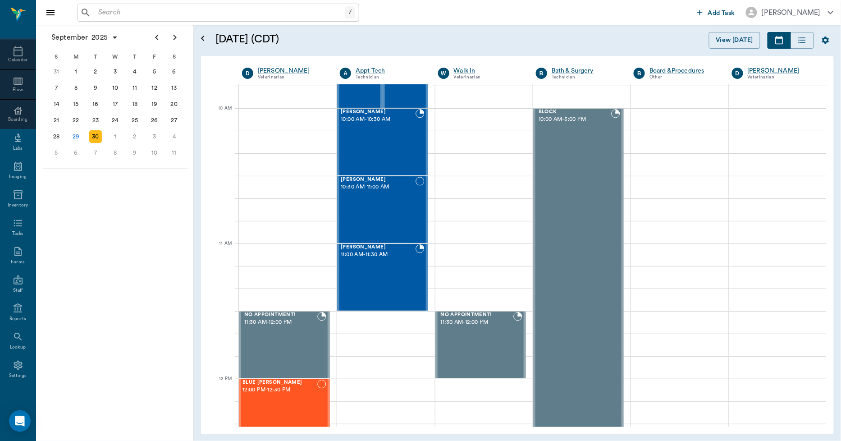
scroll to position [250, 0]
click at [69, 134] on div "29" at bounding box center [76, 136] width 20 height 16
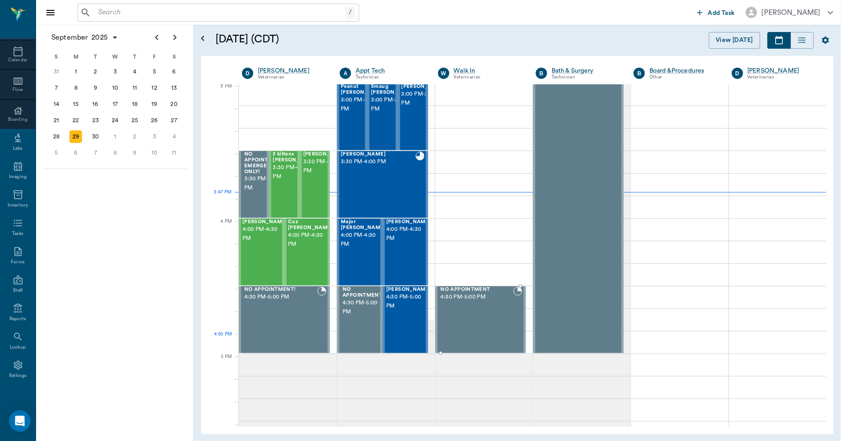
scroll to position [901, 0]
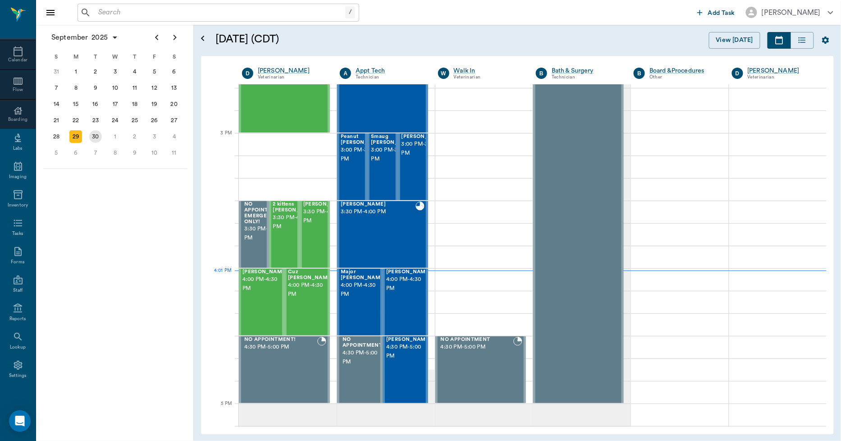
click at [102, 135] on div "30" at bounding box center [96, 136] width 20 height 16
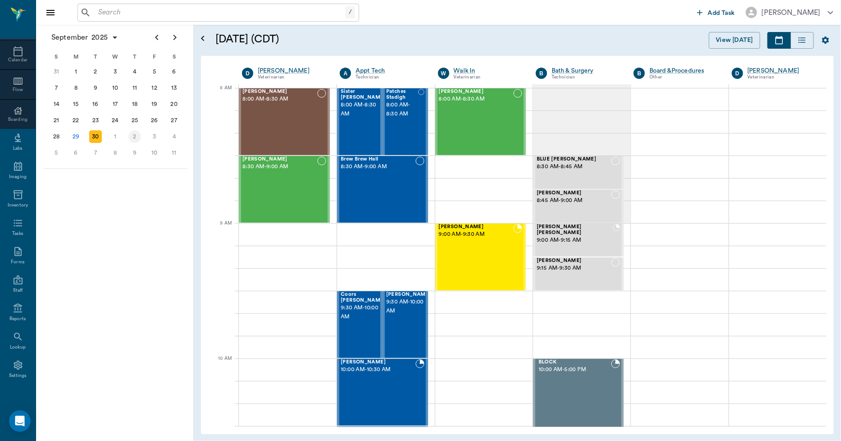
click at [133, 134] on div "2" at bounding box center [134, 136] width 13 height 13
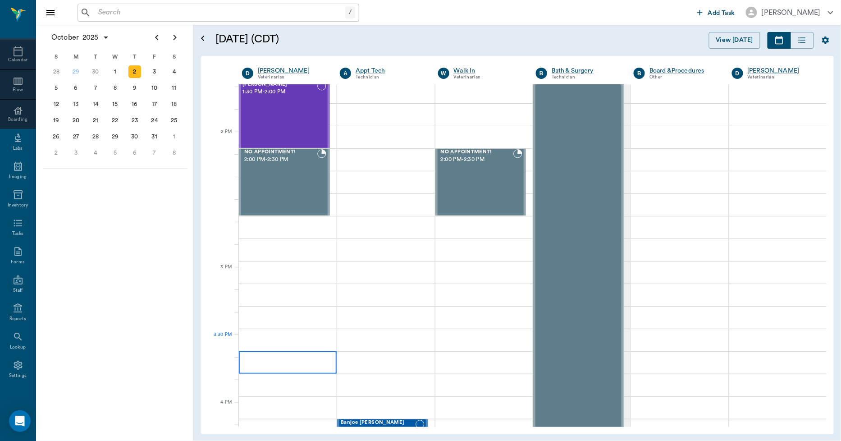
scroll to position [851, 0]
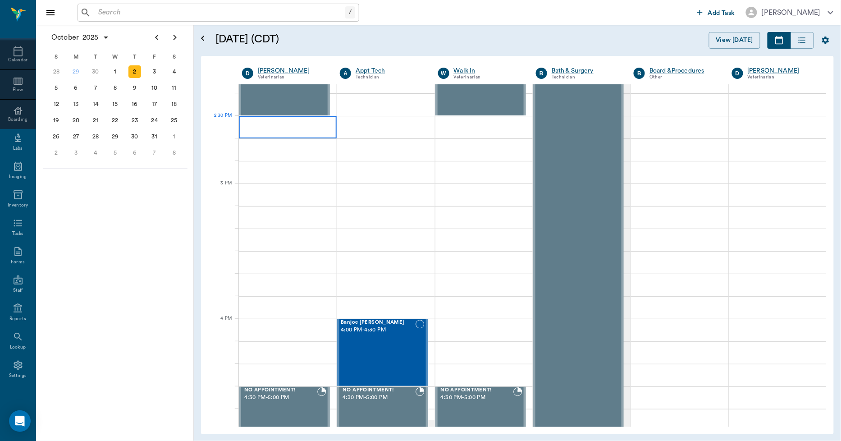
click at [269, 130] on div at bounding box center [288, 127] width 98 height 23
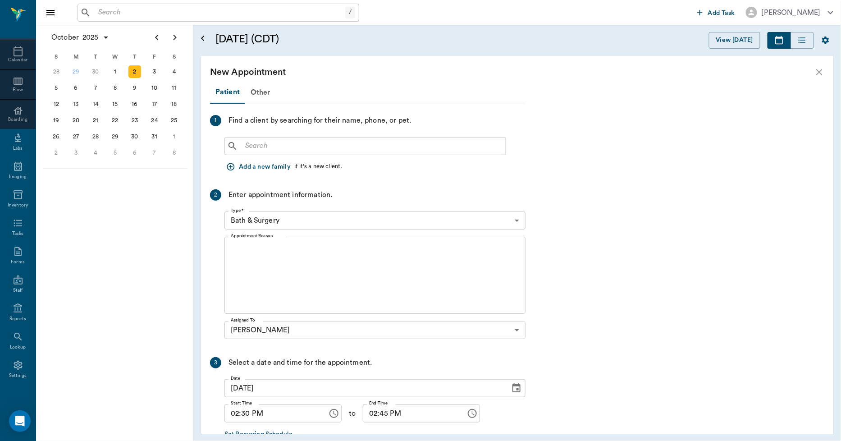
click at [250, 145] on input "text" at bounding box center [372, 146] width 260 height 13
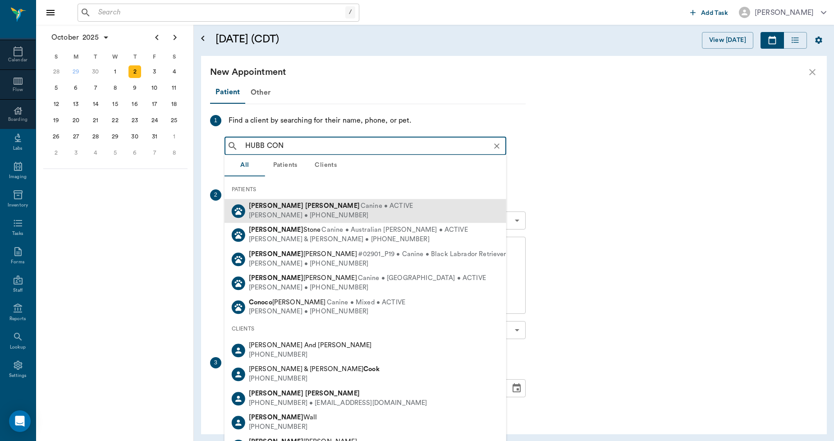
click at [305, 204] on b "Conley" at bounding box center [332, 205] width 55 height 7
type input "HUBB CON"
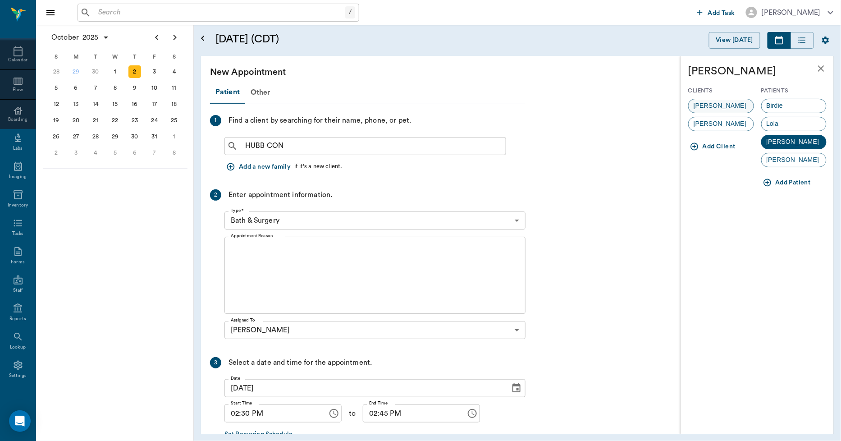
click at [699, 102] on span "Nikki Conley" at bounding box center [720, 105] width 63 height 9
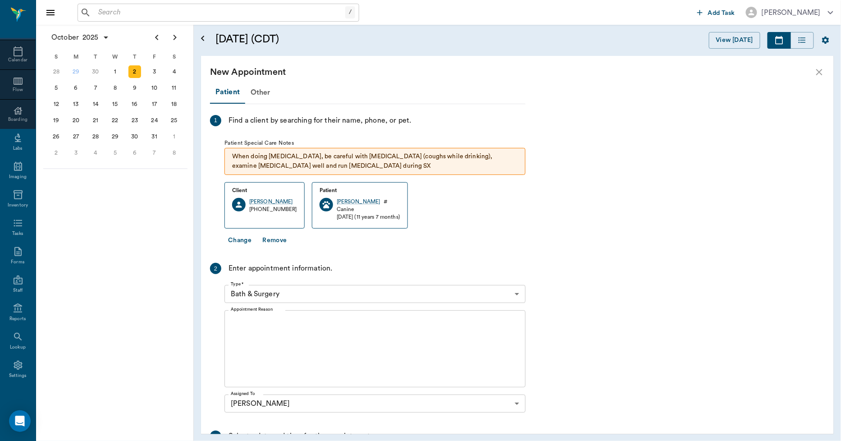
click at [324, 295] on body "/ ​ Add Task Dr. Bert Ellsworth Nectar Messages Appts Calendar Flow Boarding La…" at bounding box center [420, 220] width 841 height 441
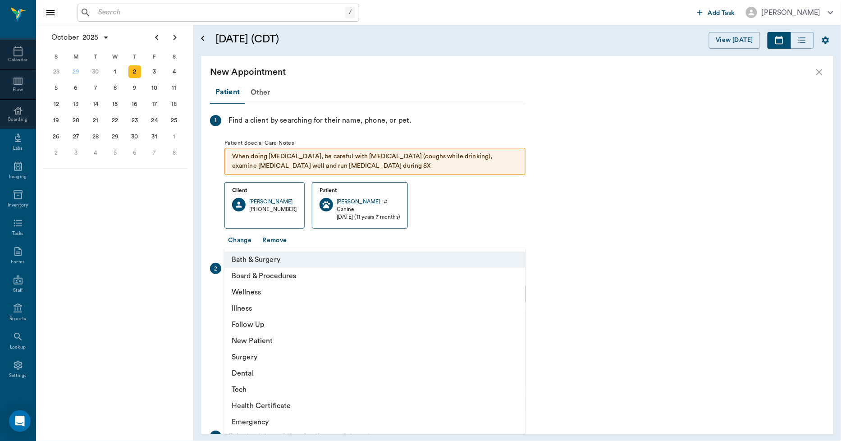
click at [250, 289] on li "Wellness" at bounding box center [374, 292] width 301 height 16
type input "65d2be4f46e3a538d89b8c14"
type input "03:00 PM"
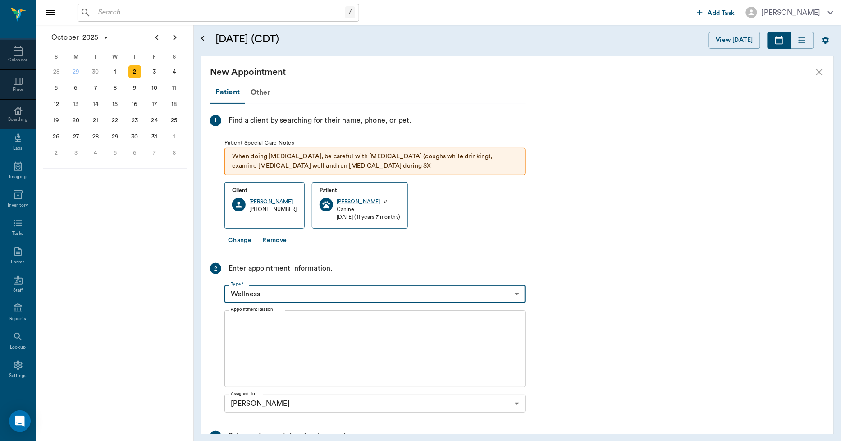
click at [289, 328] on textarea "Appointment Reason" at bounding box center [375, 349] width 288 height 62
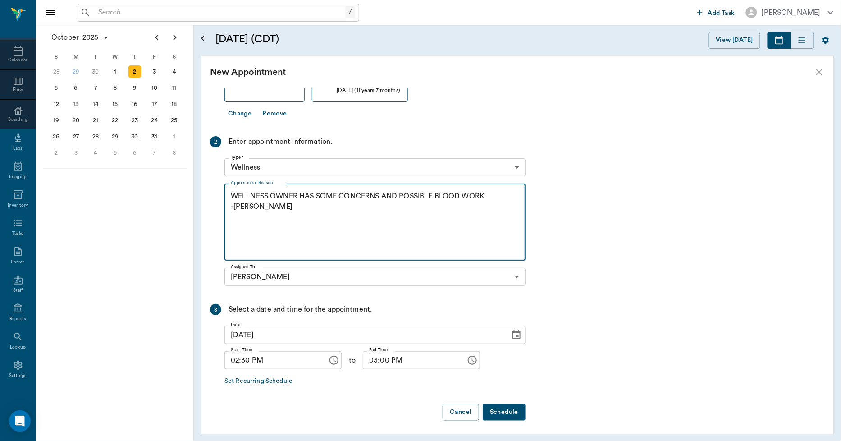
scroll to position [128, 0]
type textarea "WELLNESS OWNER HAS SOME CONCERNS AND POSSIBLE BLOOD WORK -LORY"
click at [503, 410] on button "Schedule" at bounding box center [504, 410] width 43 height 17
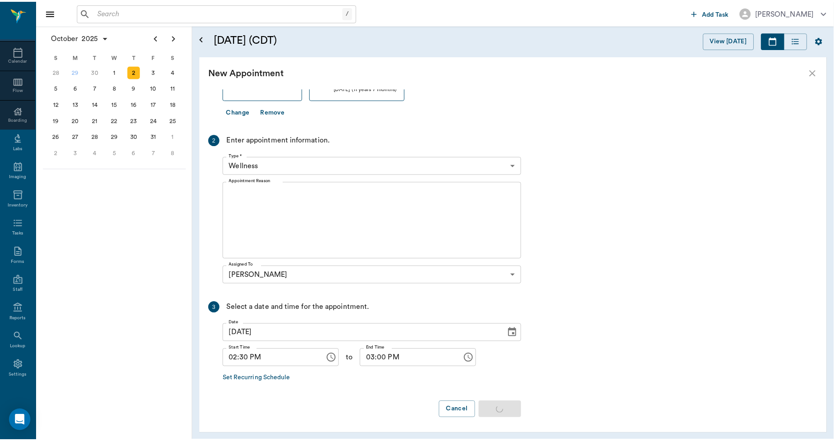
scroll to position [0, 0]
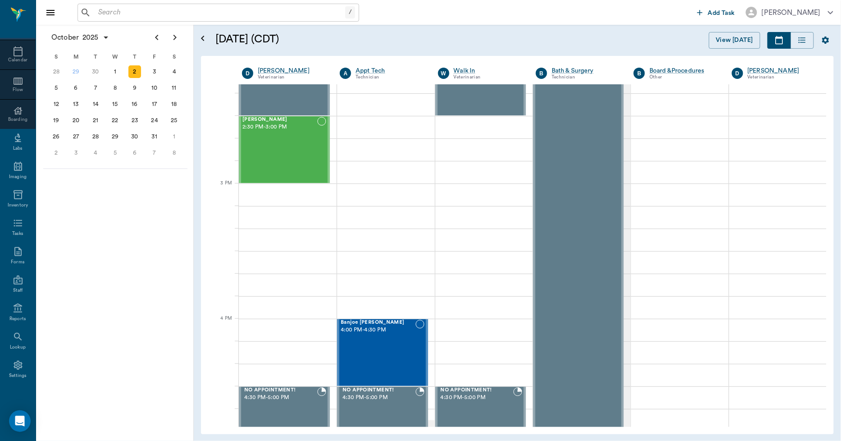
click at [152, 6] on input "text" at bounding box center [220, 12] width 251 height 13
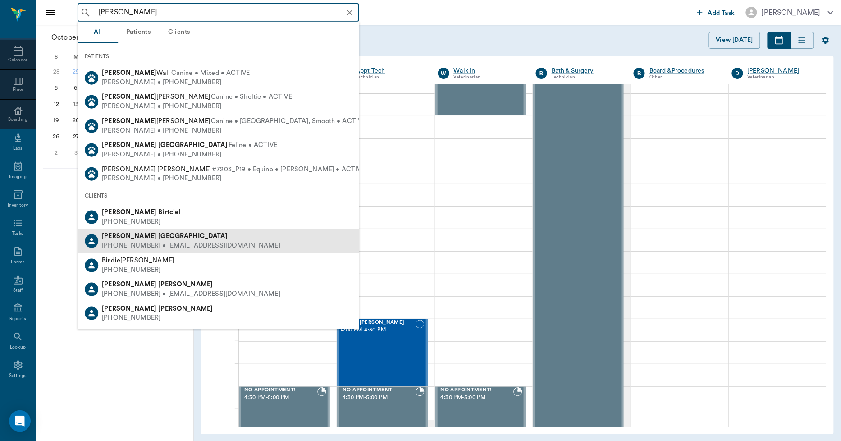
click at [158, 239] on b "Birmingham" at bounding box center [192, 236] width 69 height 7
type input "CHRIS BIR"
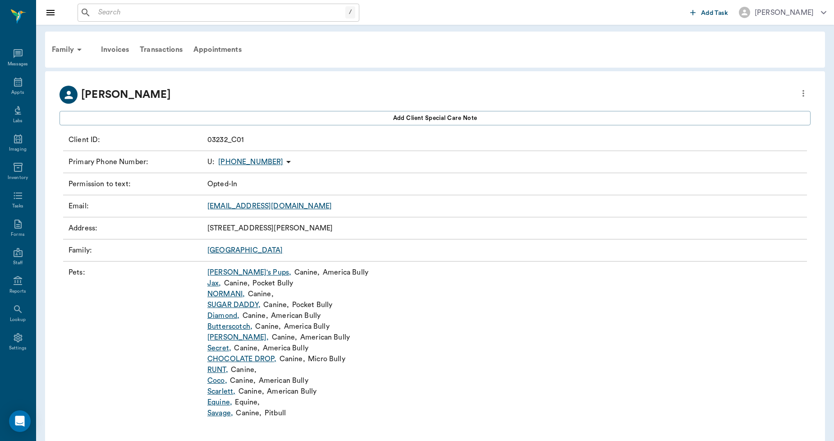
click at [222, 338] on link "Reese's ," at bounding box center [237, 337] width 61 height 11
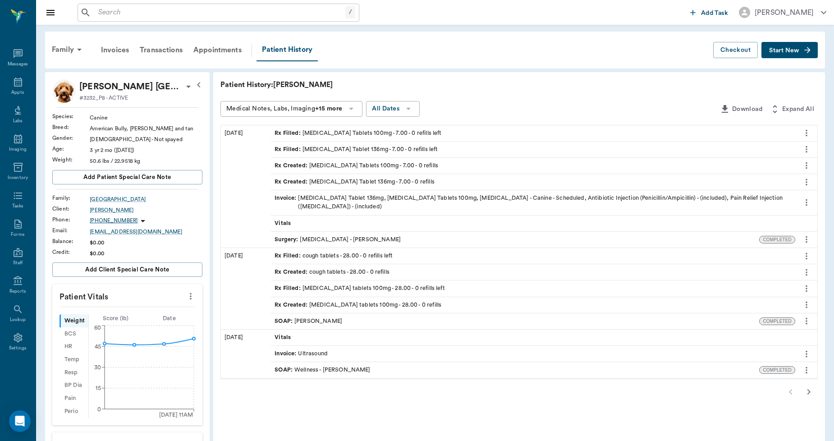
click at [776, 50] on span "Start New" at bounding box center [784, 50] width 30 height 0
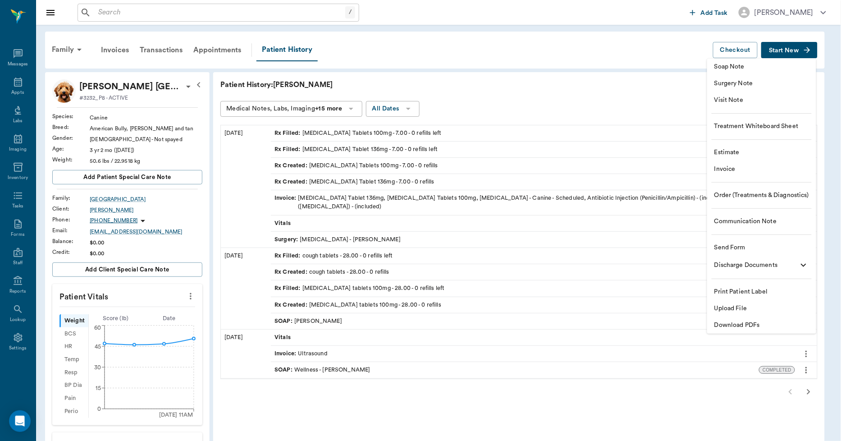
click at [742, 307] on span "Upload File" at bounding box center [761, 308] width 95 height 9
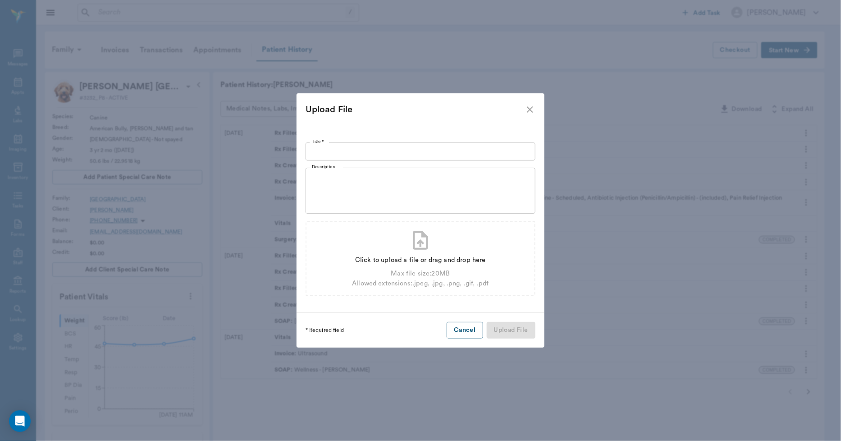
click at [465, 152] on input "Title *" at bounding box center [421, 151] width 230 height 18
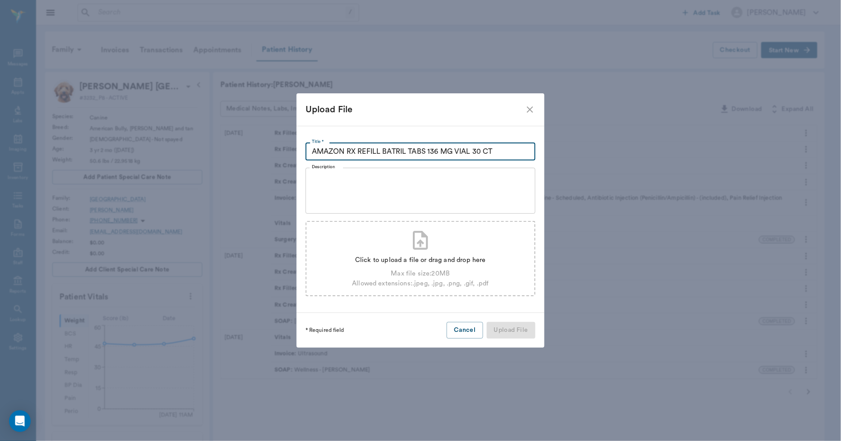
type input "AMAZON RX REFILL BATRIL TABS 136 MG VIAL 30 CT"
click at [413, 259] on div "Click to upload a file or drag and drop here" at bounding box center [420, 260] width 137 height 10
type input "C:\fakepath\Reese's.Birmingham.RxRefill.09.29.2025.pdf"
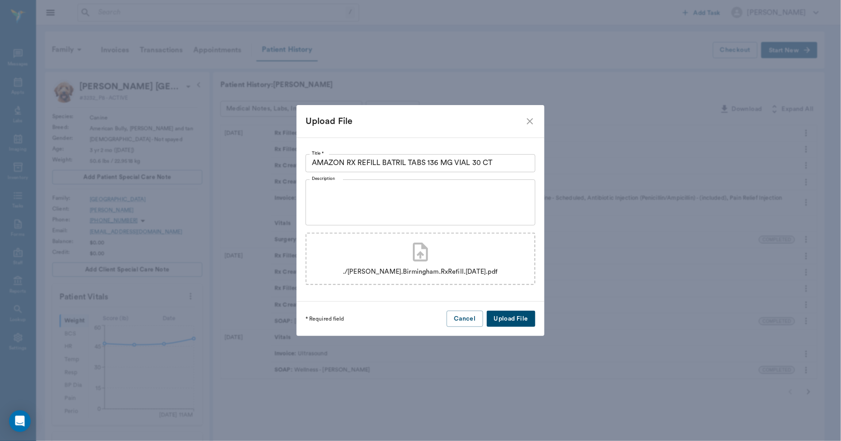
click at [508, 317] on button "Upload File" at bounding box center [511, 319] width 49 height 17
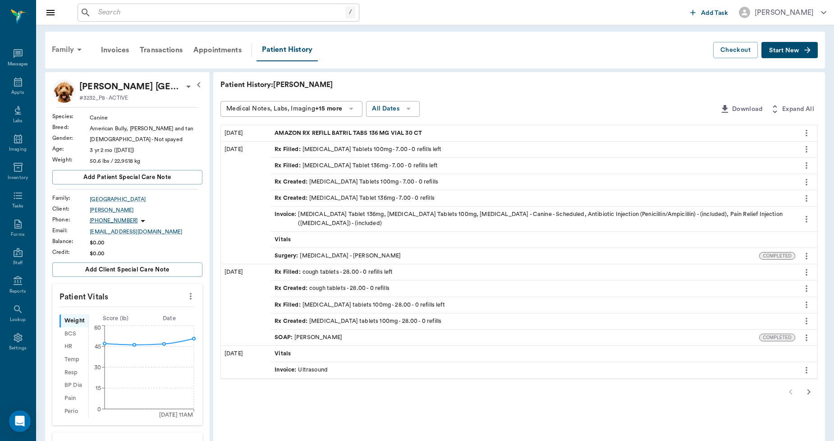
click at [66, 48] on div "Family" at bounding box center [68, 50] width 44 height 22
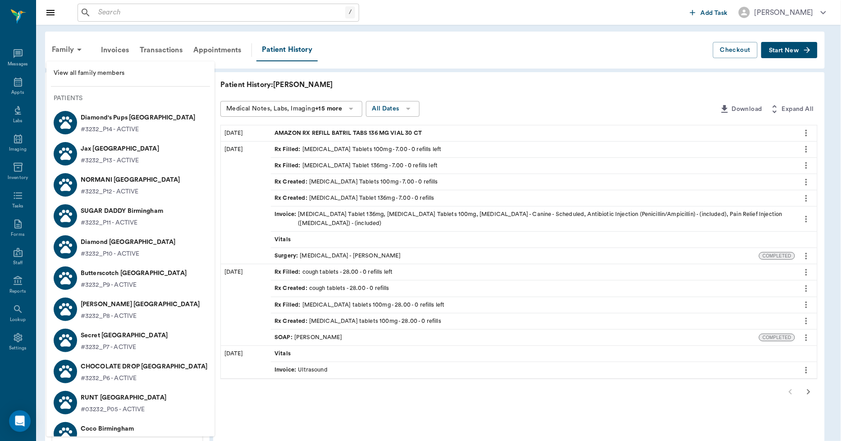
click at [82, 70] on span "View all family members" at bounding box center [131, 73] width 154 height 9
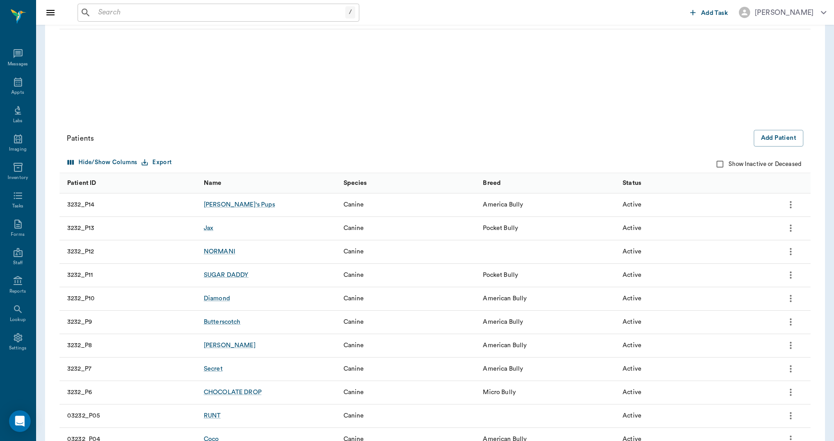
scroll to position [35, 0]
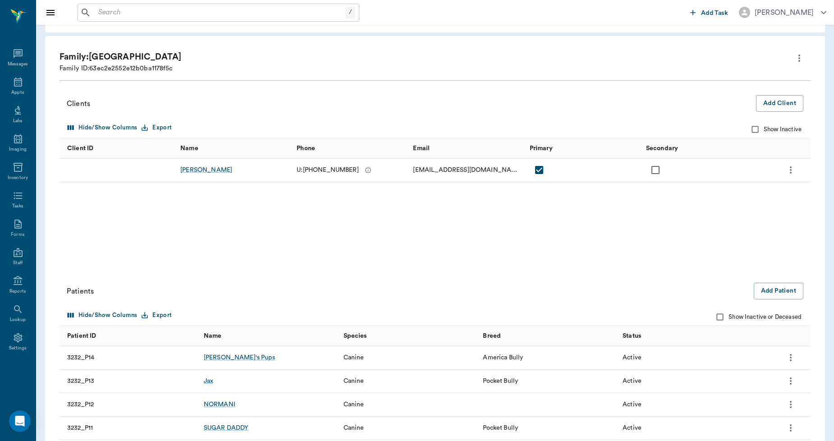
click at [220, 164] on div "Christopher Birmingham" at bounding box center [234, 170] width 116 height 23
click at [223, 174] on div "Christopher Birmingham" at bounding box center [206, 169] width 52 height 9
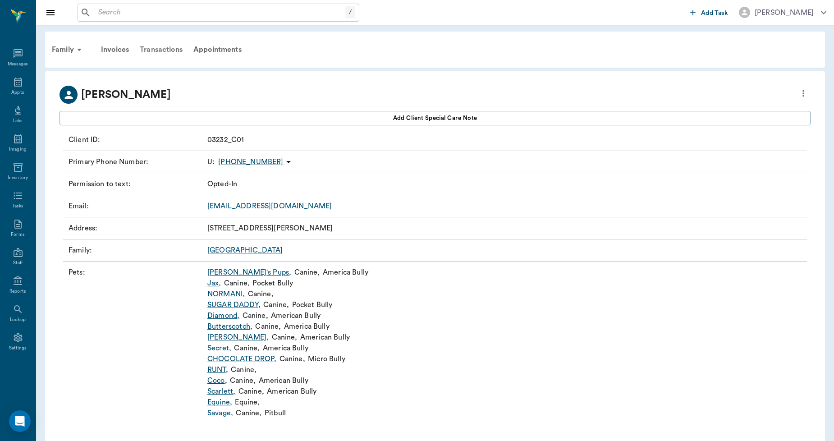
click at [165, 51] on div "Transactions" at bounding box center [161, 50] width 54 height 22
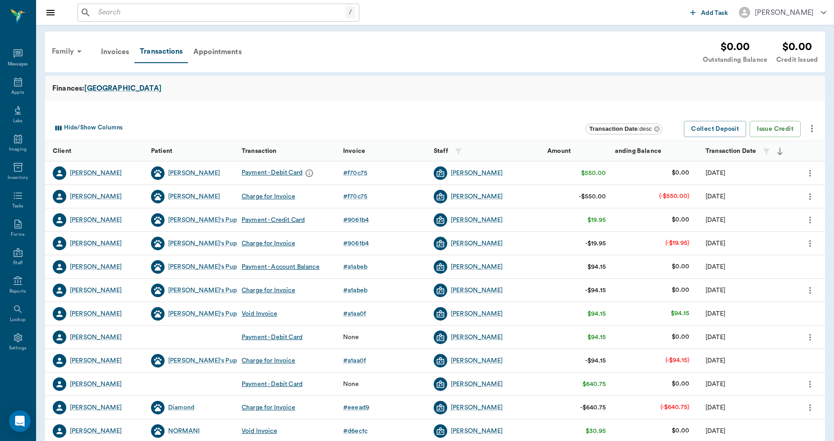
click at [62, 52] on div "Family" at bounding box center [68, 52] width 44 height 22
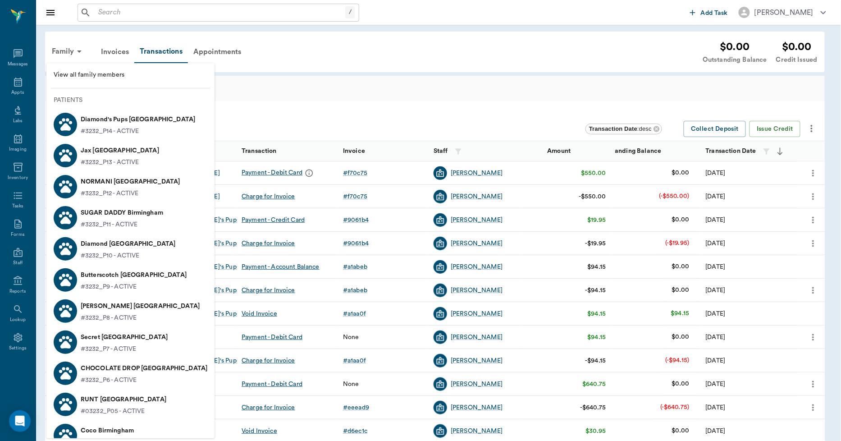
click at [114, 75] on span "View all family members" at bounding box center [131, 74] width 154 height 9
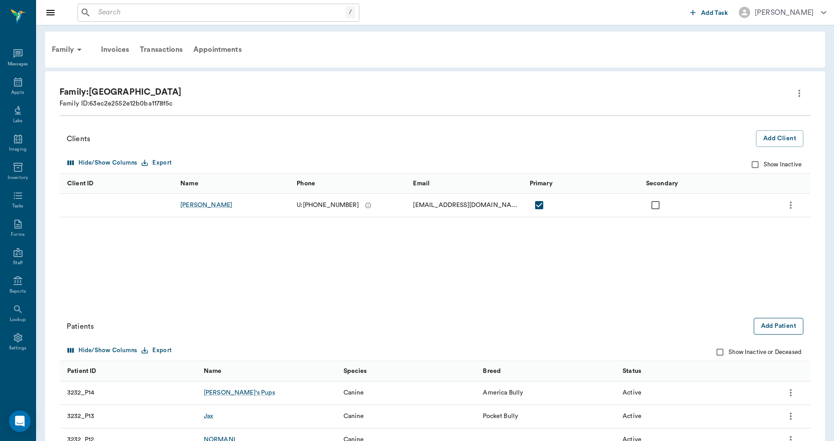
click at [772, 327] on button "Add Patient" at bounding box center [779, 326] width 50 height 17
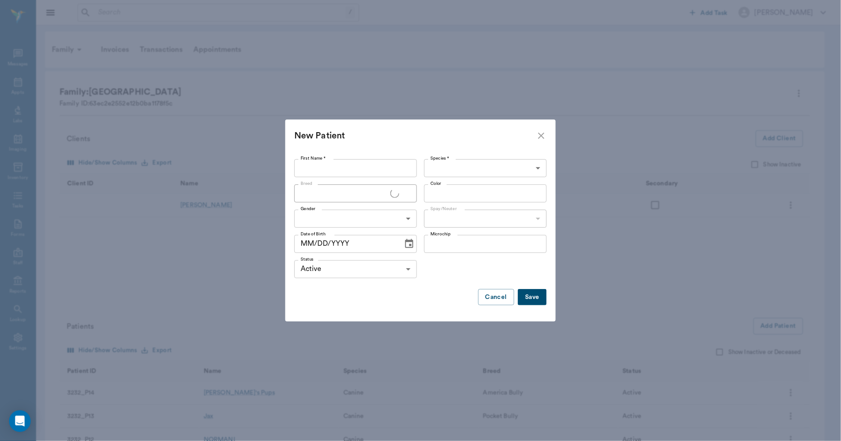
click at [344, 169] on input "First Name *" at bounding box center [355, 168] width 123 height 18
type input "Newborn ( Reese's 09.2025)"
click at [436, 169] on body "/ ​ Add Task Dr. Bert Ellsworth Nectar Messages Appts Labs Imaging Inventory Ta…" at bounding box center [420, 363] width 841 height 727
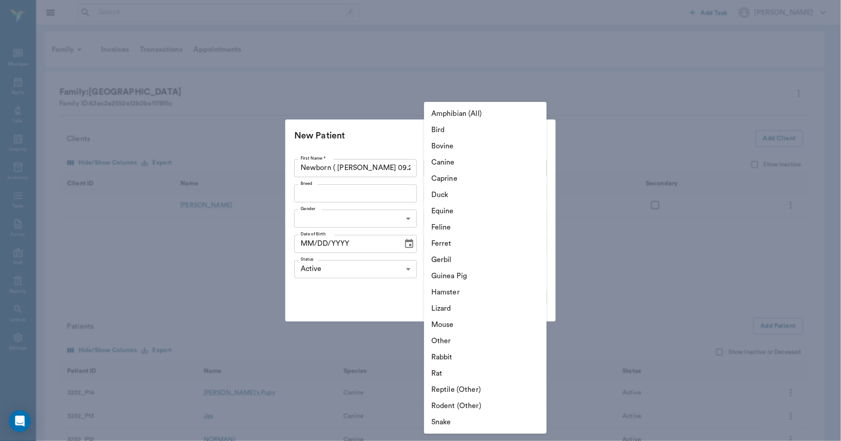
click at [440, 161] on li "Canine" at bounding box center [485, 162] width 123 height 16
type input "Canine"
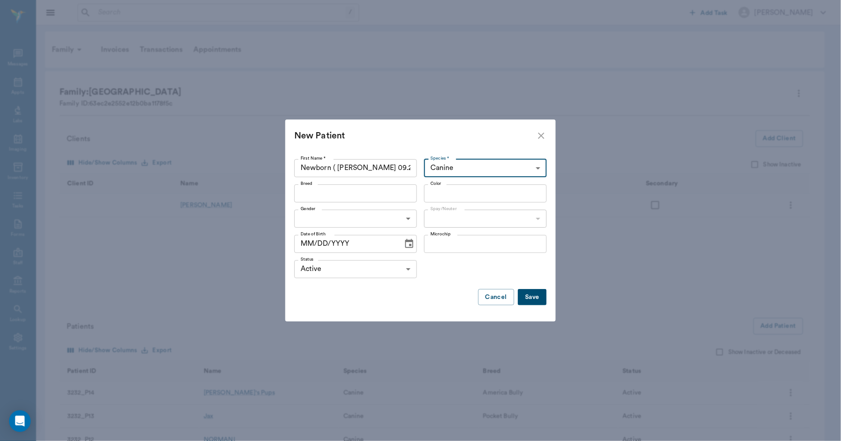
click at [530, 297] on button "Save" at bounding box center [532, 297] width 29 height 17
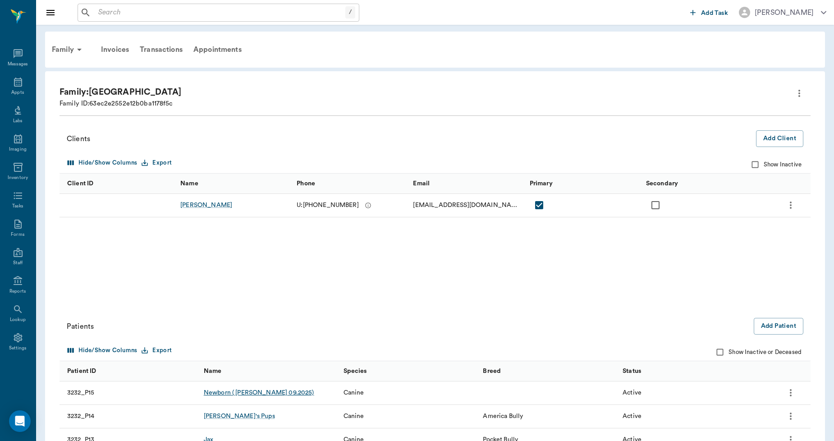
click at [260, 393] on div "Newborn ( Reese's 09.2025)" at bounding box center [259, 392] width 110 height 9
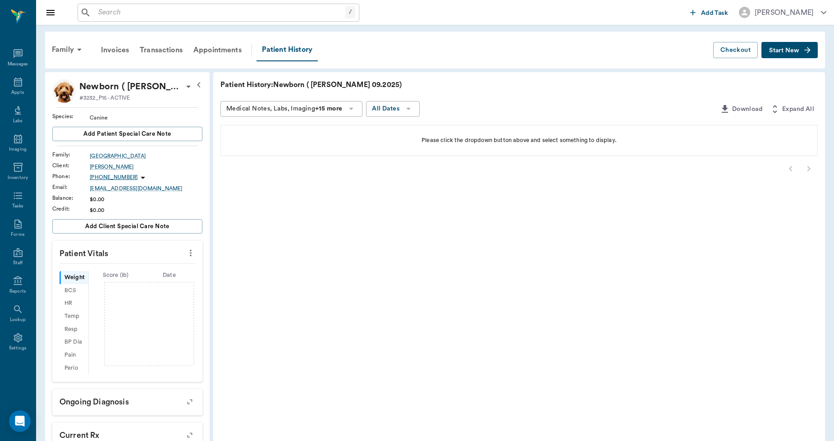
click at [792, 50] on span "Start New" at bounding box center [784, 50] width 30 height 0
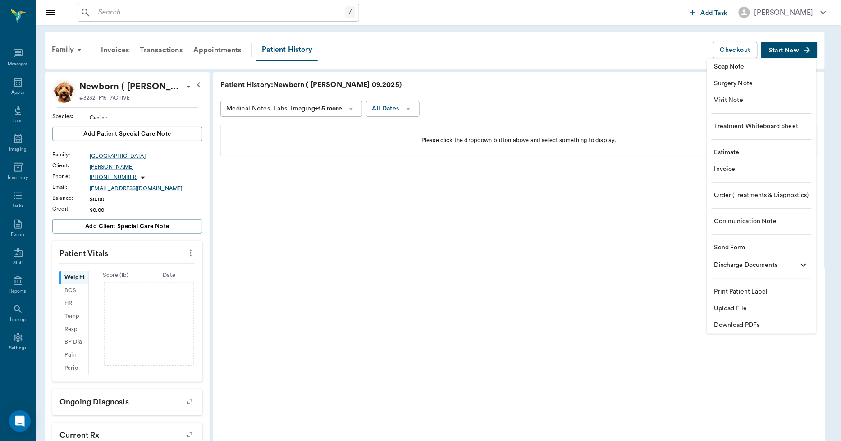
click at [722, 309] on span "Upload File" at bounding box center [761, 308] width 95 height 9
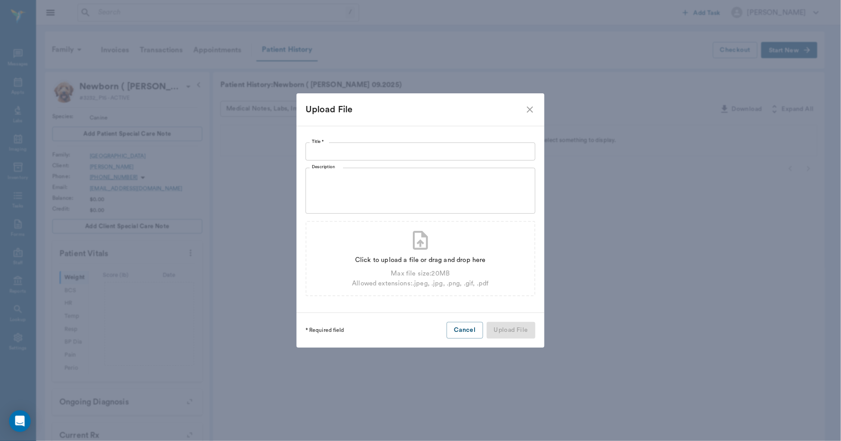
click at [451, 155] on input "Title *" at bounding box center [421, 151] width 230 height 18
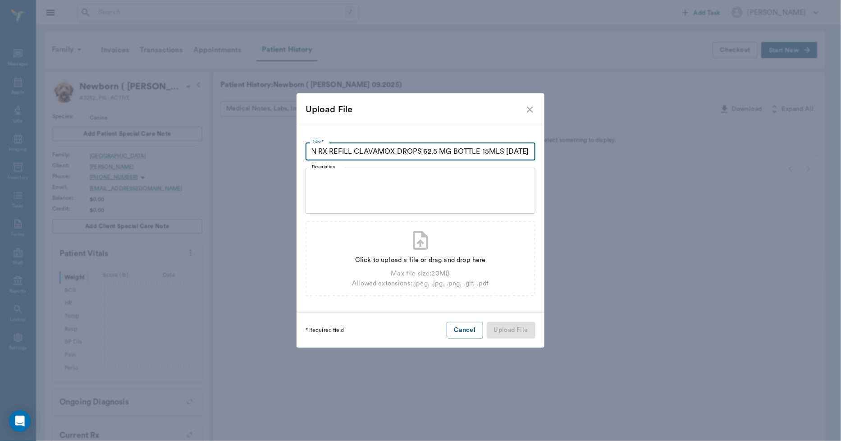
scroll to position [0, 42]
type input "AMAZON RX REFILL CLAVAMOX DROPS 62.5 MG BOTTLE 15MLS 09.29.2025"
click at [420, 259] on div "Click to upload a file or drag and drop here" at bounding box center [420, 260] width 137 height 10
type input "C:\fakepath\Newborn.Birmingham.RXRefill.09.29.2025.pdf"
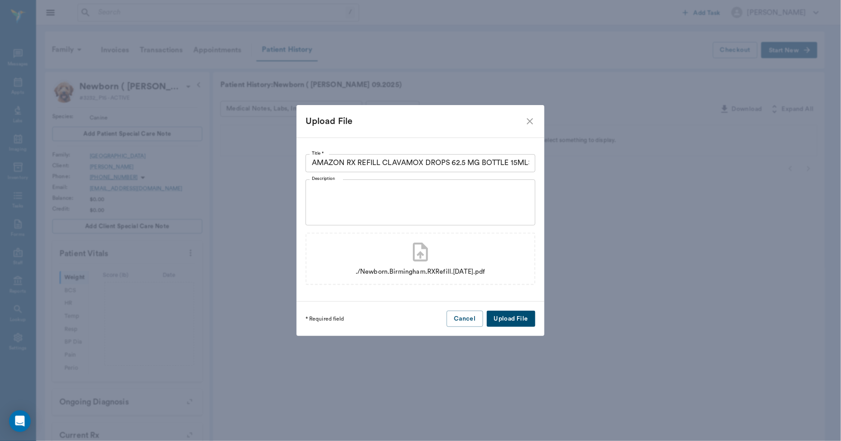
click at [500, 317] on button "Upload File" at bounding box center [511, 319] width 49 height 17
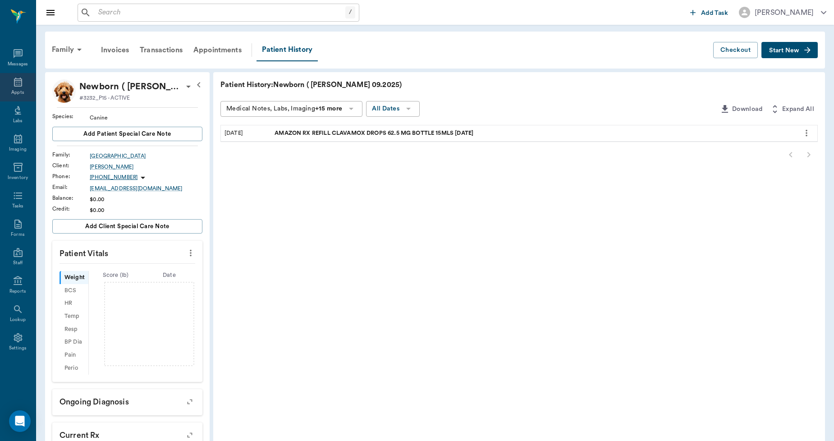
click at [11, 90] on div "Appts" at bounding box center [17, 92] width 13 height 7
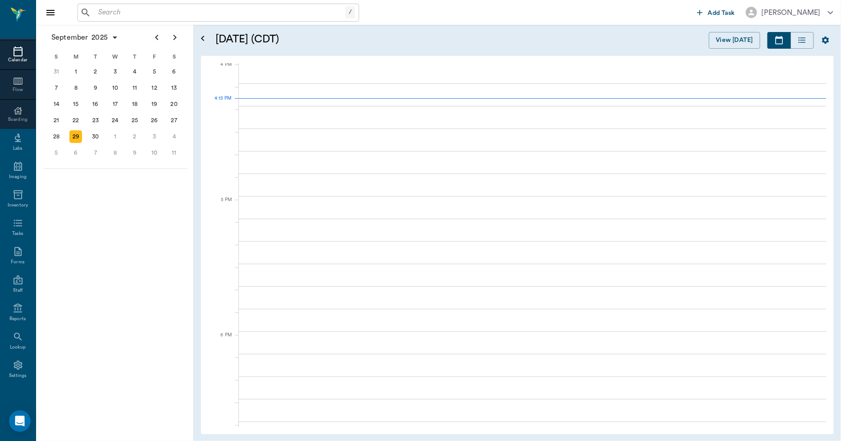
scroll to position [1083, 0]
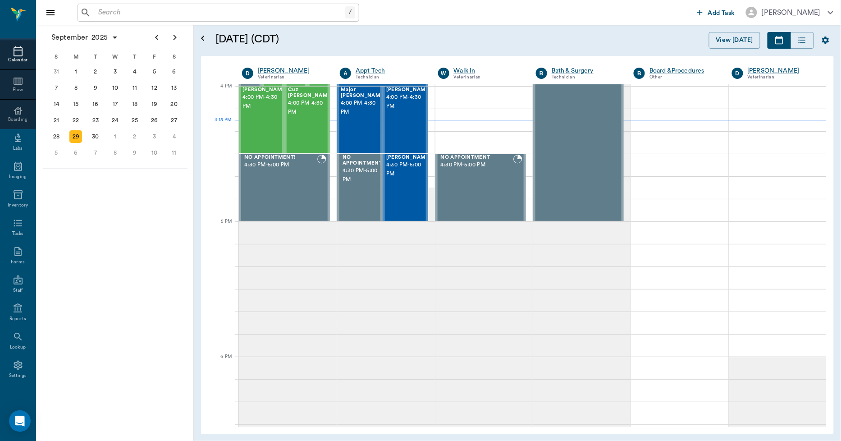
click at [125, 8] on input "text" at bounding box center [220, 12] width 251 height 13
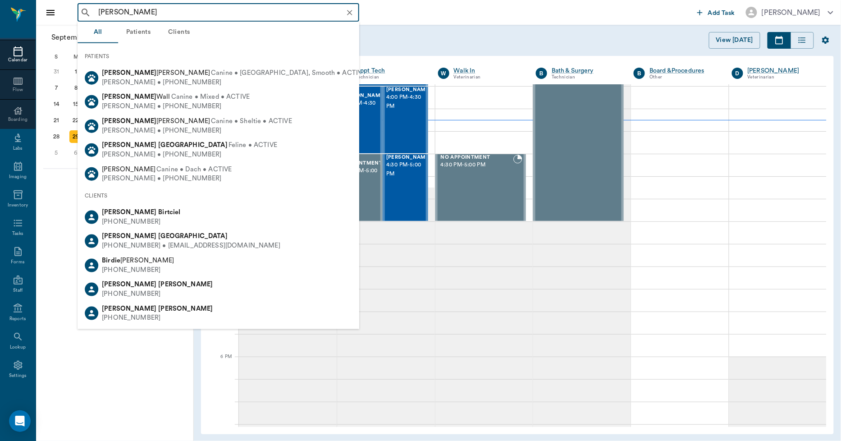
click at [128, 235] on b "Christopher" at bounding box center [129, 236] width 55 height 7
type input "CHRIS BIR"
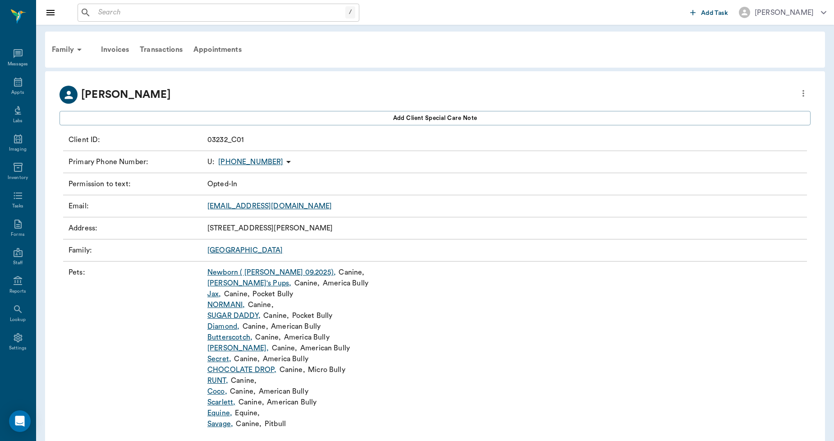
click at [229, 348] on link "Reese's ," at bounding box center [237, 348] width 61 height 11
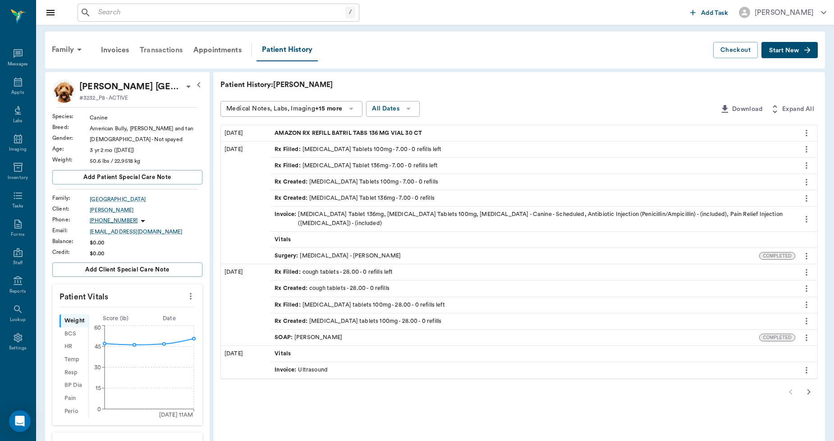
click at [174, 50] on div "Transactions" at bounding box center [161, 50] width 54 height 22
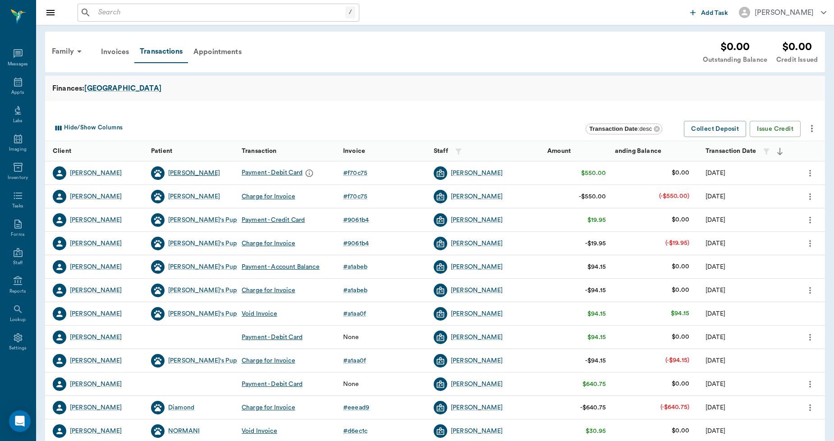
click at [177, 169] on div "Reese's" at bounding box center [194, 173] width 52 height 9
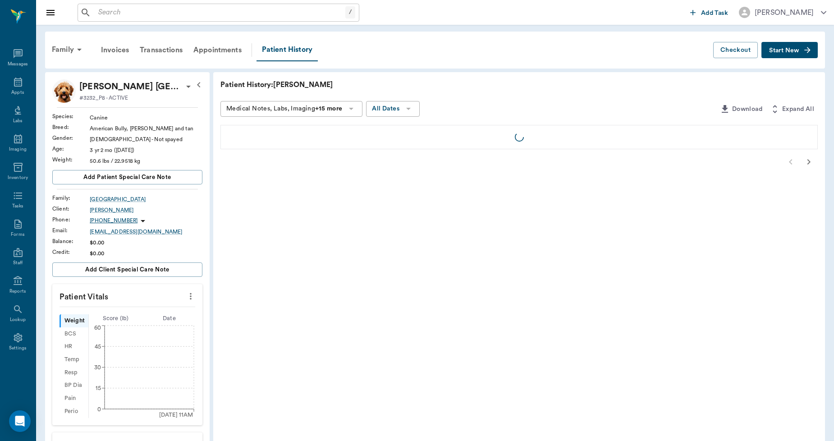
click at [790, 50] on span "Start New" at bounding box center [784, 50] width 30 height 0
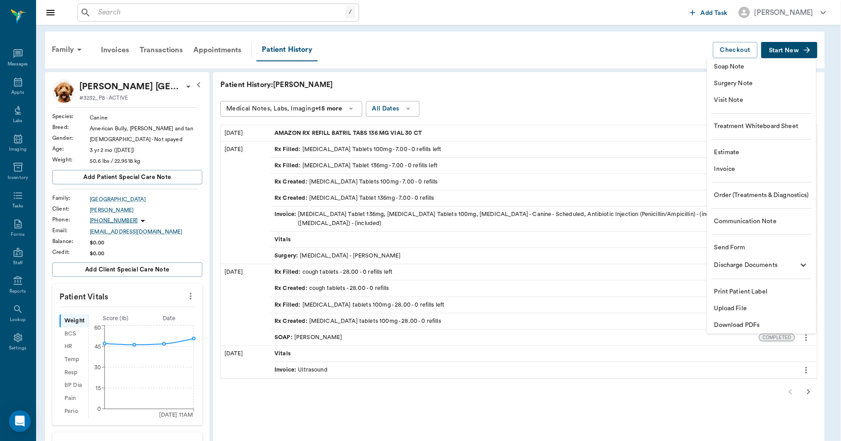
click at [722, 172] on span "Invoice" at bounding box center [761, 168] width 95 height 9
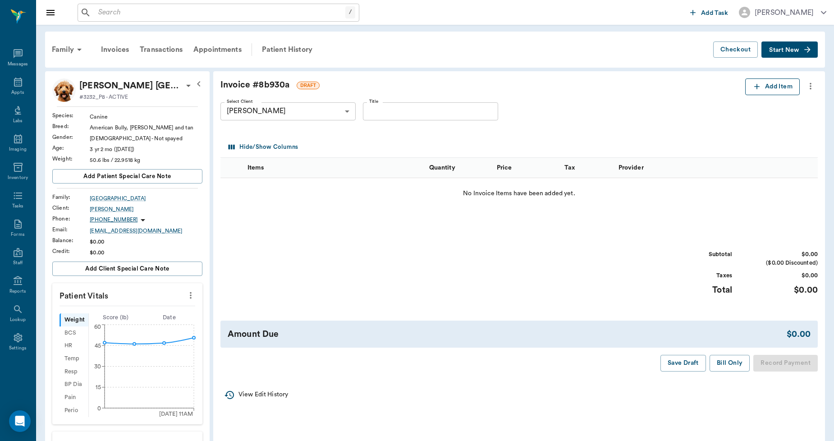
click at [752, 84] on icon "button" at bounding box center [756, 86] width 9 height 9
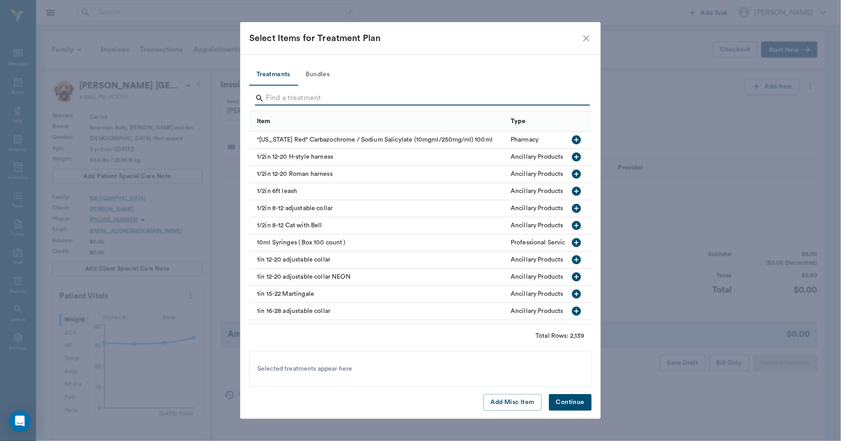
click at [307, 100] on input "Search" at bounding box center [421, 98] width 311 height 14
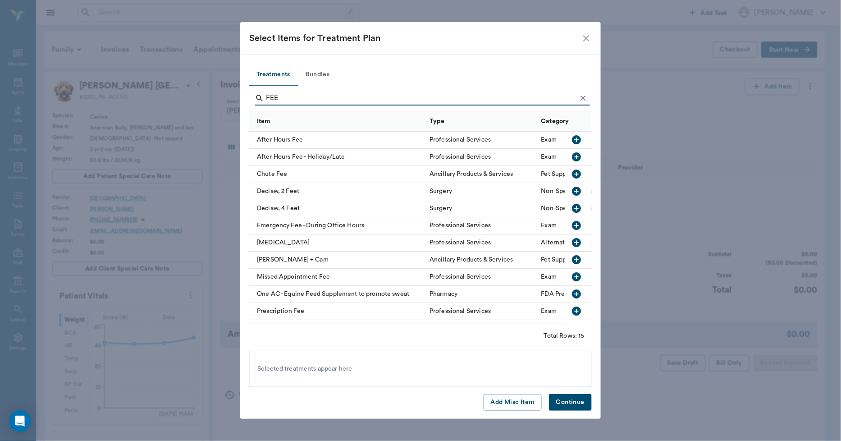
type input "FEE"
click at [300, 313] on div "Prescription Fee" at bounding box center [337, 311] width 176 height 17
click at [559, 406] on button "Continue" at bounding box center [570, 402] width 43 height 17
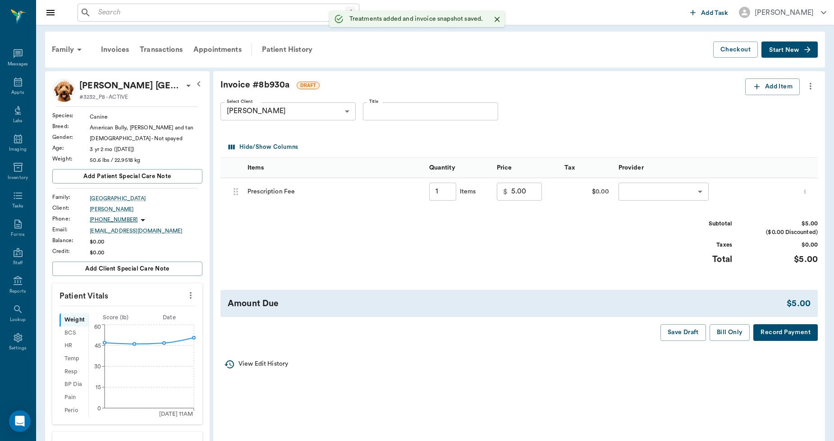
type input "1.00"
click at [372, 106] on input "Title" at bounding box center [430, 111] width 135 height 18
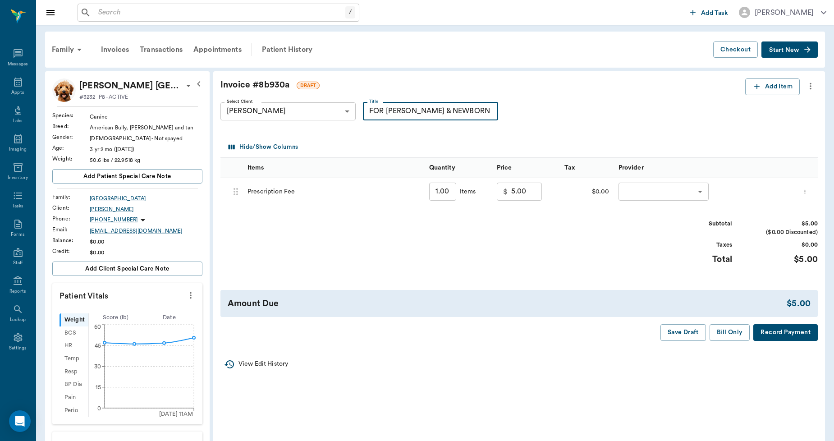
type input "FOR REESE'S & NEWBORN PUP"
click at [643, 187] on body "/ ​ Add Task Dr. Bert Ellsworth Nectar Messages Appts Labs Imaging Inventory Ta…" at bounding box center [417, 336] width 834 height 672
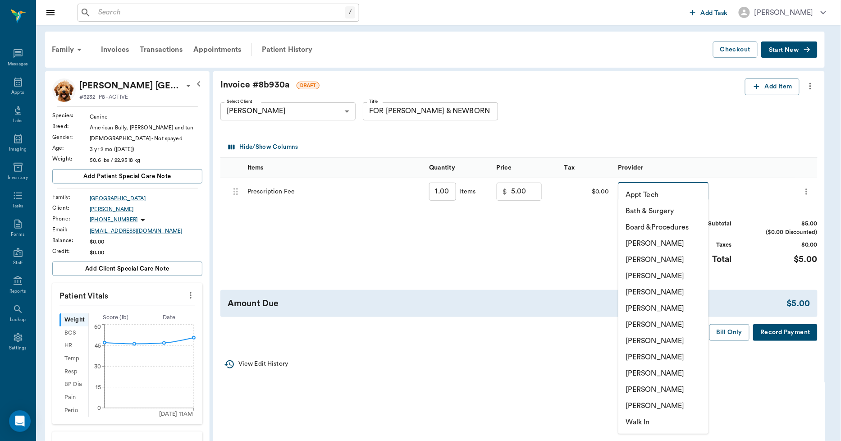
click at [652, 386] on li "Lorean Lingle" at bounding box center [663, 389] width 90 height 16
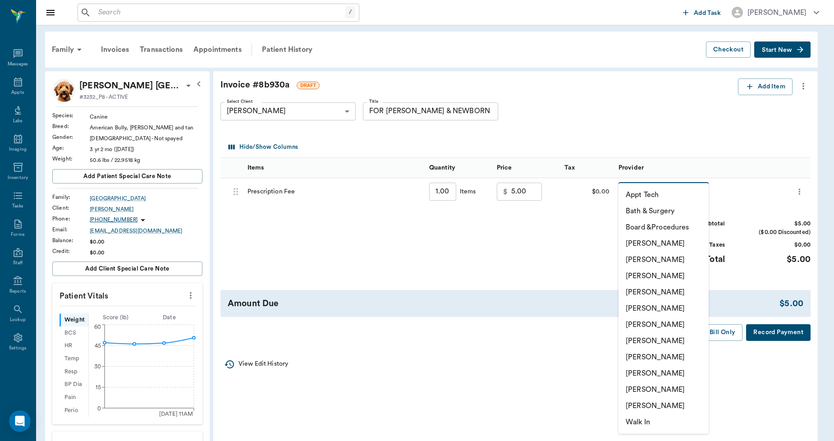
type input "none-63ec2ece52e12b0ba117cc90"
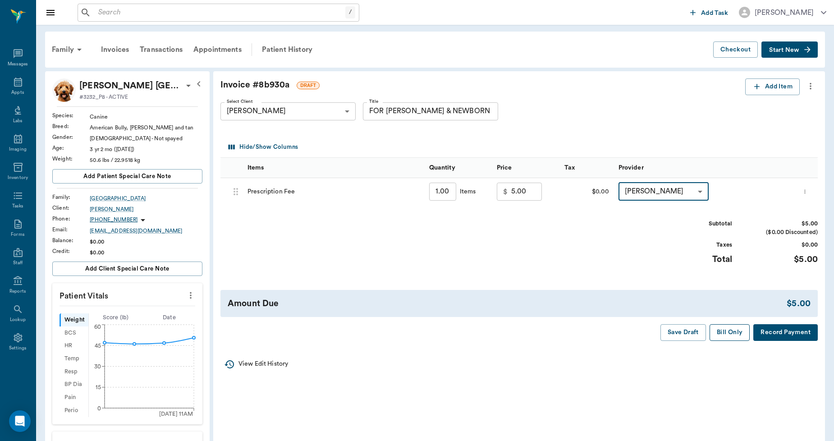
click at [725, 330] on button "Bill Only" at bounding box center [729, 332] width 41 height 17
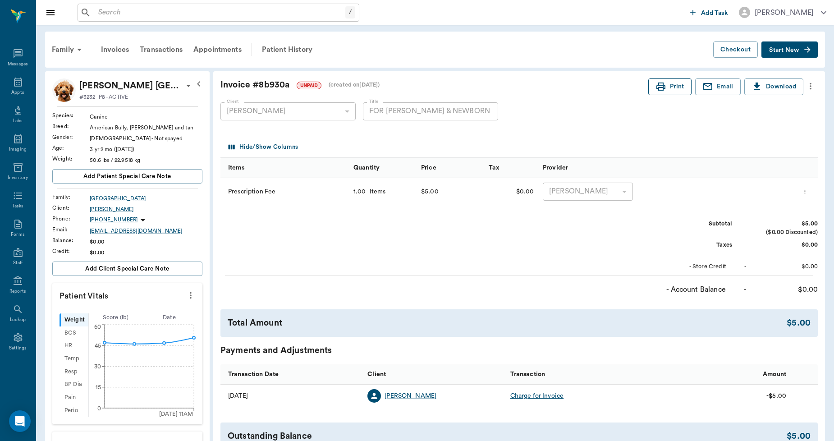
click at [671, 84] on button "Print" at bounding box center [669, 86] width 43 height 17
click at [127, 12] on input "text" at bounding box center [220, 12] width 251 height 13
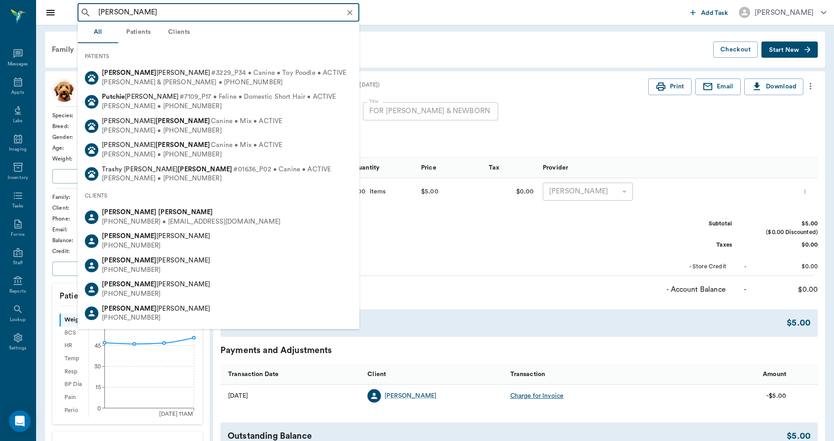
click at [158, 213] on b "Putnam" at bounding box center [185, 212] width 55 height 7
type input "ANTHONY PUT"
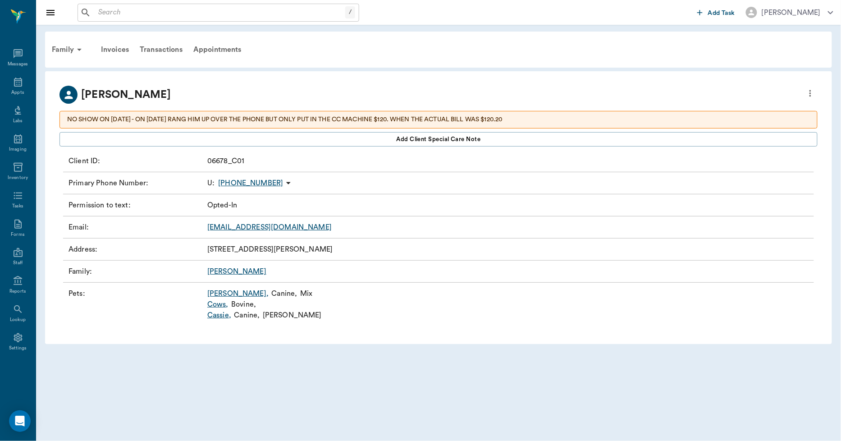
click at [224, 116] on p "NO SHOW ON 3/27/25 - ON 3/12 WE RANG HIM UP OVER THE PHONE BUT ONLY PUT IN THE …" at bounding box center [438, 119] width 743 height 9
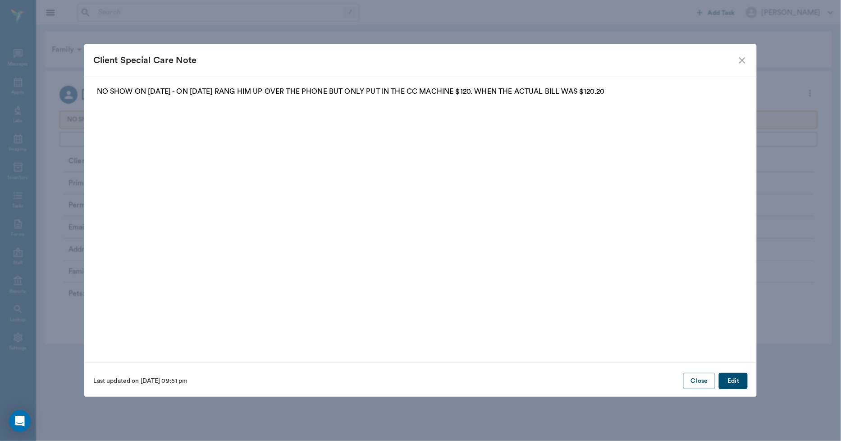
click at [736, 383] on button "Edit" at bounding box center [733, 381] width 29 height 17
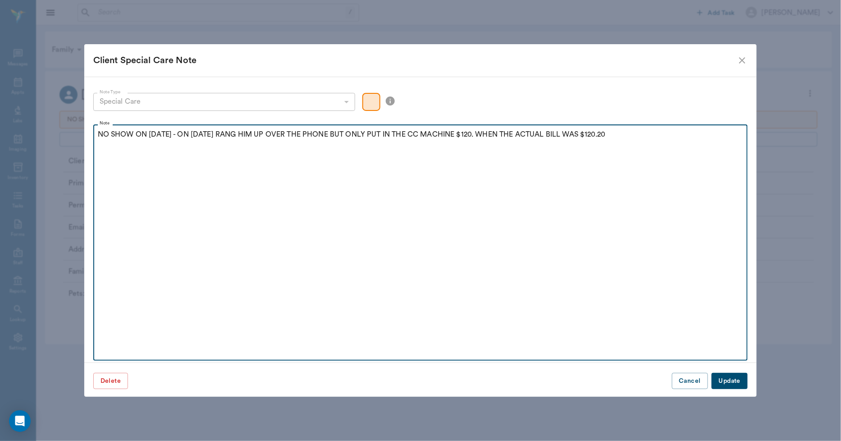
click at [626, 137] on p "NO SHOW ON 3/27/25 - ON 3/12 WE RANG HIM UP OVER THE PHONE BUT ONLY PUT IN THE …" at bounding box center [421, 134] width 646 height 11
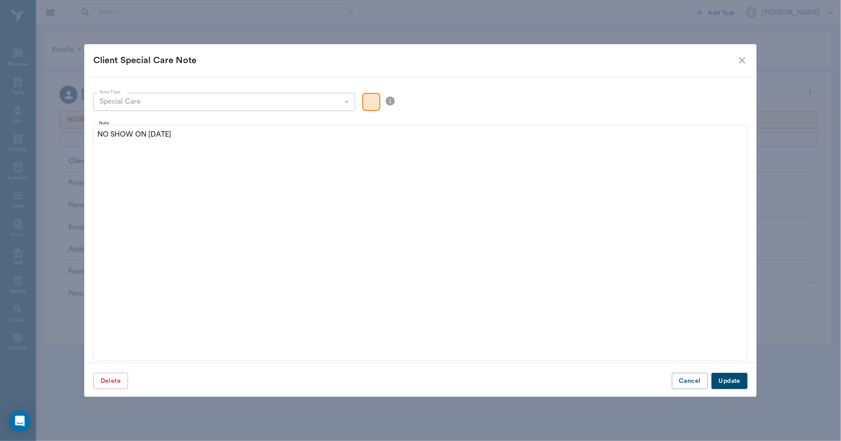
click at [729, 375] on button "Update" at bounding box center [730, 381] width 36 height 17
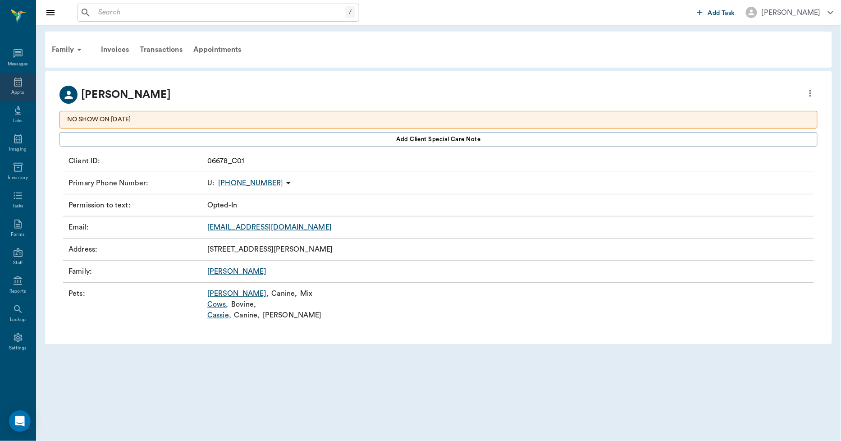
click at [13, 85] on icon at bounding box center [18, 82] width 11 height 11
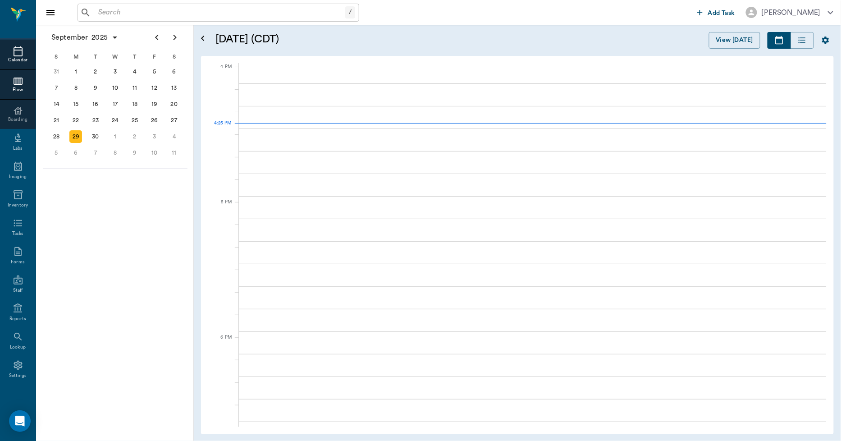
scroll to position [1082, 0]
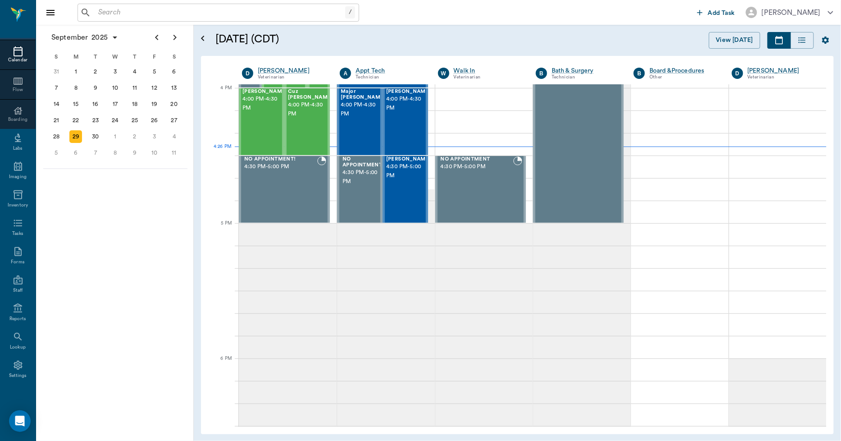
click at [12, 57] on div "Calendar" at bounding box center [18, 60] width 36 height 7
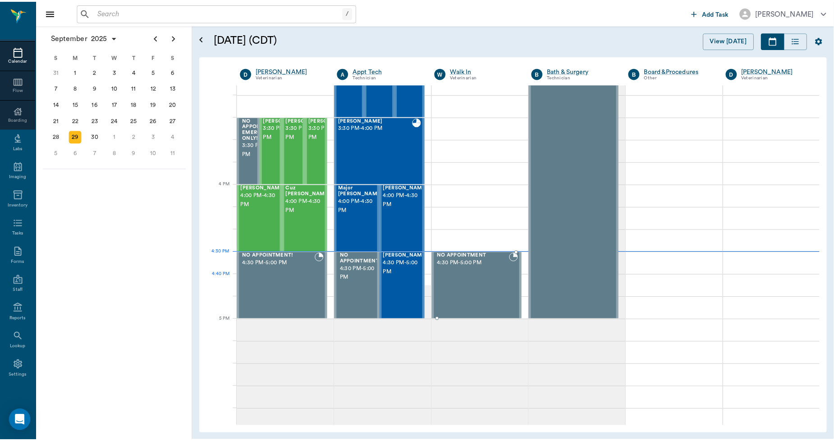
scroll to position [982, 0]
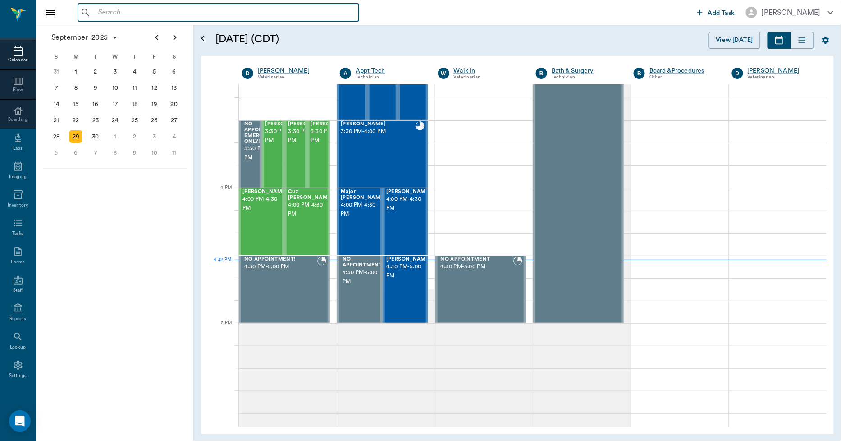
click at [173, 14] on input "text" at bounding box center [225, 12] width 260 height 13
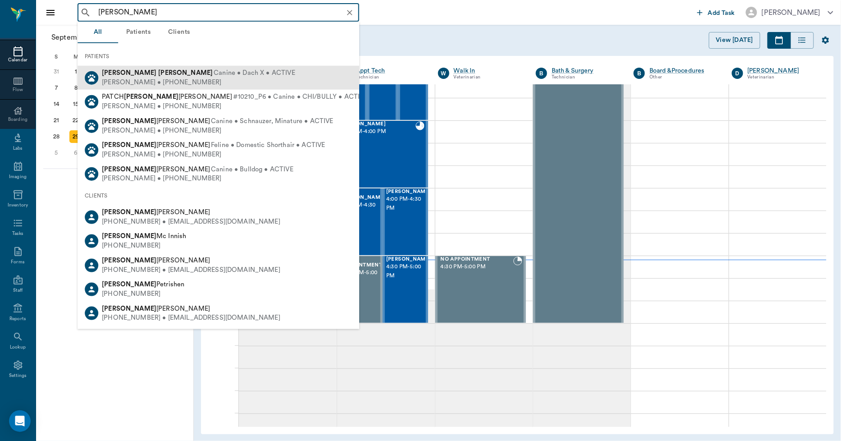
click at [138, 69] on div "Molly Adams Canine • Dach X • ACTIVE" at bounding box center [198, 73] width 193 height 9
type input "MOLLY ADAMS"
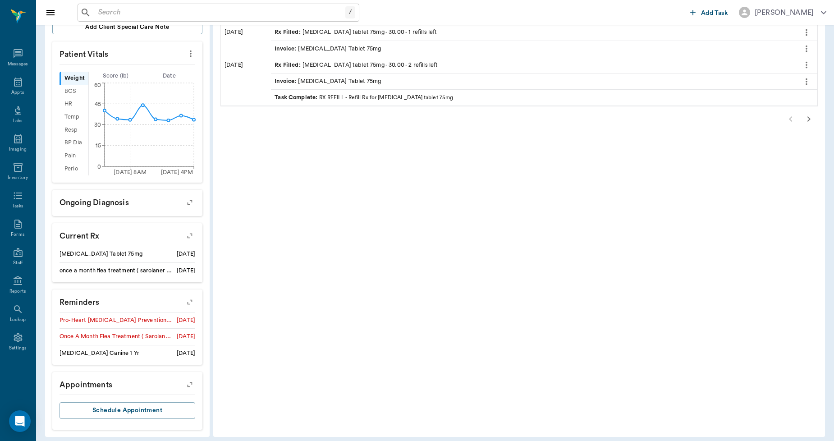
scroll to position [269, 0]
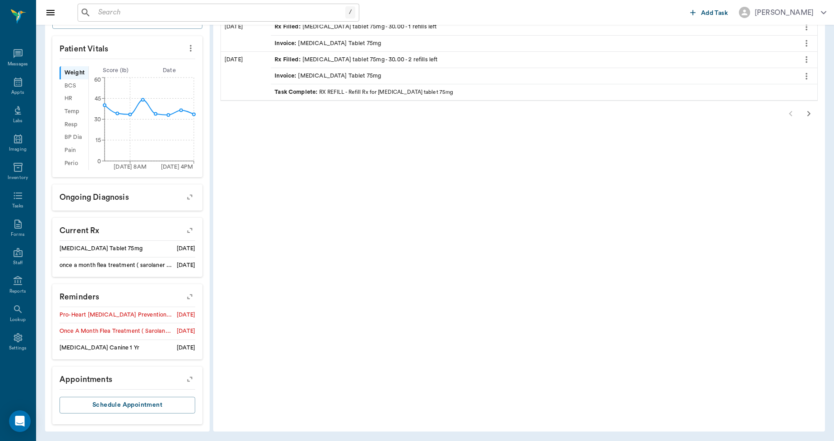
click at [192, 377] on icon "button" at bounding box center [189, 378] width 7 height 7
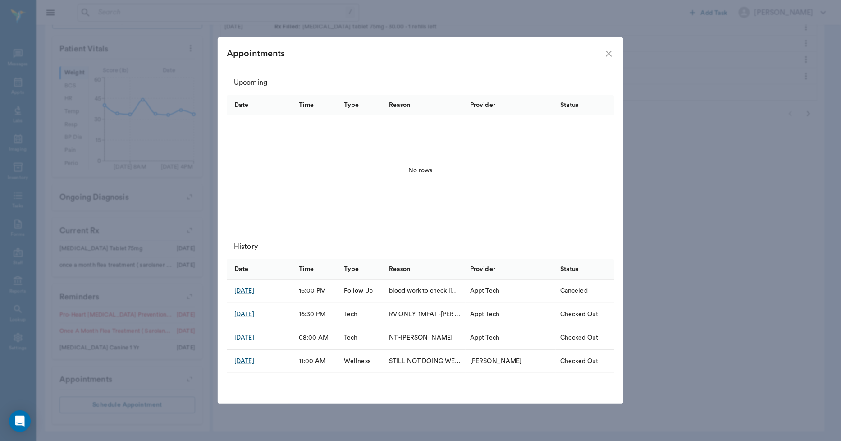
click at [610, 51] on icon "close" at bounding box center [608, 53] width 11 height 11
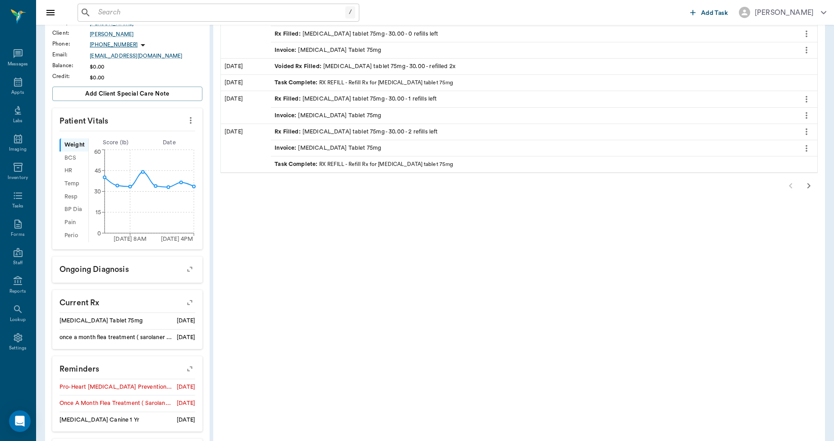
scroll to position [19, 0]
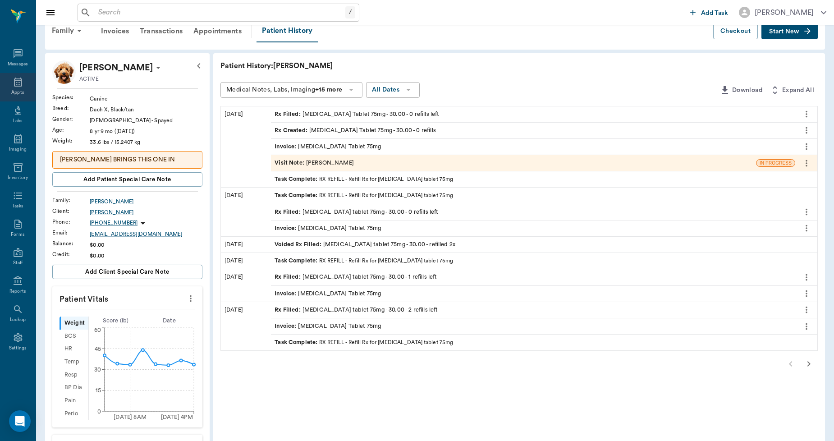
click at [18, 84] on icon at bounding box center [18, 82] width 8 height 9
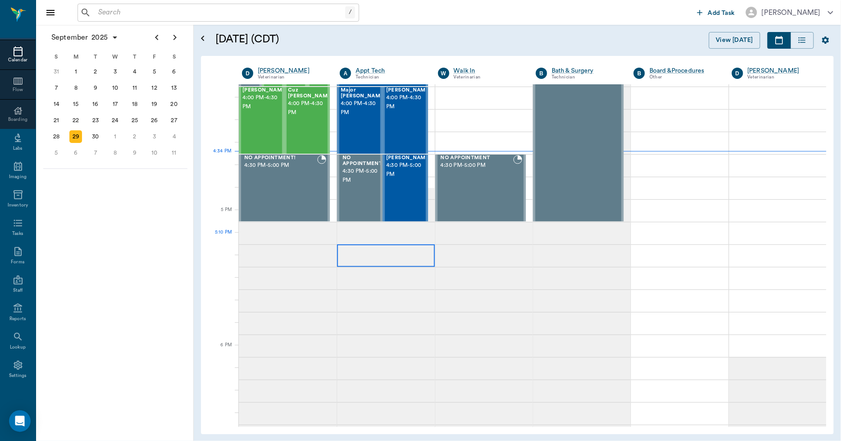
scroll to position [1133, 0]
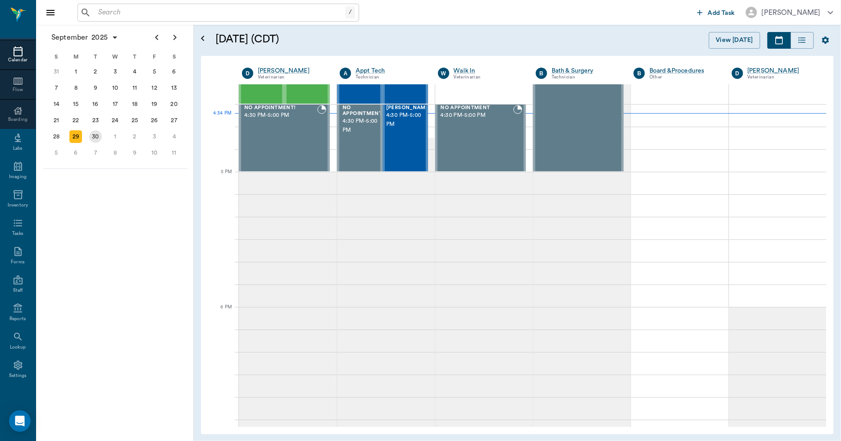
click at [98, 132] on div "30" at bounding box center [95, 136] width 13 height 13
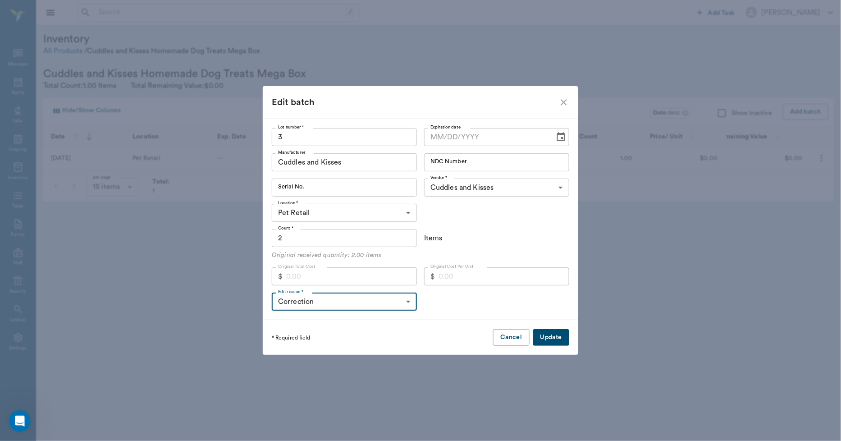
click at [547, 335] on button "Update" at bounding box center [551, 337] width 36 height 17
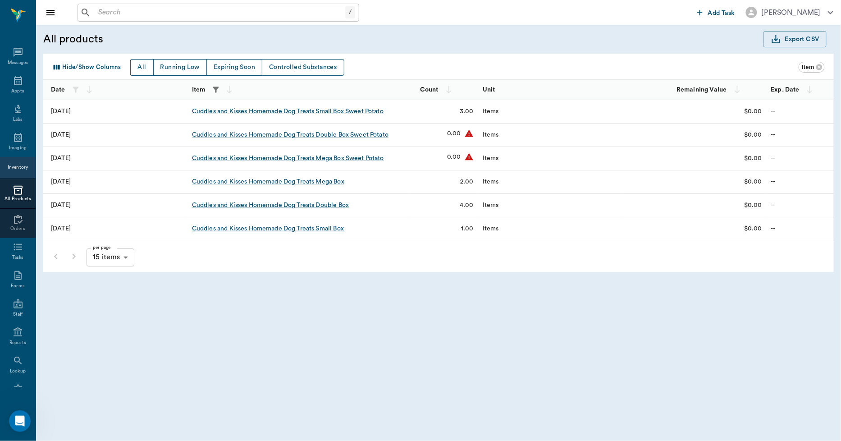
click at [323, 228] on div "Cuddles and Kisses Homemade Dog Treats Small Box" at bounding box center [268, 228] width 152 height 9
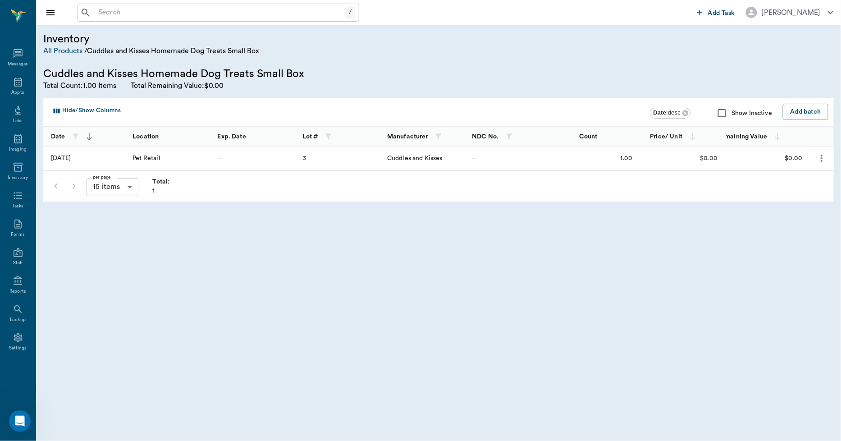
click at [822, 160] on icon "more" at bounding box center [822, 158] width 2 height 7
click at [799, 178] on p "Edit Batch" at bounding box center [795, 182] width 34 height 11
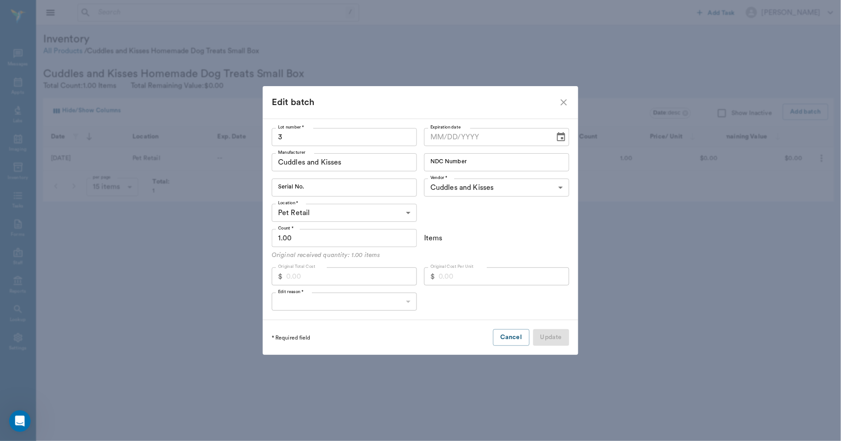
click at [314, 245] on input "1.00" at bounding box center [344, 238] width 145 height 18
type input "2"
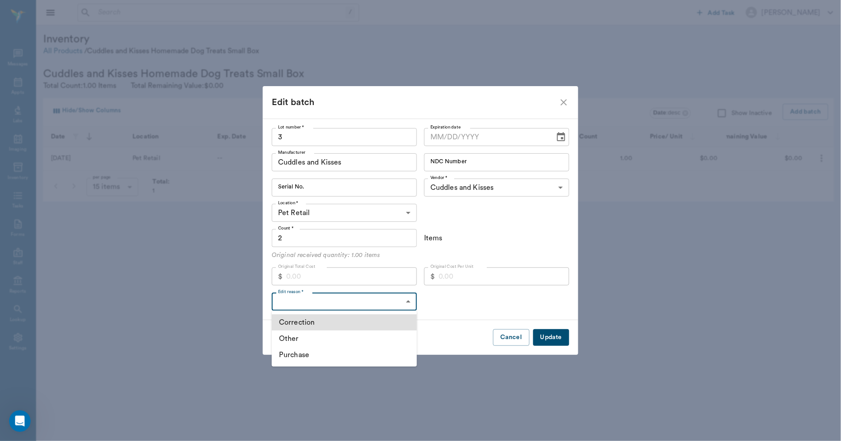
click at [313, 304] on body "/ ​ Add Task [PERSON_NAME] Nectar Messages Appts Labs Imaging Inventory Tasks F…" at bounding box center [420, 220] width 841 height 441
click at [306, 336] on li "Other" at bounding box center [344, 338] width 145 height 16
type input "OTHER"
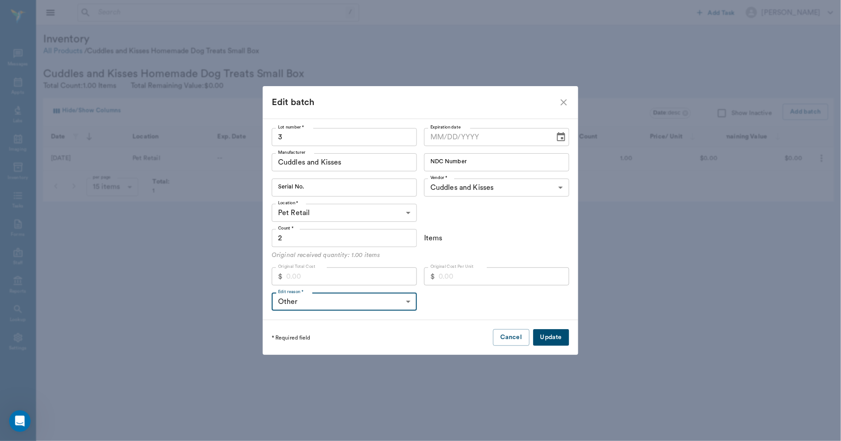
click at [544, 334] on button "Update" at bounding box center [551, 337] width 36 height 17
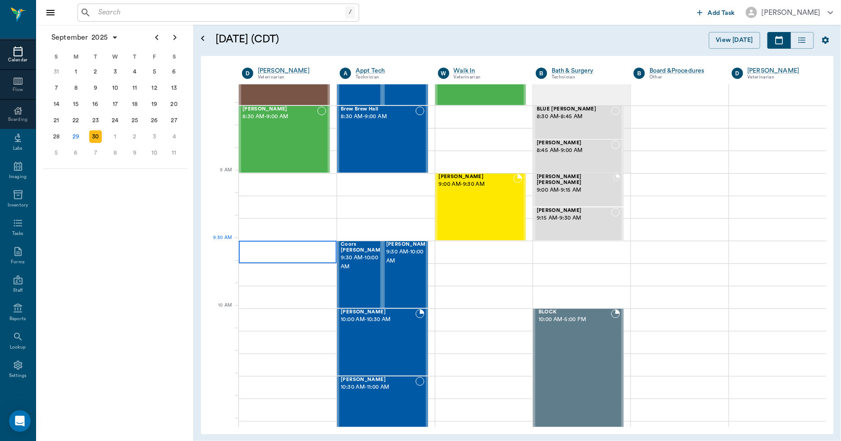
scroll to position [100, 0]
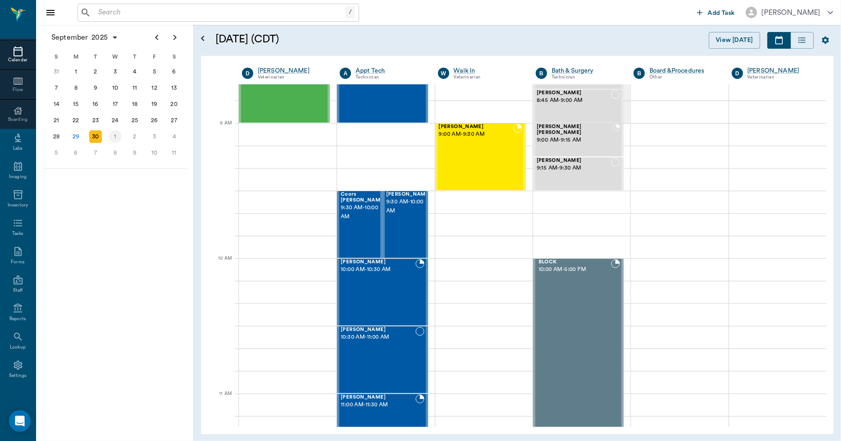
click at [118, 133] on div "1" at bounding box center [115, 136] width 13 height 13
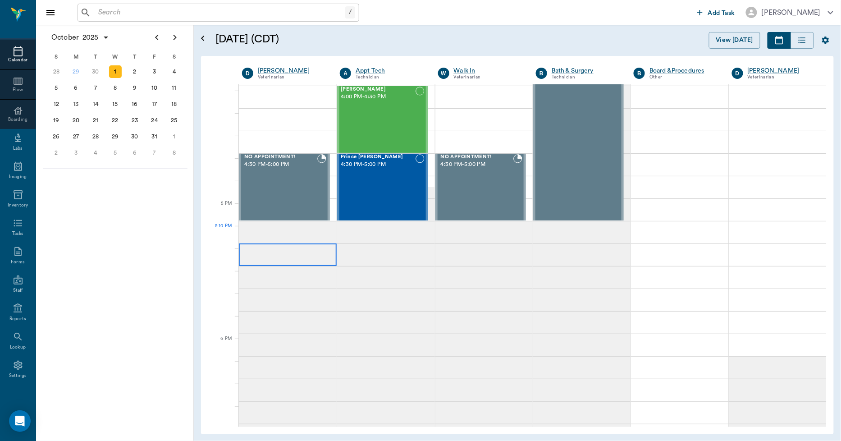
scroll to position [1101, 0]
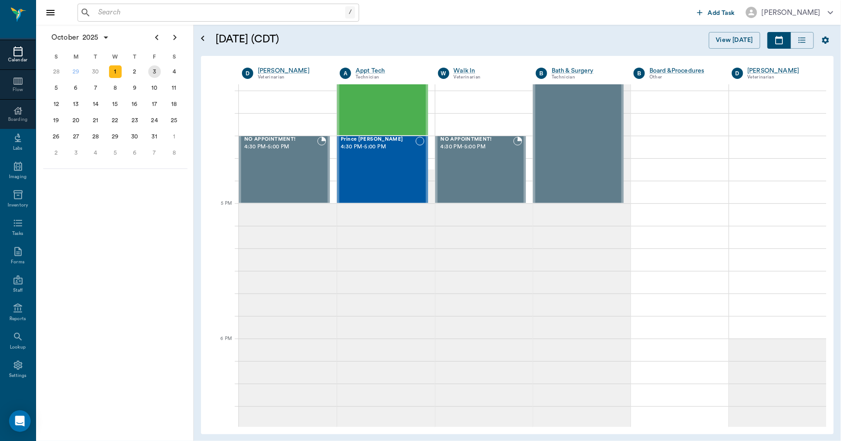
click at [156, 66] on div "3" at bounding box center [154, 71] width 13 height 13
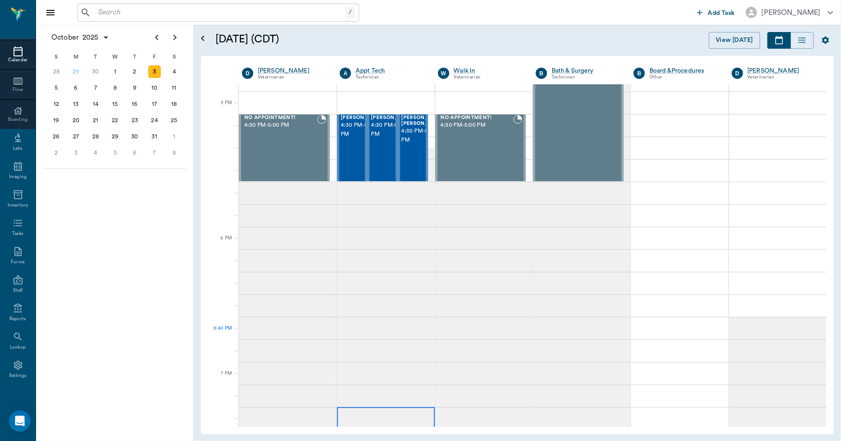
scroll to position [1001, 0]
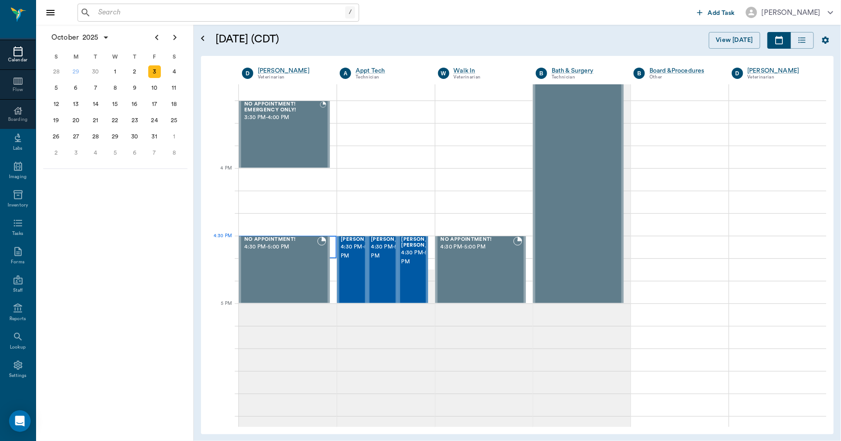
click at [331, 250] on div at bounding box center [288, 247] width 98 height 23
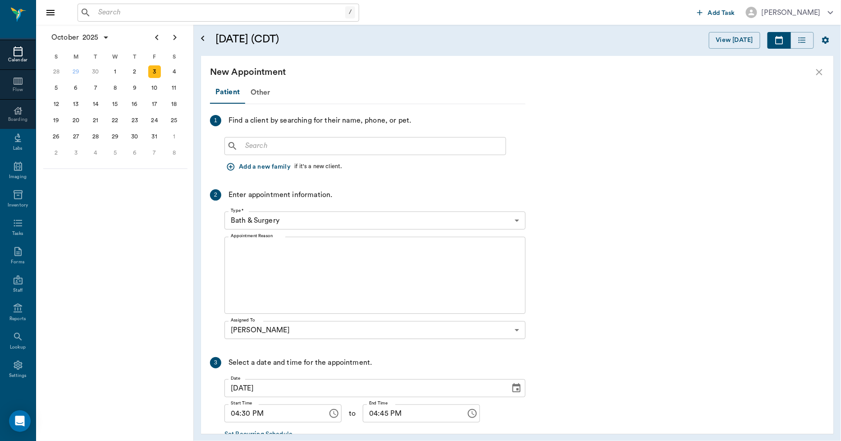
click at [264, 142] on input "text" at bounding box center [372, 146] width 260 height 13
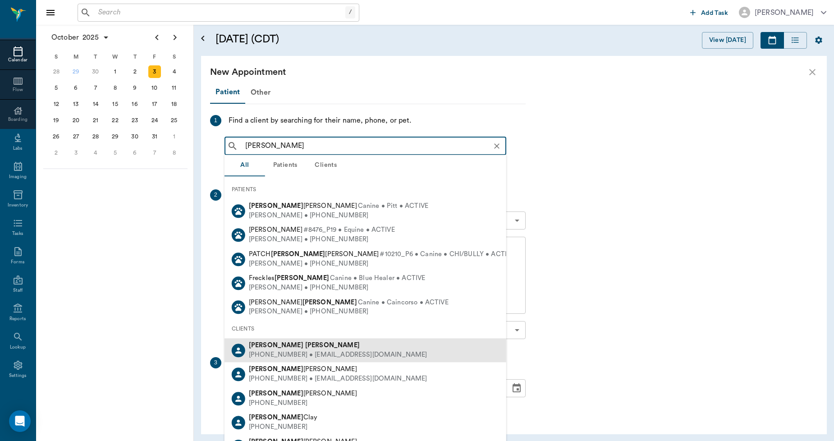
click at [305, 347] on b "[PERSON_NAME]" at bounding box center [332, 345] width 55 height 7
type input "[PERSON_NAME]"
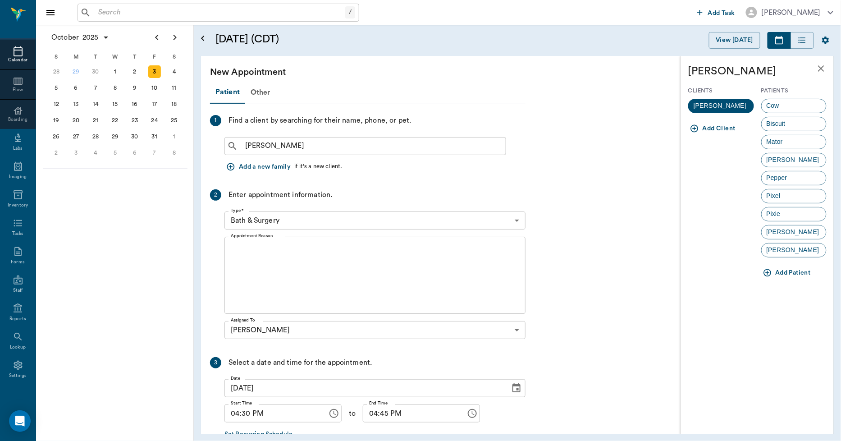
click at [790, 233] on div "[PERSON_NAME]" at bounding box center [794, 232] width 66 height 14
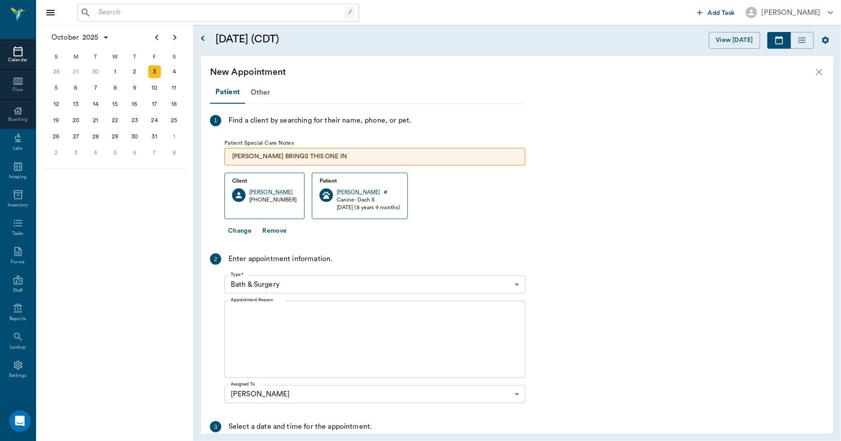
click at [354, 285] on body "/ ​ Add Task [PERSON_NAME] Nectar Messages Appts Calendar Flow Boarding Labs Im…" at bounding box center [420, 220] width 841 height 441
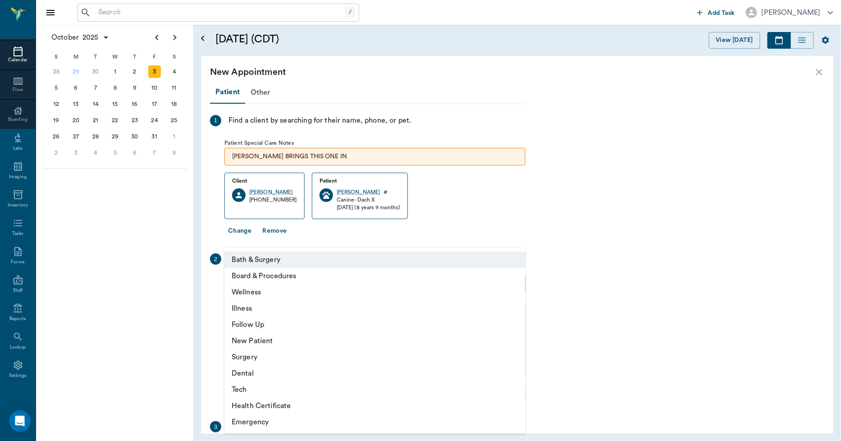
click at [256, 291] on li "Wellness" at bounding box center [374, 292] width 301 height 16
type input "65d2be4f46e3a538d89b8c14"
type input "05:00 PM"
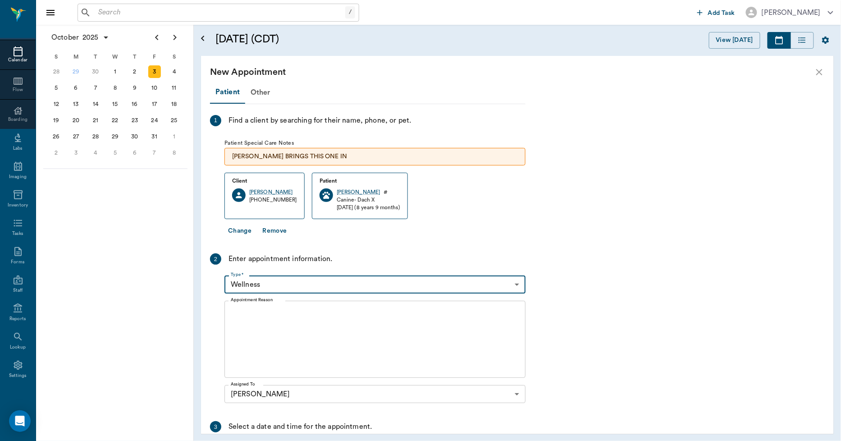
click at [270, 321] on textarea "Appointment Reason" at bounding box center [375, 339] width 288 height 62
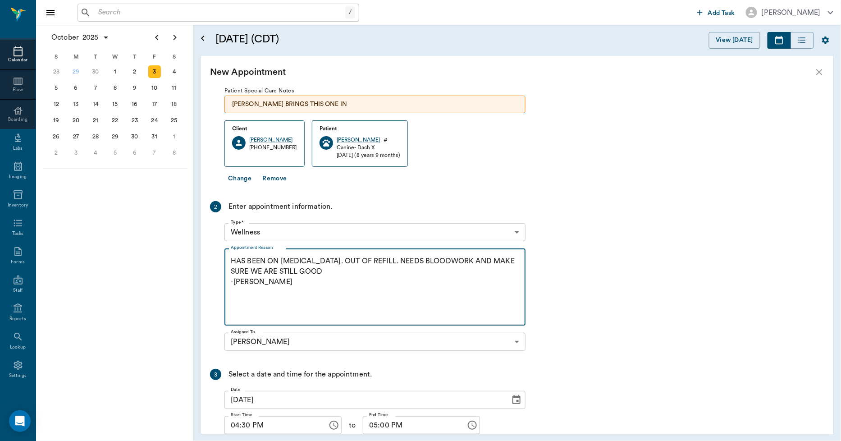
scroll to position [119, 0]
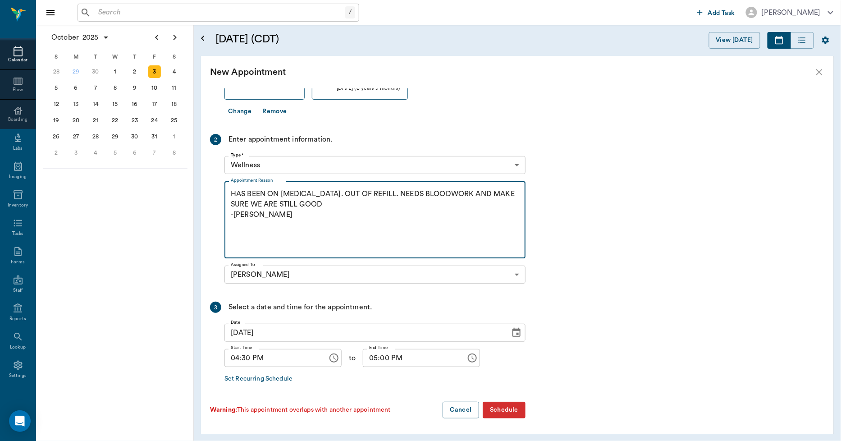
type textarea "HAS BEEN ON [MEDICAL_DATA]. OUT OF REFILL. NEEDS BLOODWORK AND MAKE SURE WE ARE…"
click at [504, 407] on button "Schedule" at bounding box center [504, 410] width 43 height 17
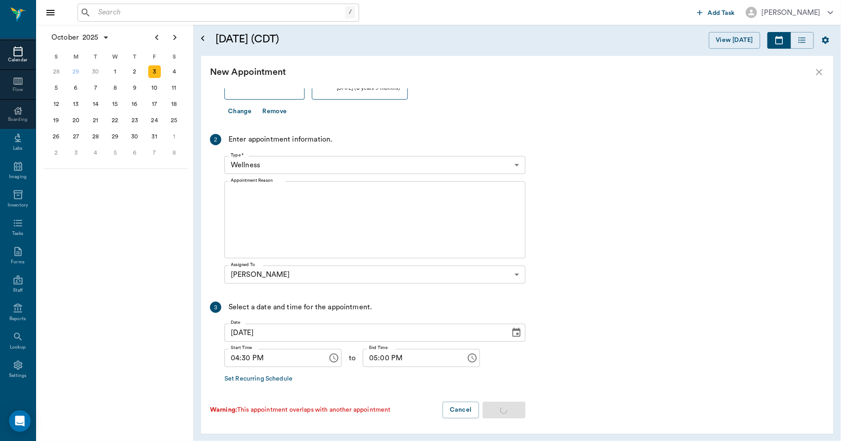
scroll to position [0, 0]
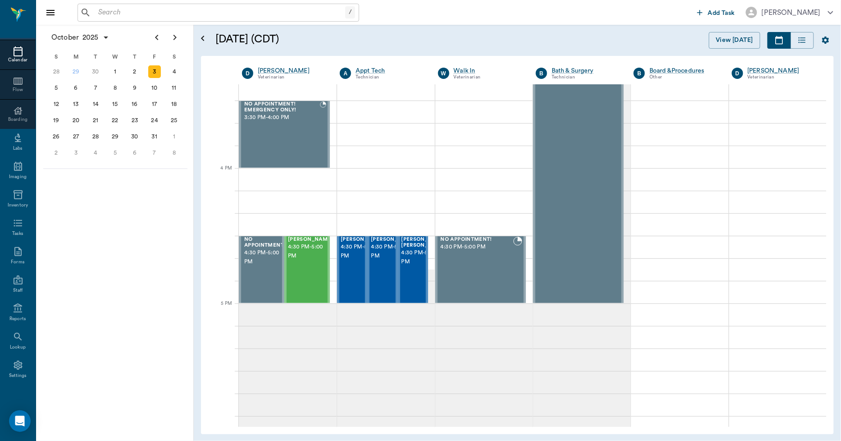
click at [17, 57] on div "Calendar" at bounding box center [18, 60] width 36 height 7
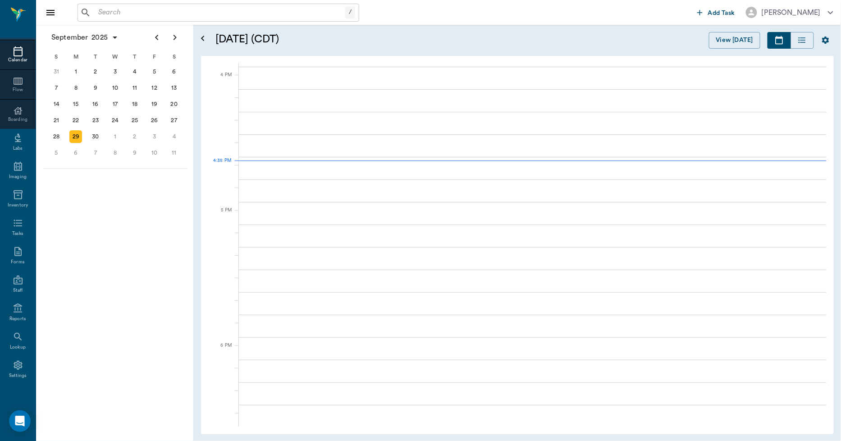
scroll to position [1082, 0]
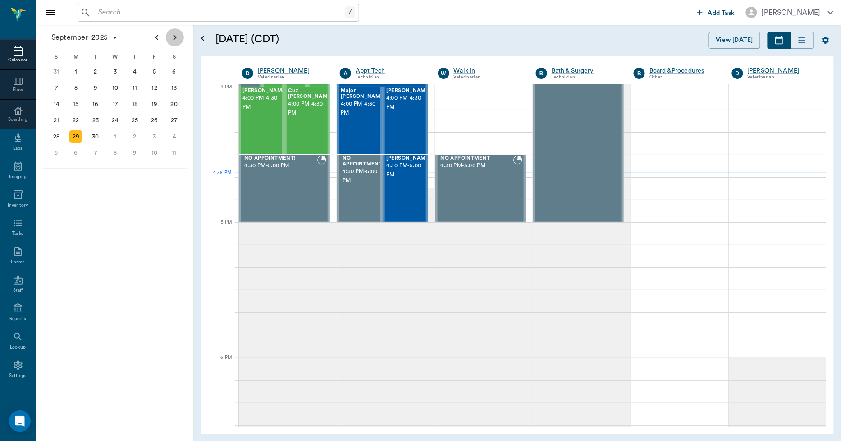
click at [172, 39] on icon "Next page" at bounding box center [174, 37] width 11 height 11
click at [115, 133] on div "29" at bounding box center [115, 136] width 13 height 13
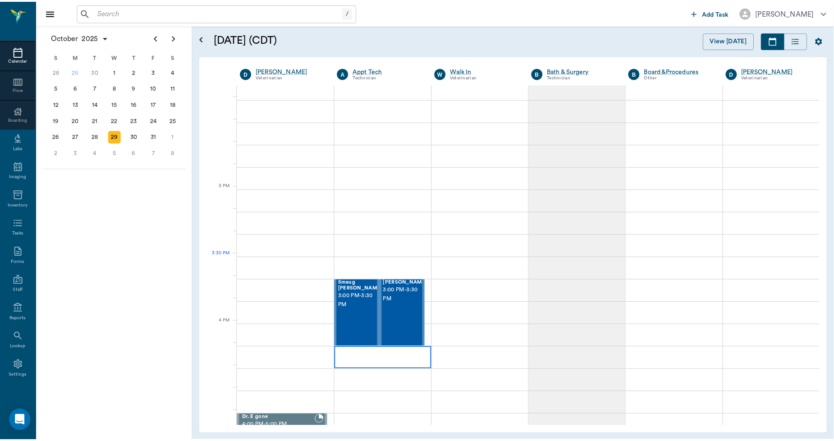
scroll to position [851, 0]
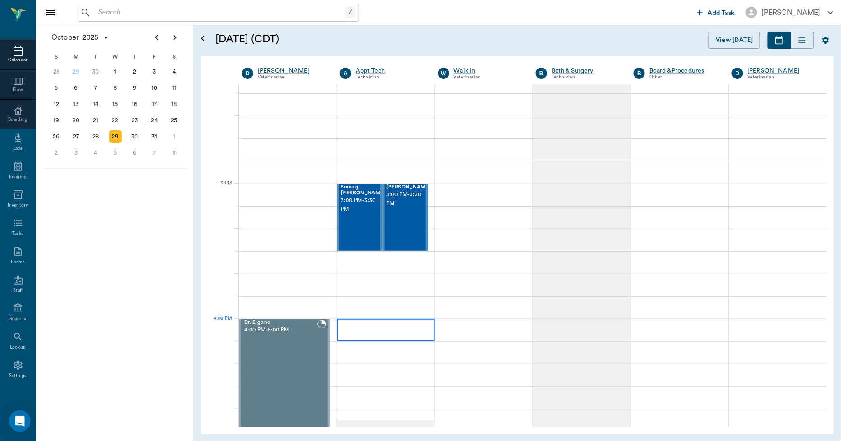
click at [399, 328] on div at bounding box center [385, 330] width 97 height 23
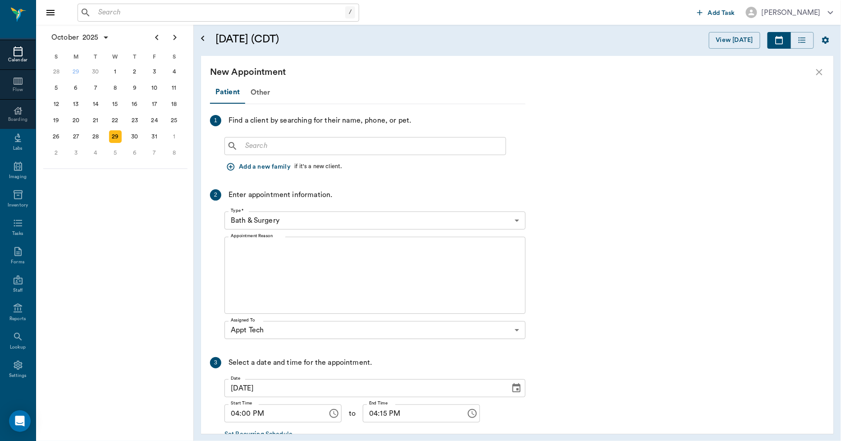
click at [269, 145] on input "text" at bounding box center [372, 146] width 260 height 13
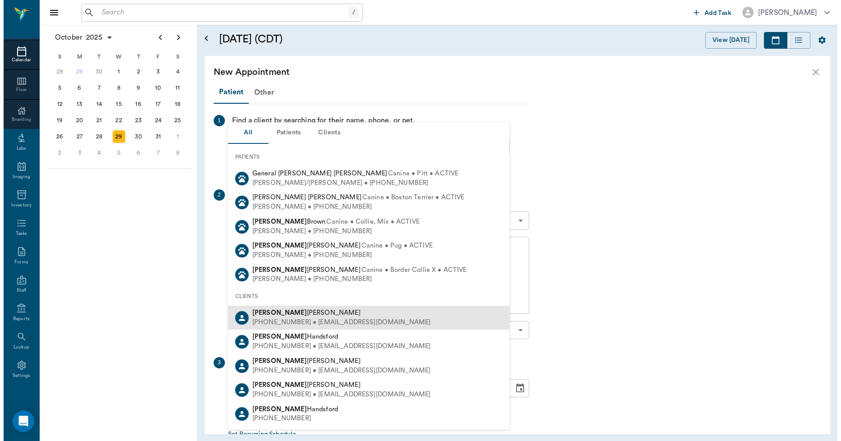
scroll to position [50, 0]
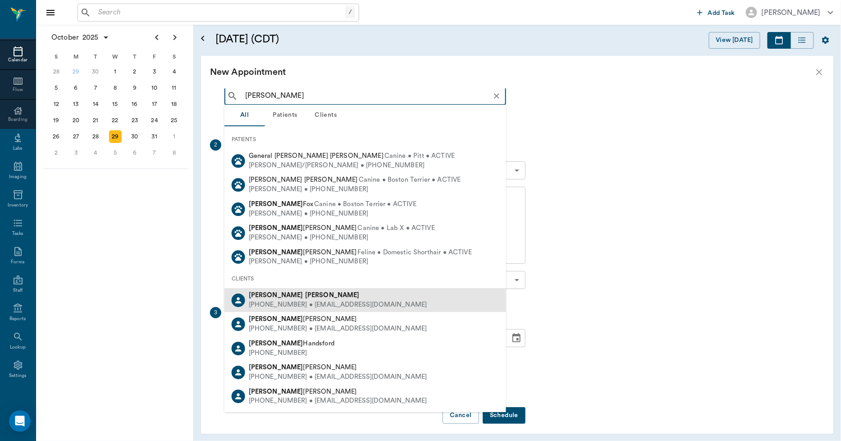
click at [305, 296] on b "[PERSON_NAME]" at bounding box center [332, 295] width 55 height 7
type input "[PERSON_NAME]"
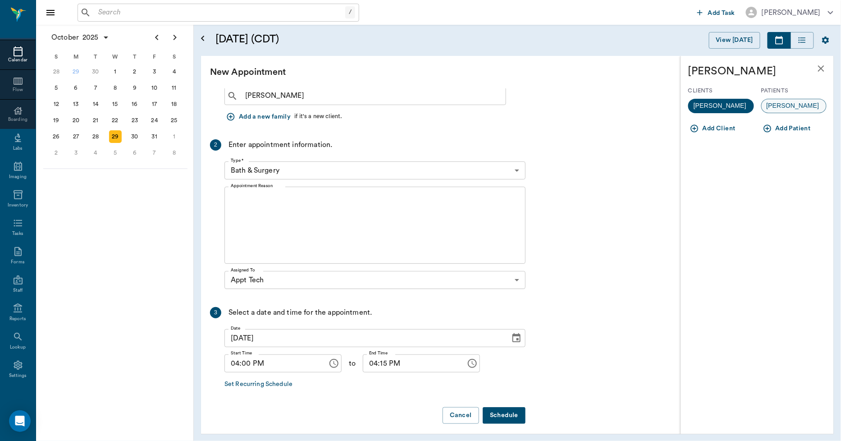
click at [774, 101] on span "[PERSON_NAME]" at bounding box center [793, 105] width 63 height 9
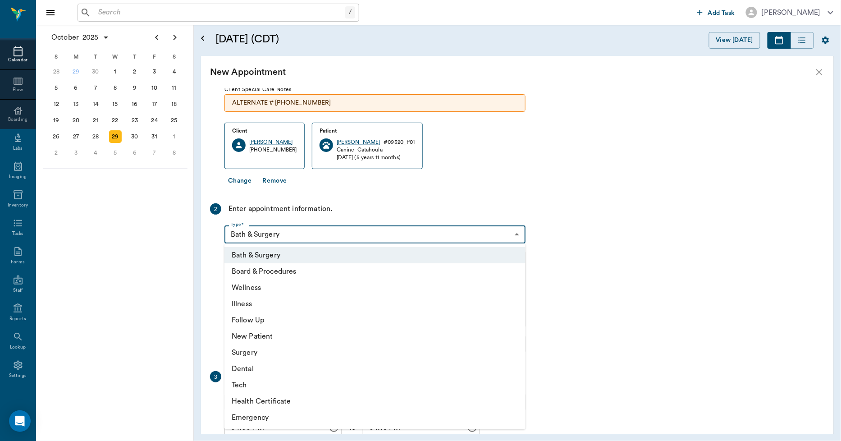
click at [294, 233] on body "/ ​ Add Task [PERSON_NAME] Nectar Messages Appts Calendar Flow Boarding Labs Im…" at bounding box center [420, 220] width 841 height 441
click at [259, 385] on li "Tech" at bounding box center [374, 385] width 301 height 16
type input "65d2be4f46e3a538d89b8c1a"
type input "04:30 PM"
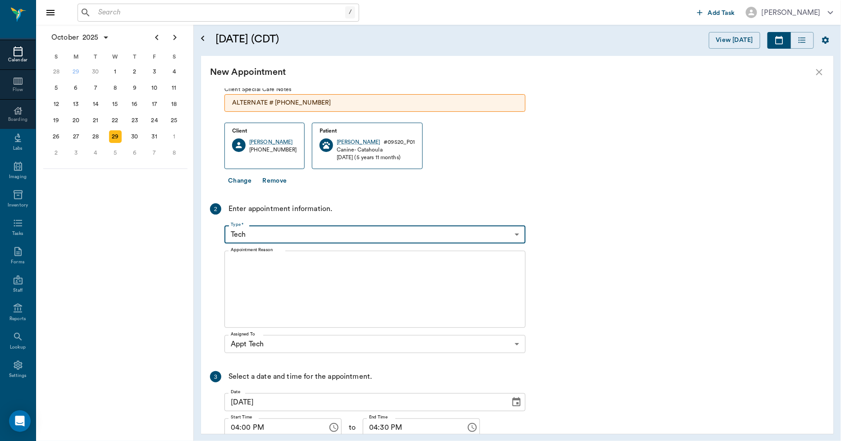
click at [277, 362] on div "Patient Other 1 Find a client by searching for their name, phone, or pet. Clien…" at bounding box center [367, 263] width 315 height 464
click at [255, 278] on textarea "Appointment Reason" at bounding box center [375, 289] width 288 height 62
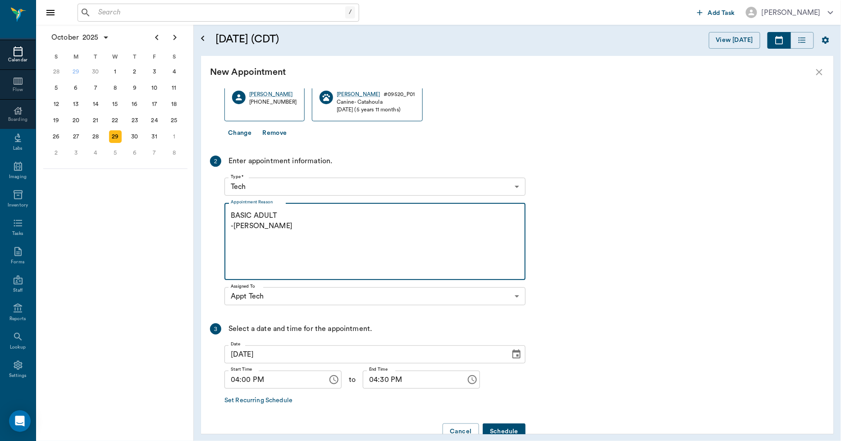
scroll to position [119, 0]
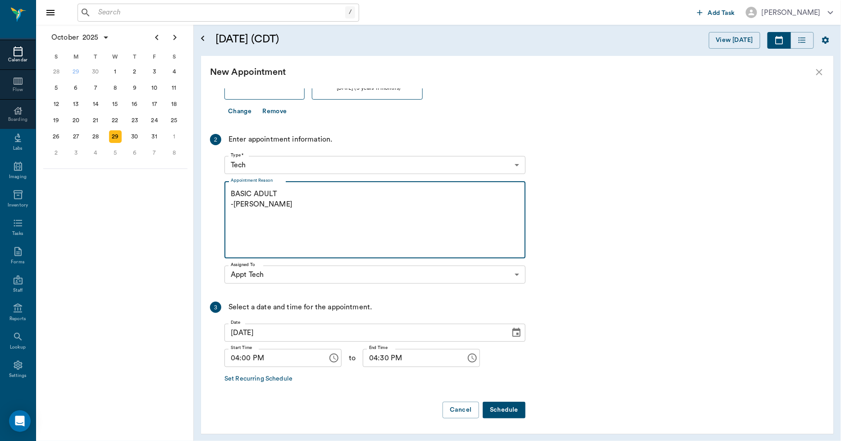
click at [286, 197] on textarea "BASIC ADULT -[PERSON_NAME]" at bounding box center [375, 220] width 288 height 62
type textarea "BASIC ADULT, ANAL GLANDS, AND NT -[PERSON_NAME]"
click at [499, 406] on button "Schedule" at bounding box center [504, 410] width 43 height 17
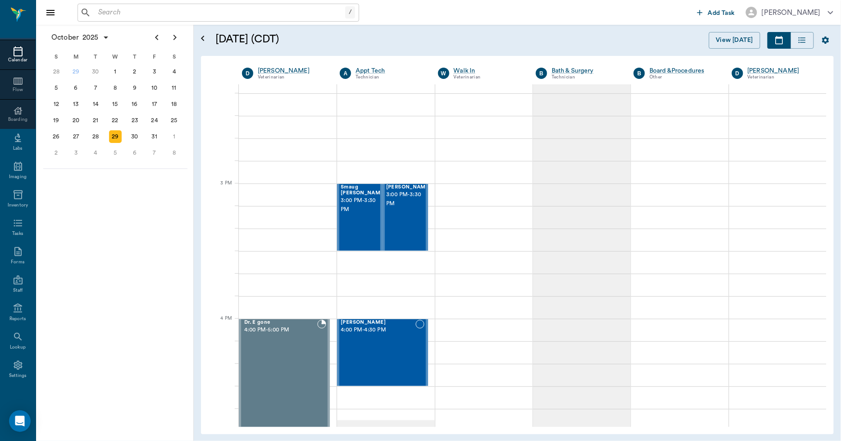
click at [16, 59] on div "Calendar" at bounding box center [18, 60] width 36 height 7
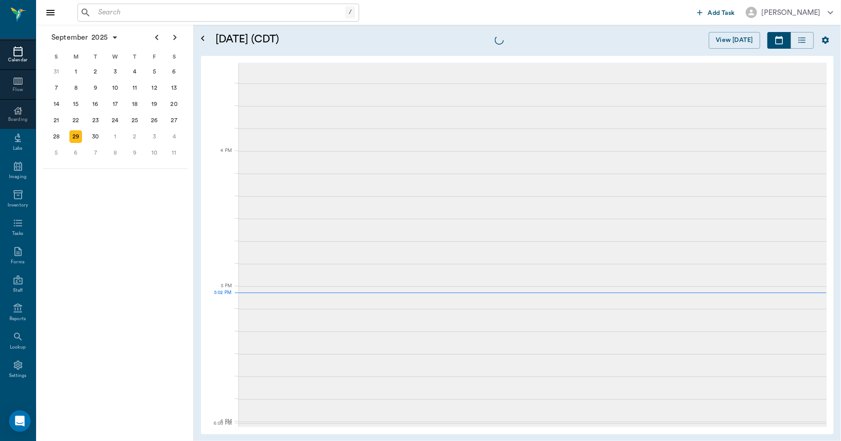
scroll to position [1219, 0]
